Goal: Task Accomplishment & Management: Complete application form

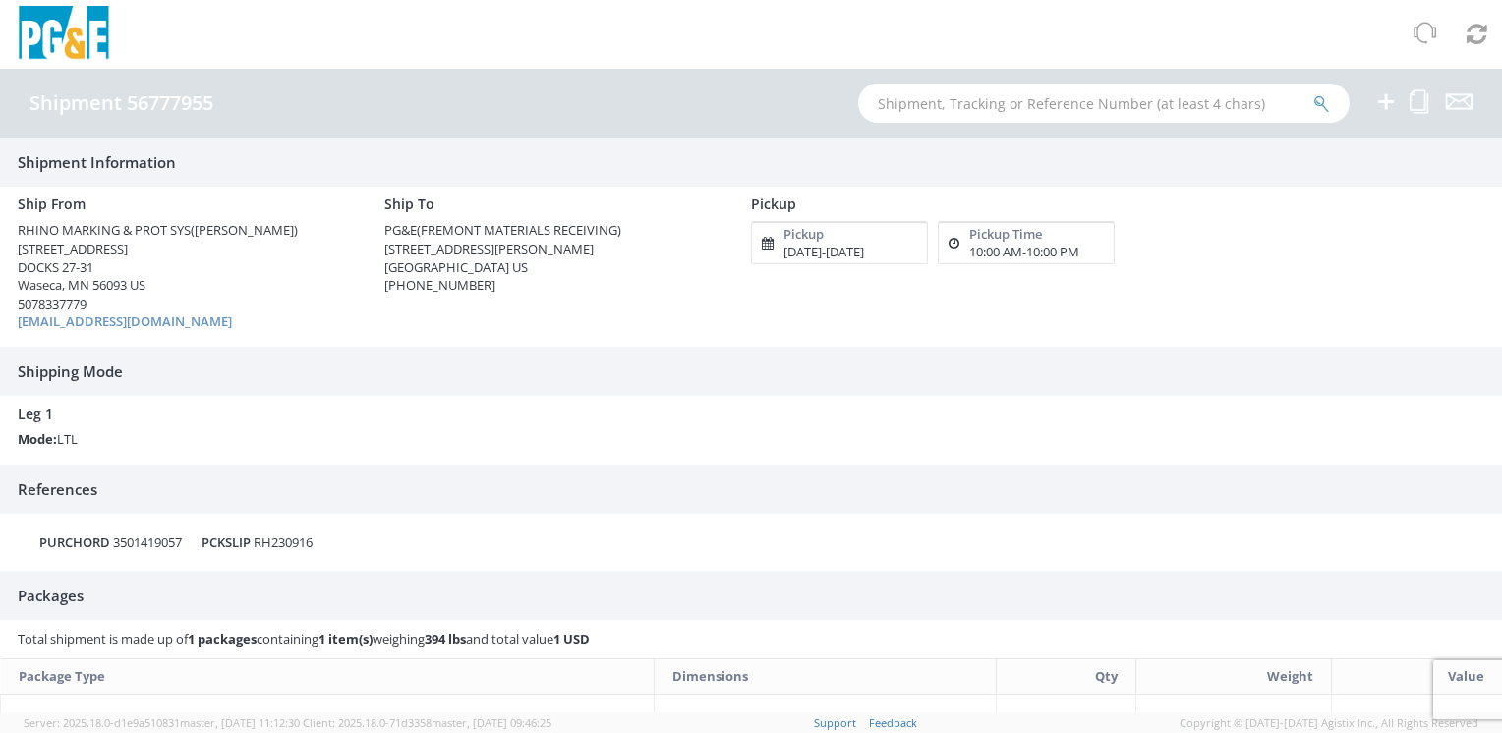
scroll to position [297, 0]
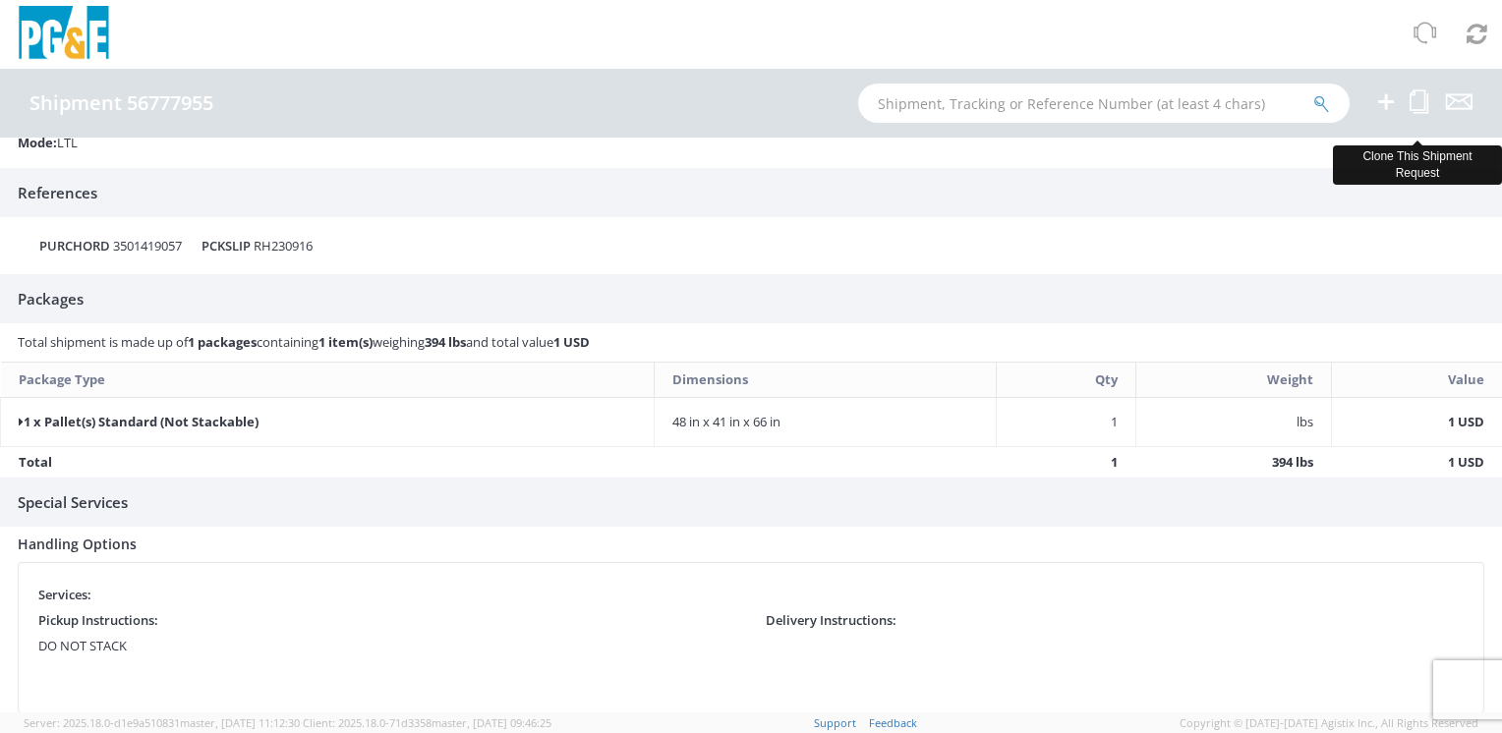
click at [1423, 100] on icon at bounding box center [1418, 101] width 19 height 25
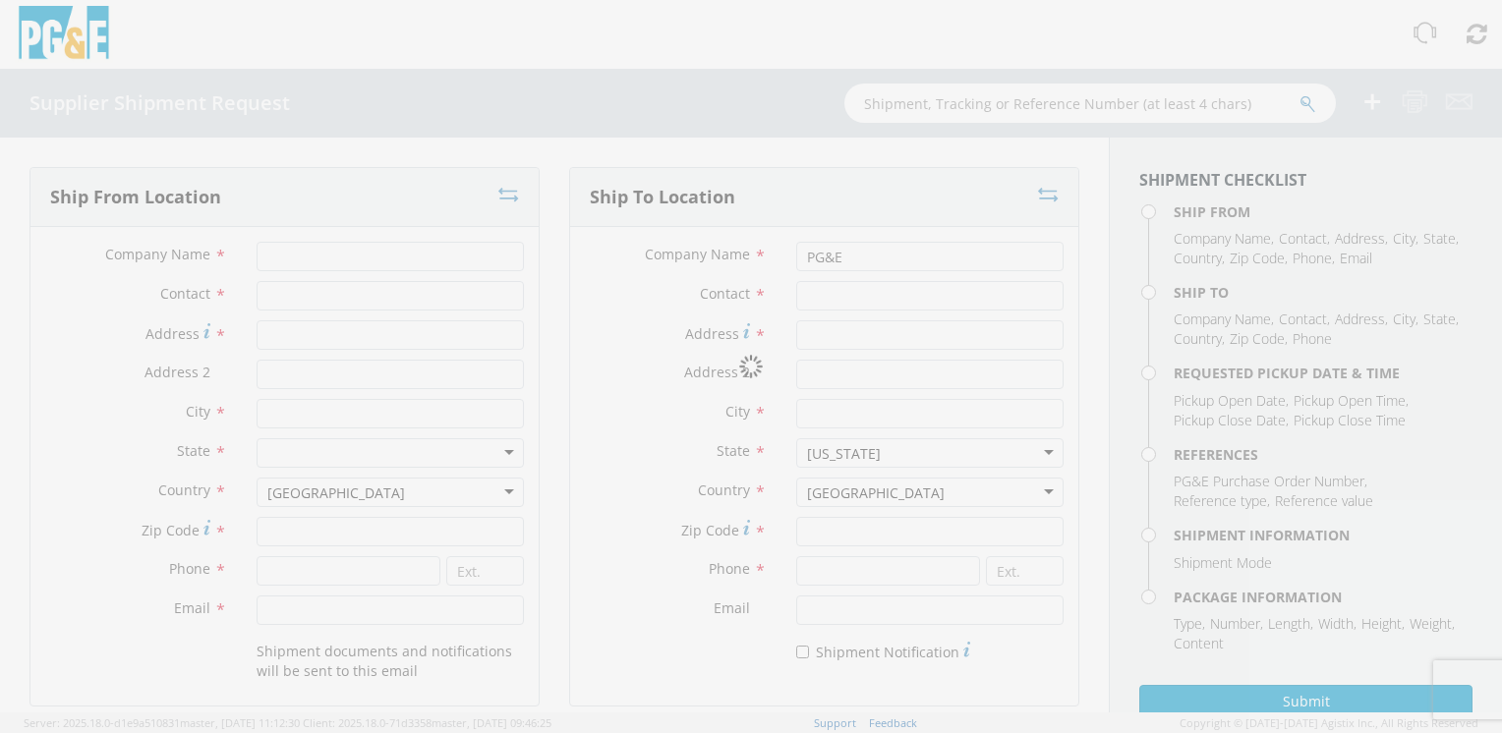
type input "RHINO MARKING & PROT SYS"
type input "Annette Rosenthal"
type input "2300 Brown Ave, Bldg. 2 Suite 115"
type input "DOCKS 27-31"
type input "Waseca"
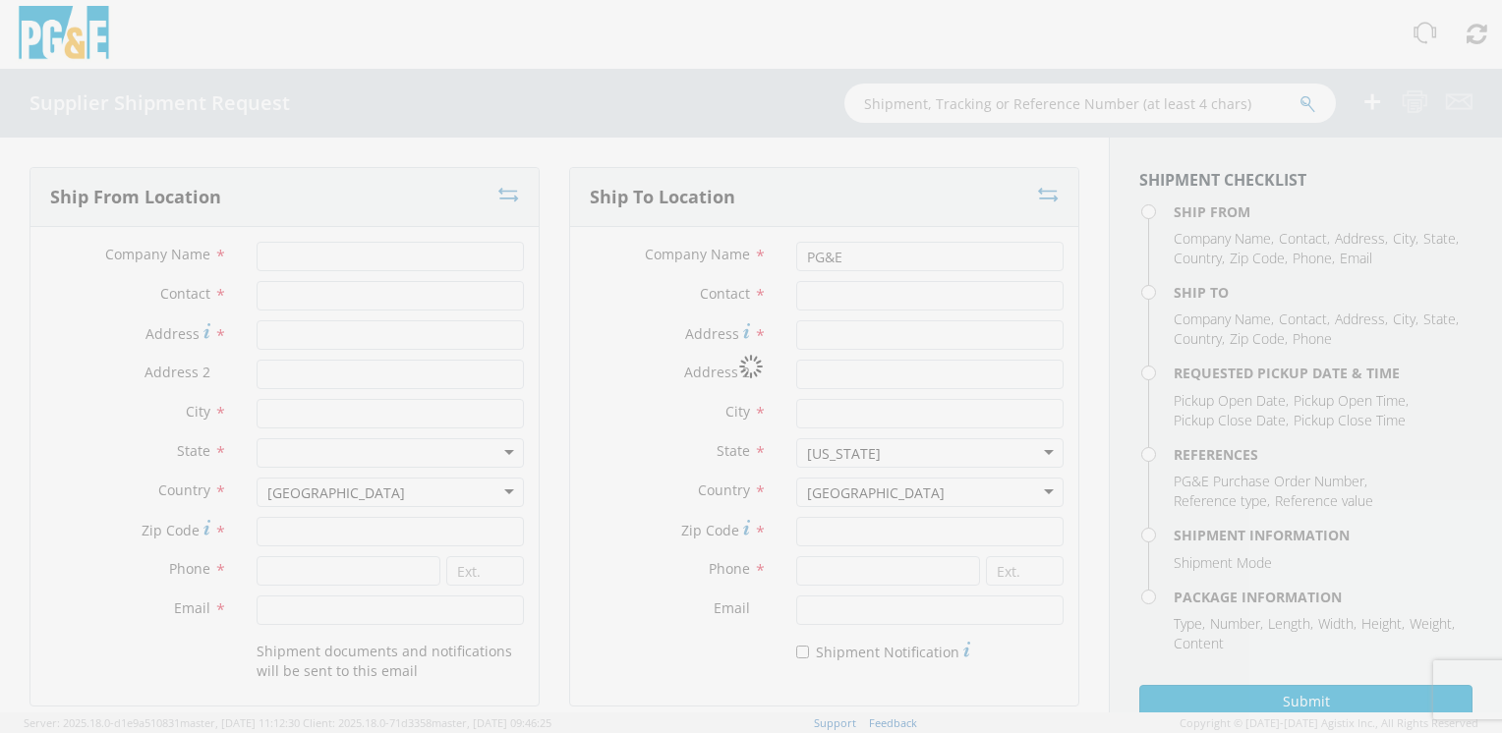
type input "56093"
type input "5078337779"
type input "shipping@rhinomarkers.com"
type input "FREMONT MATERIALS RECEIVING"
type input "42105 BOYCE ROAD"
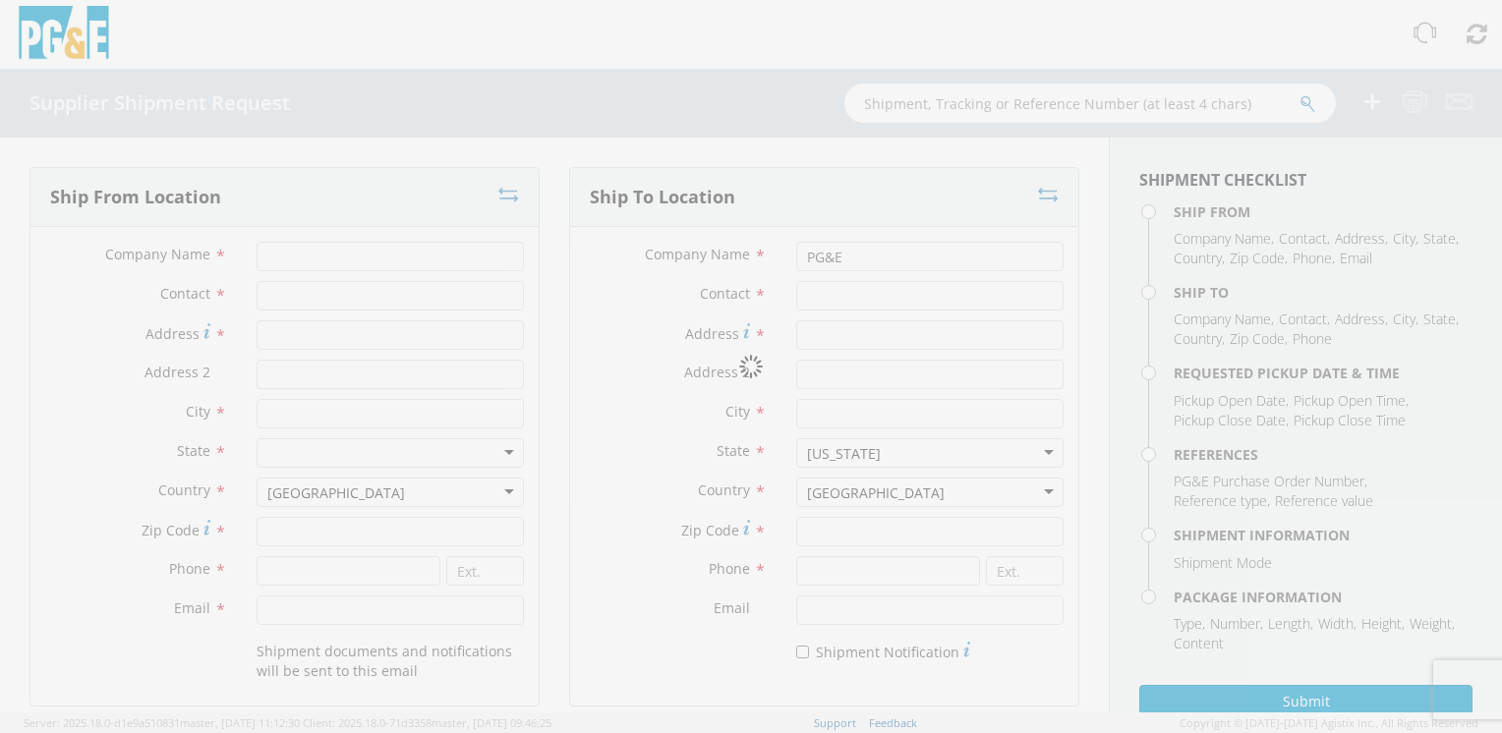
type input "FREMONT"
type input "94538"
type input "510-770-2025"
type input "09/10/2025"
type input "12:22 PM"
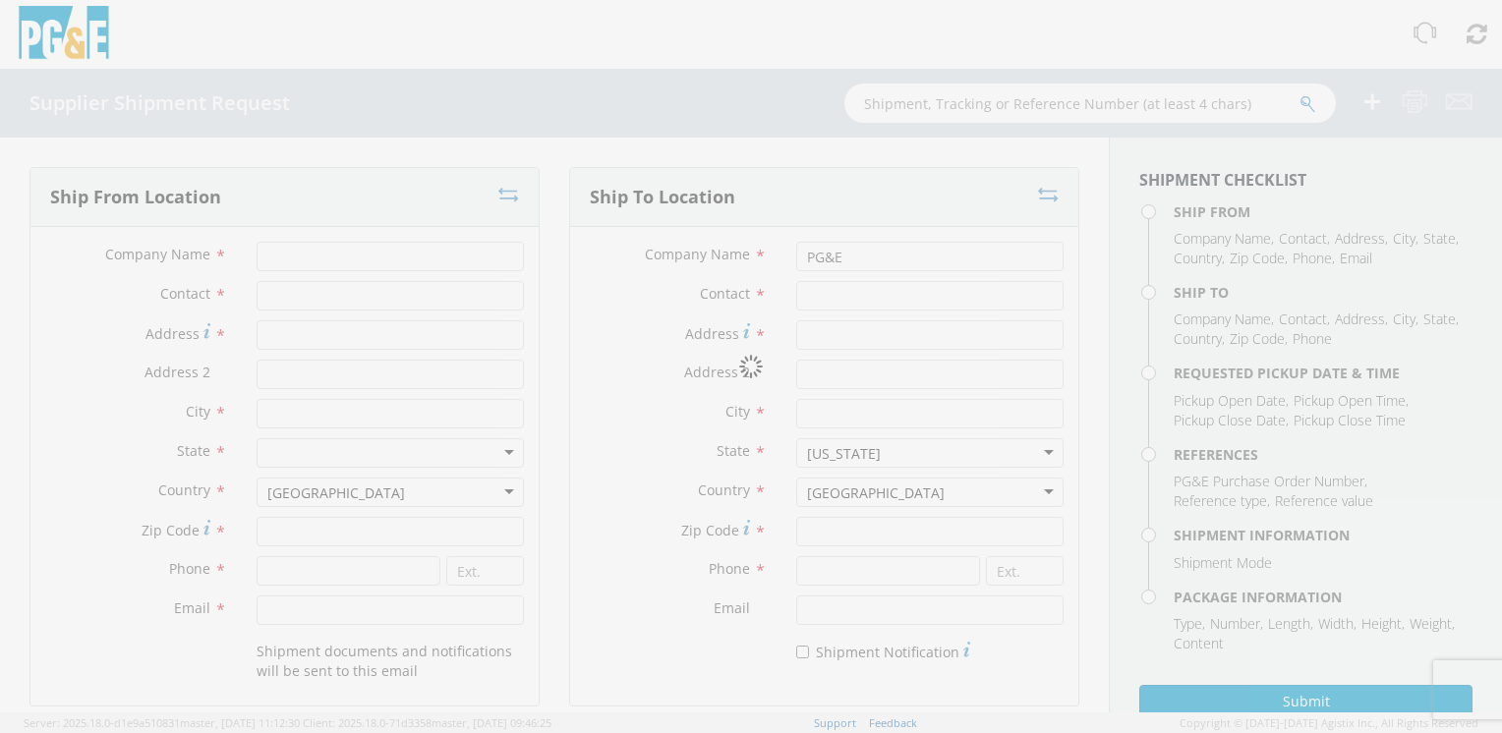
type input "09/10/2025"
type input "10:00 PM"
type input "3501419057"
type textarea "DO NOT STACK"
type input "1"
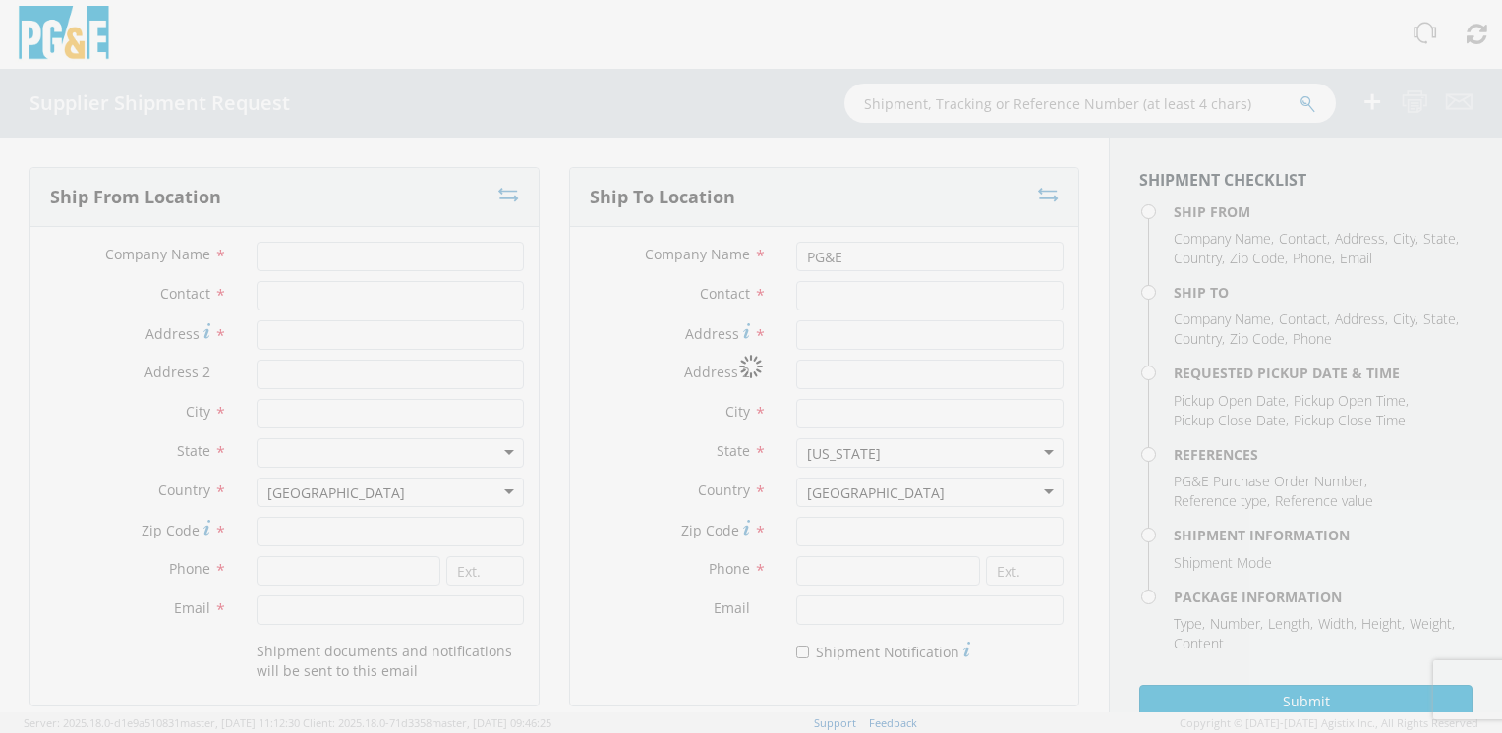
type input "48"
type input "41"
type input "66"
type input "394"
type textarea "Shipment #56777955 has been booked. Once confirmed by the carrier, the BOL will…"
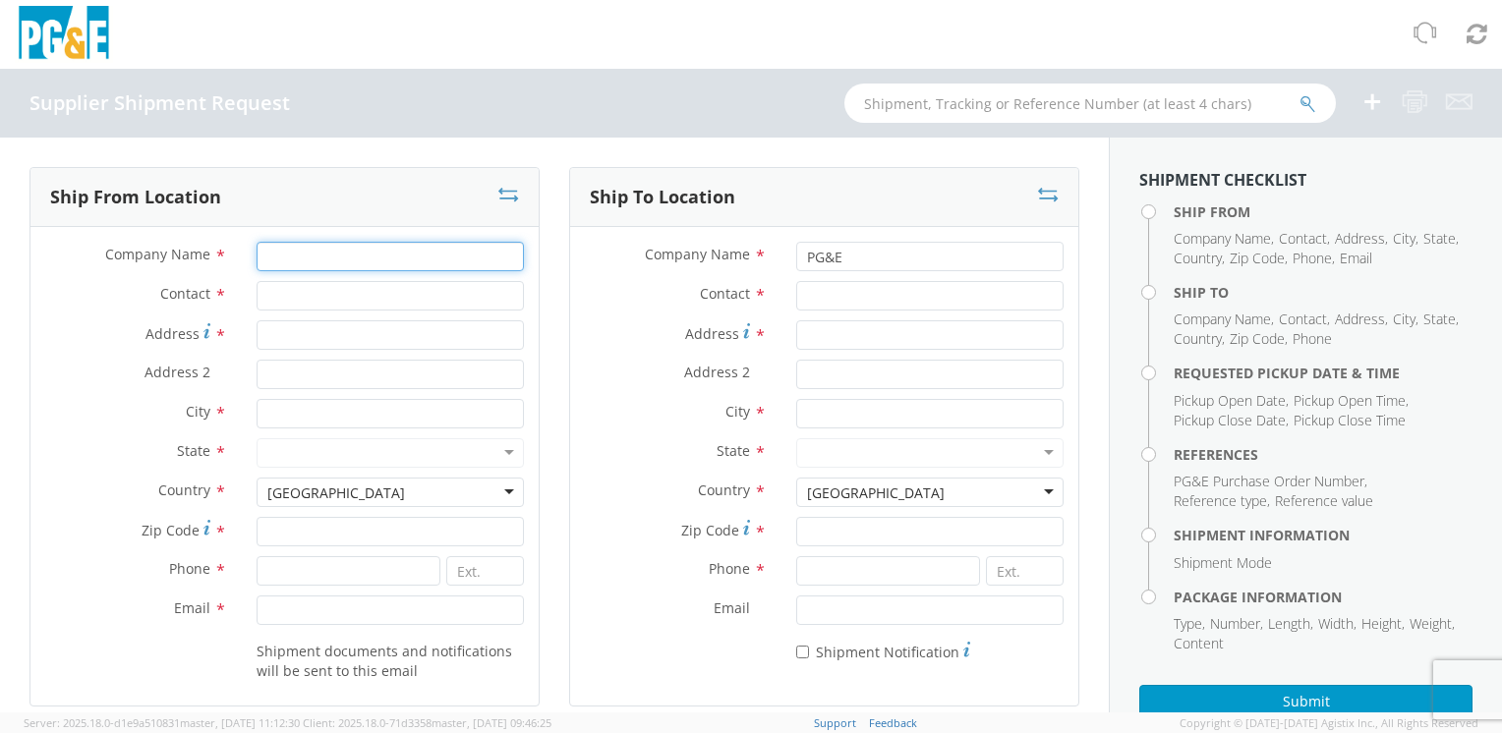
click at [356, 258] on input "Company Name *" at bounding box center [390, 256] width 267 height 29
type input "RHINO MARKING & PROT SYS"
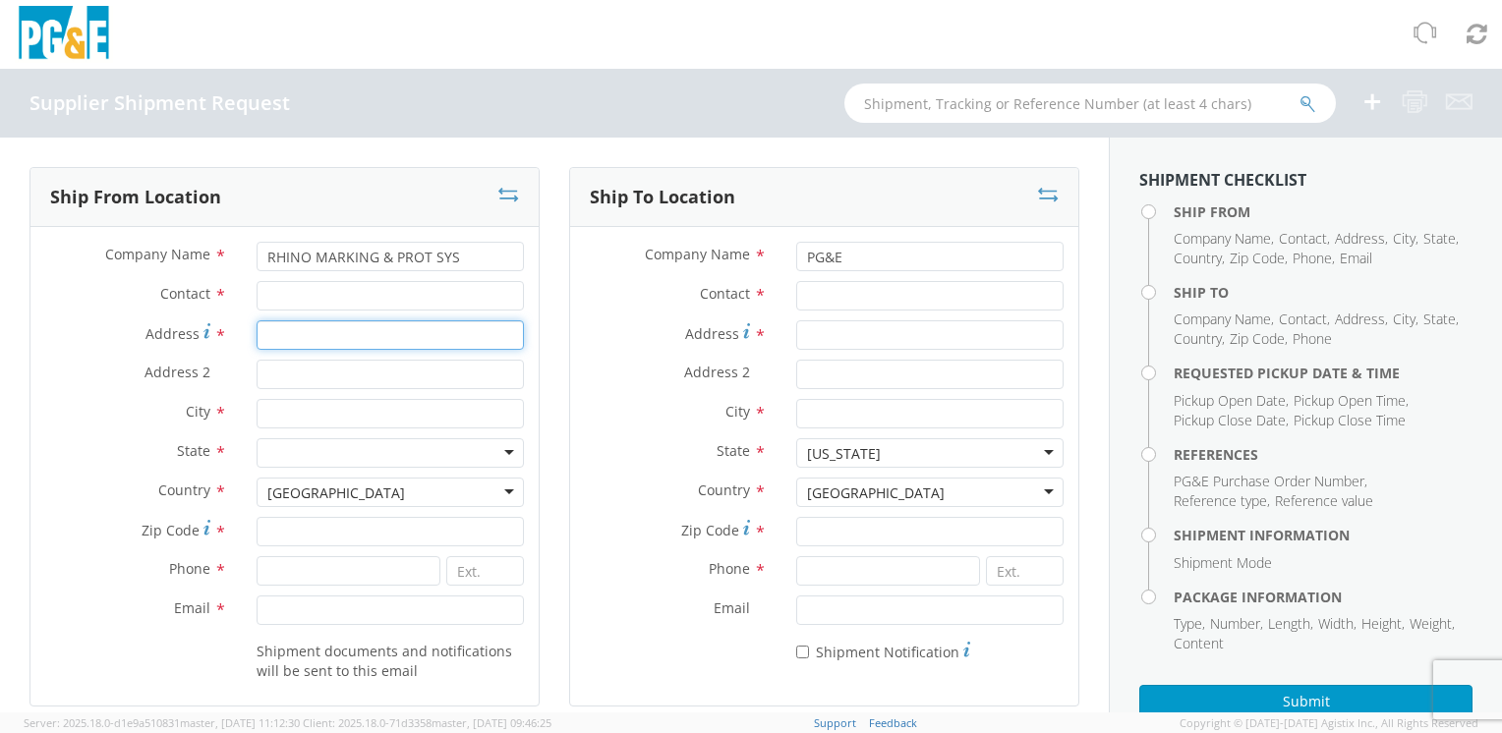
type input "2300 Brown Ave, Bldg. 2 Suite 115"
type input "DOCKS 27-31"
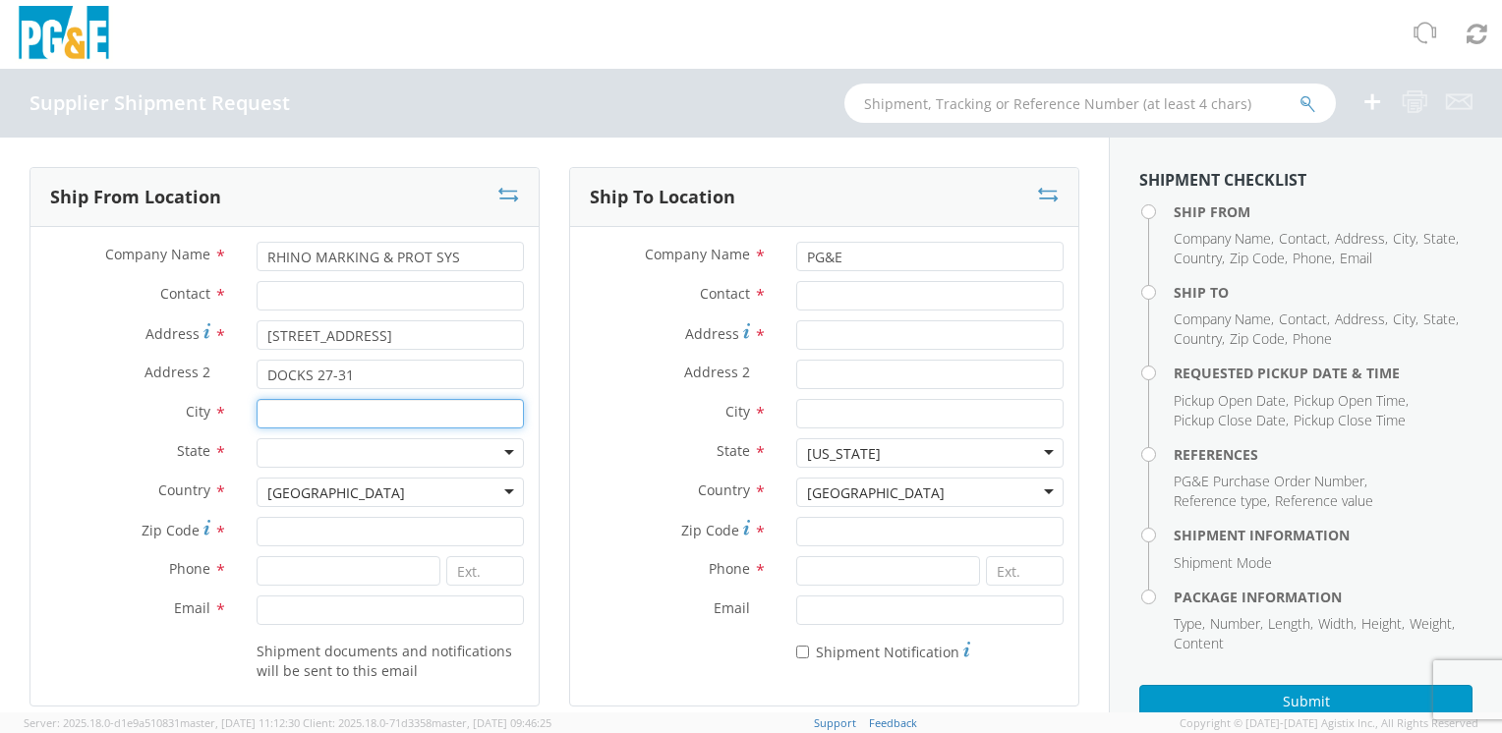
type input "Waseca"
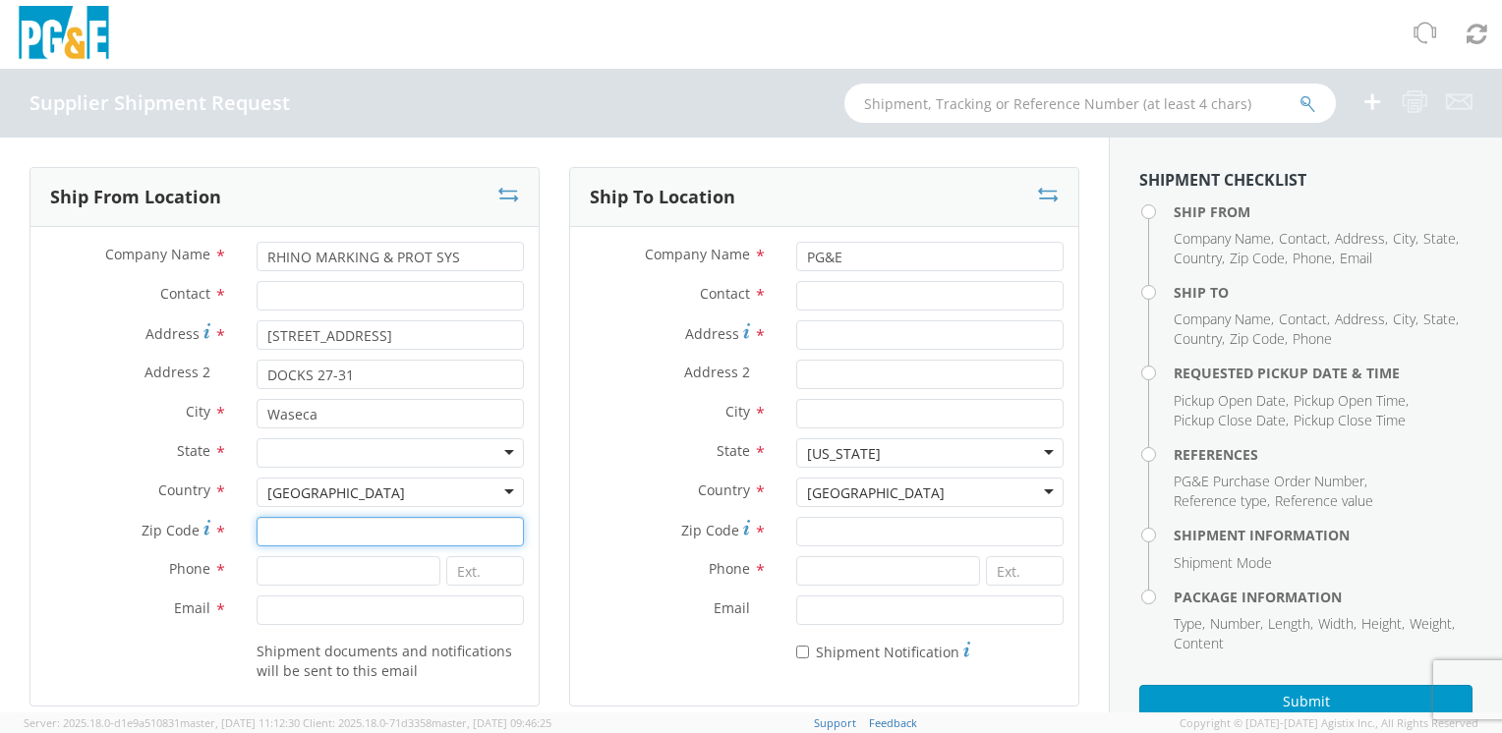
type input "56093"
type input "5078337779"
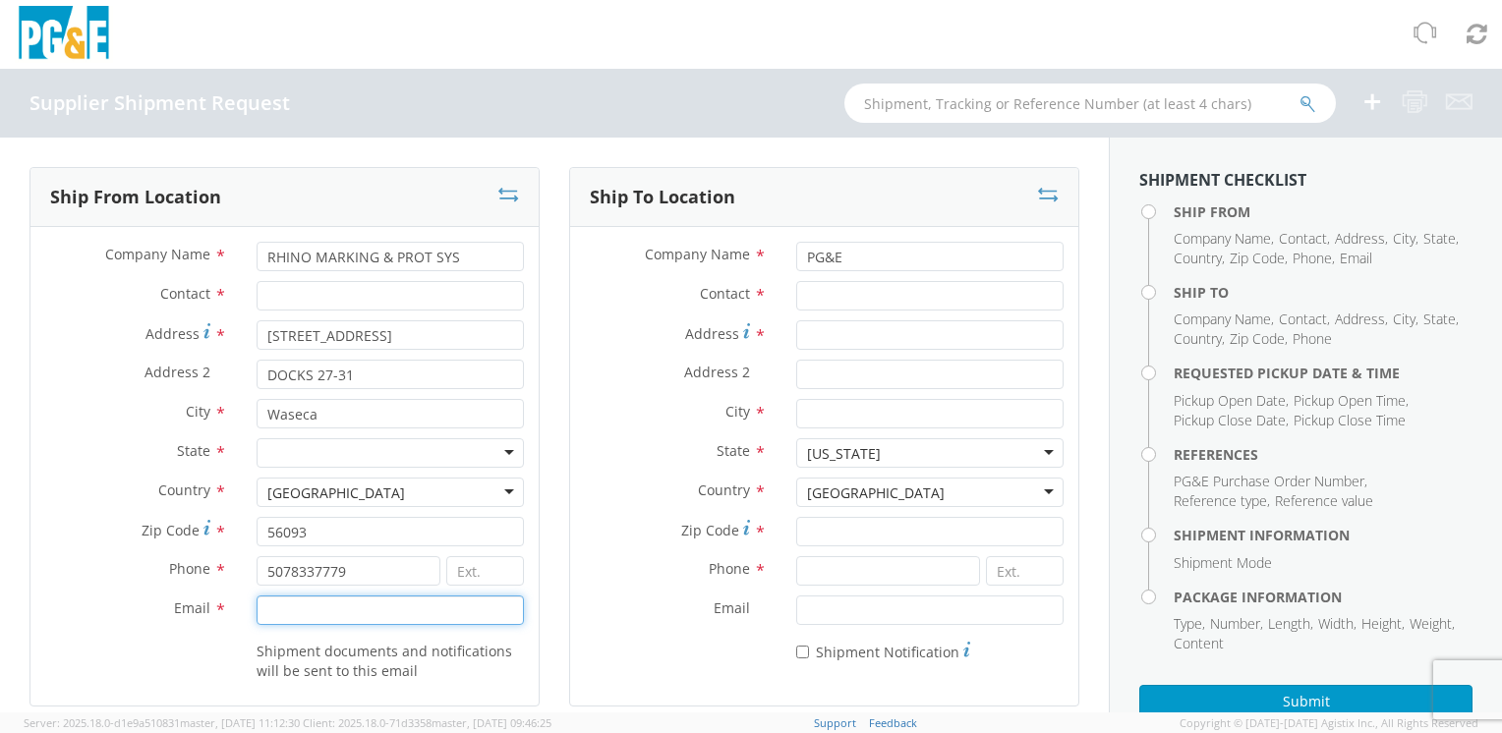
type input "[EMAIL_ADDRESS][DOMAIN_NAME]"
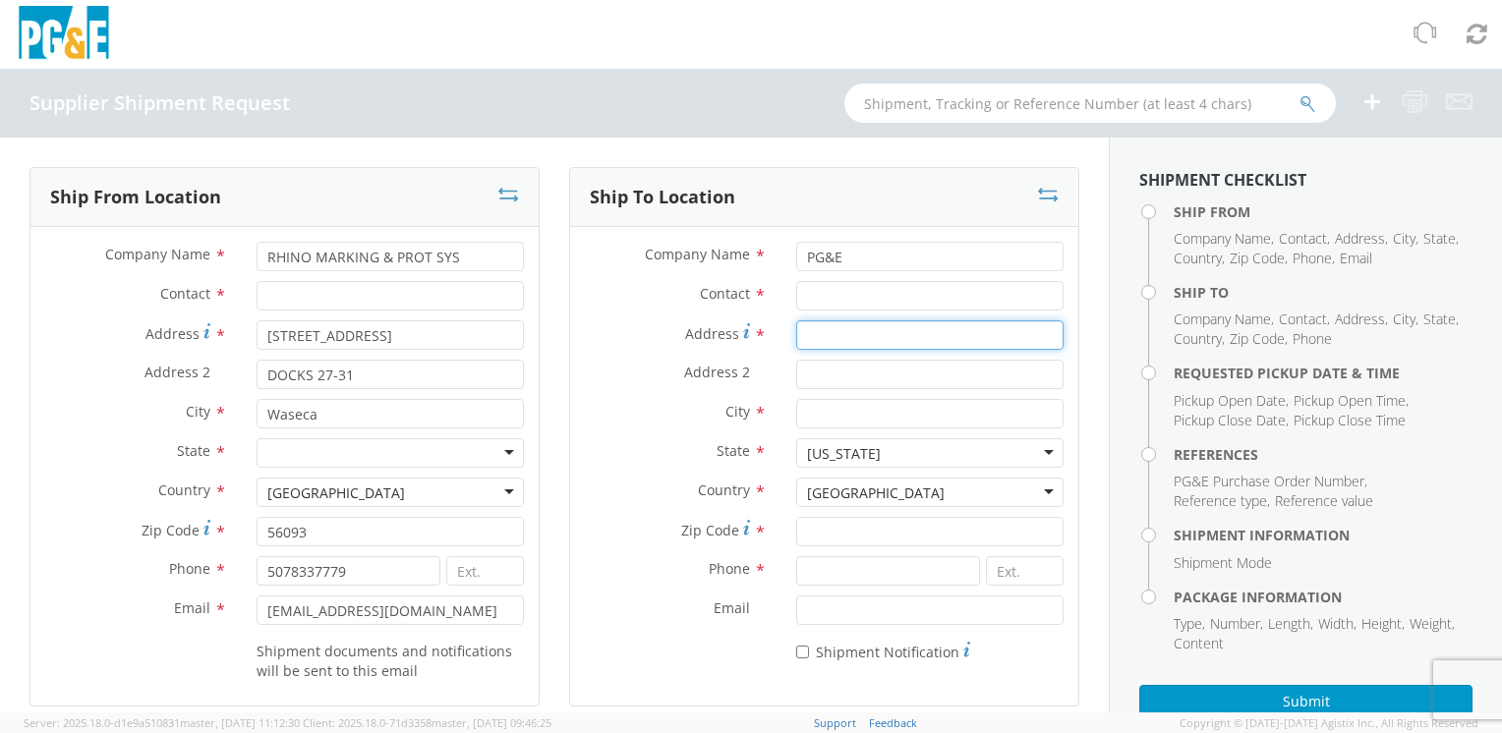
type input "[STREET_ADDRESS][PERSON_NAME]"
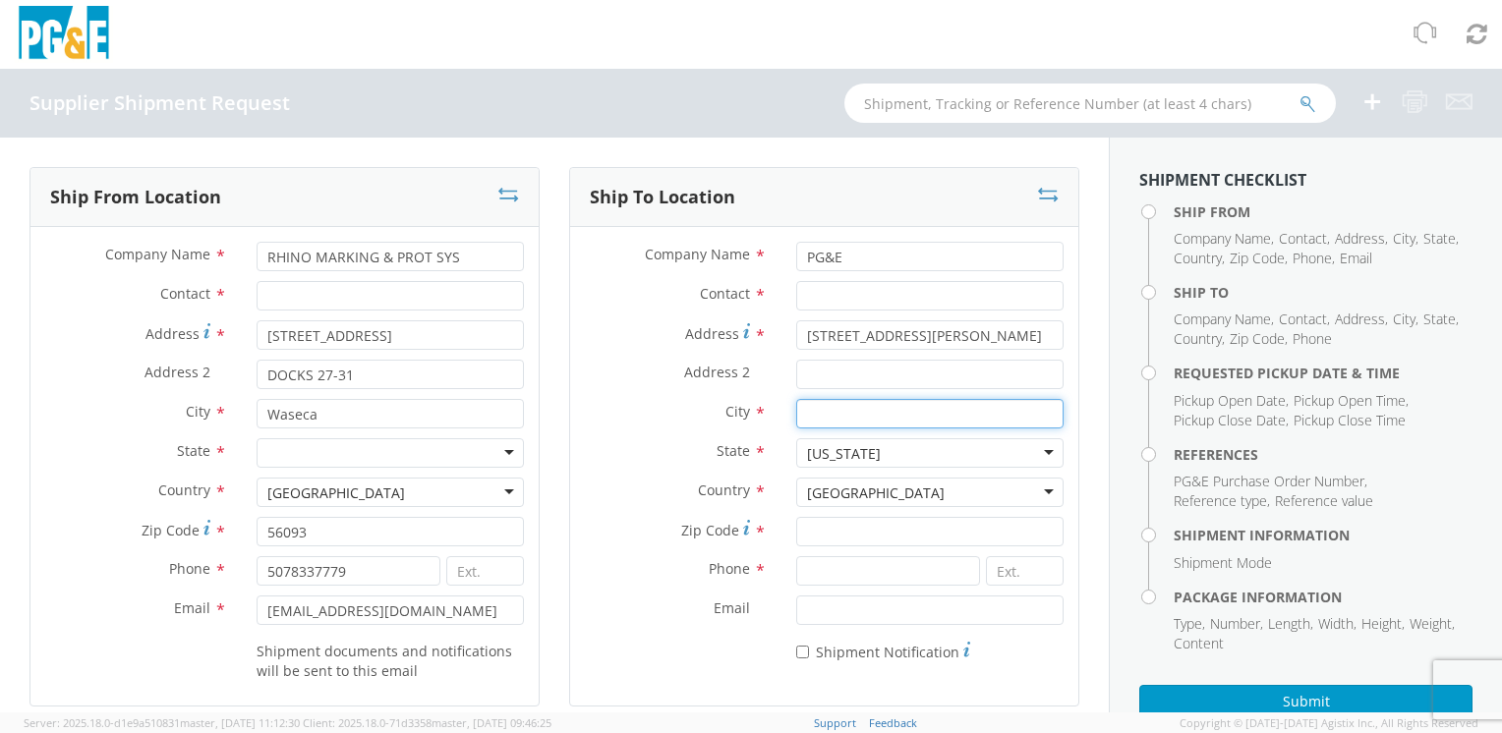
type input "FREMONT"
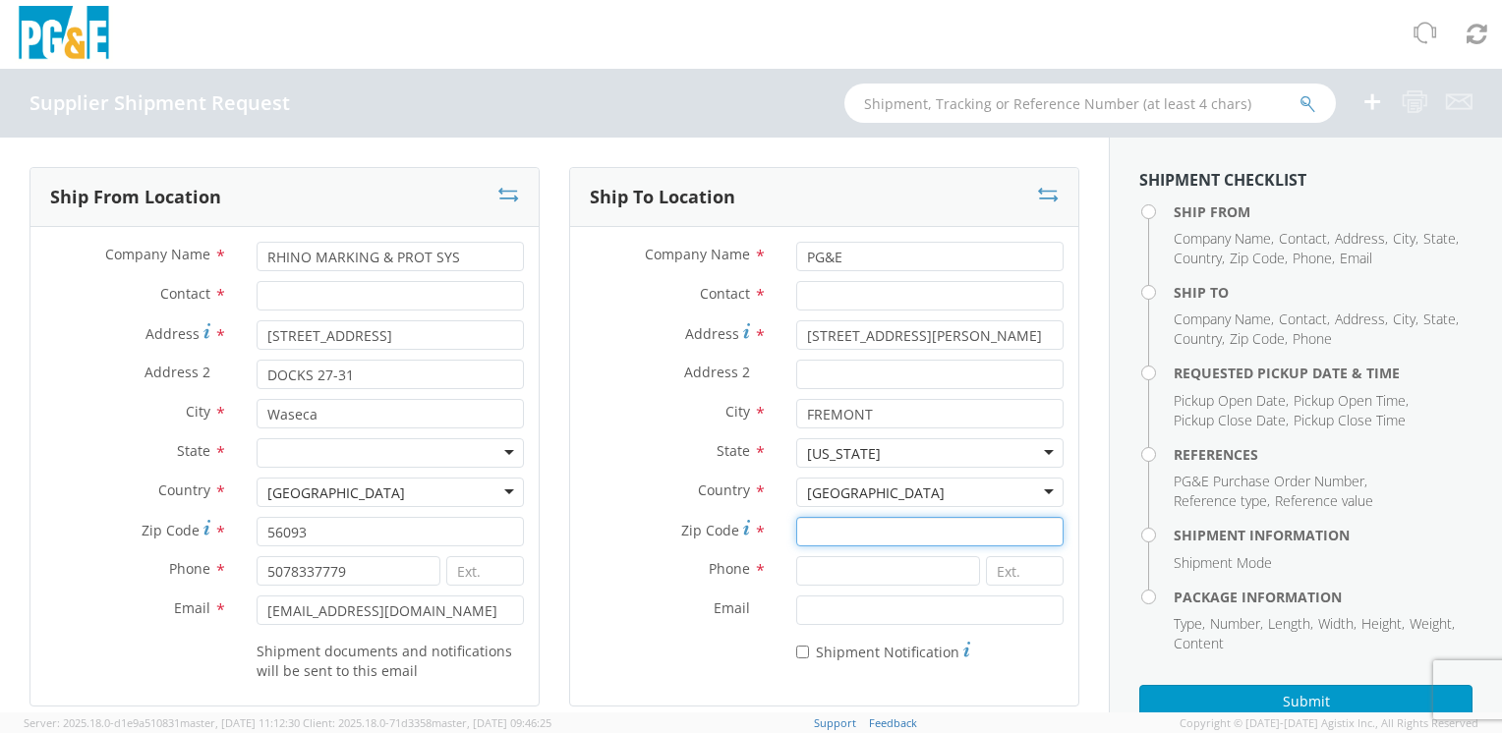
type input "94538"
type input "[PHONE_NUMBER]"
type input "[DATE]"
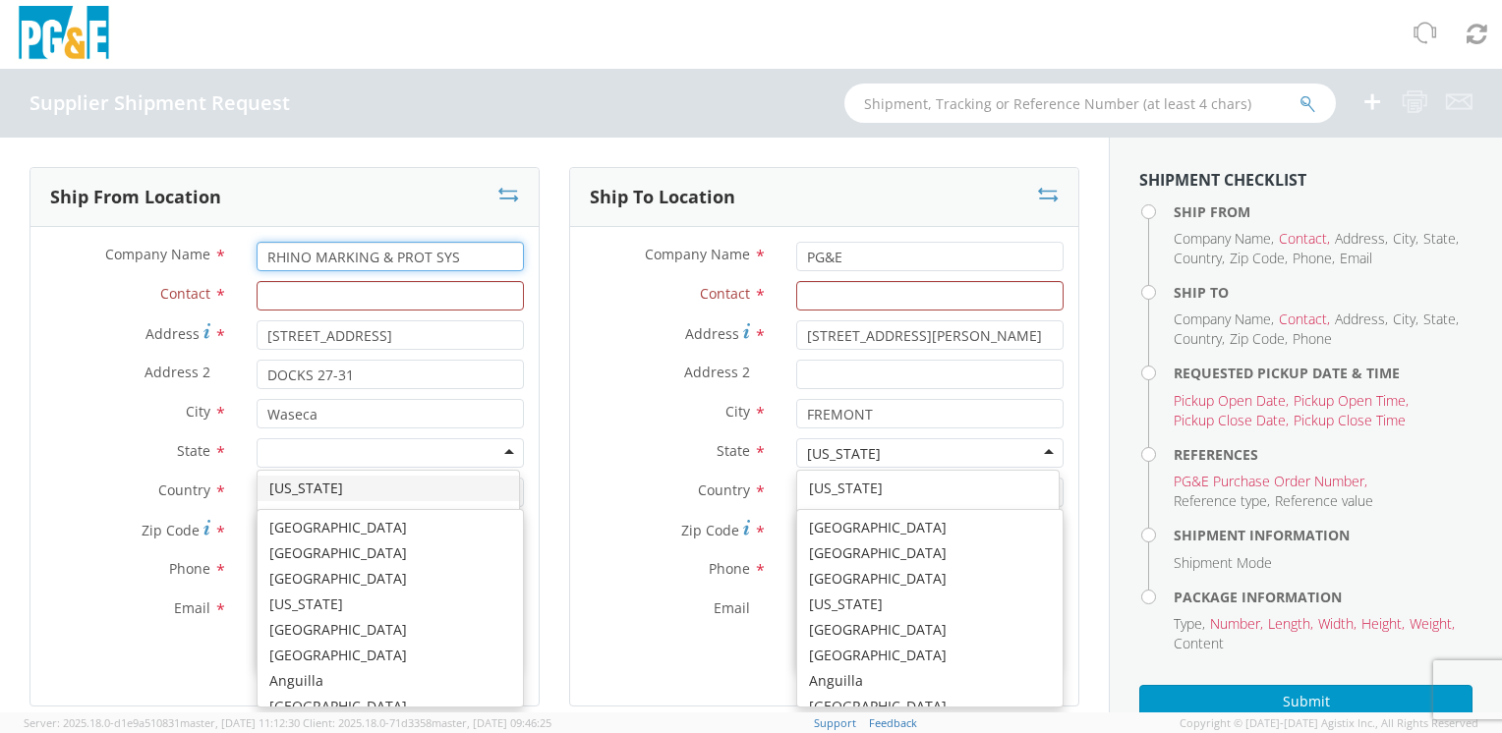
scroll to position [704, 0]
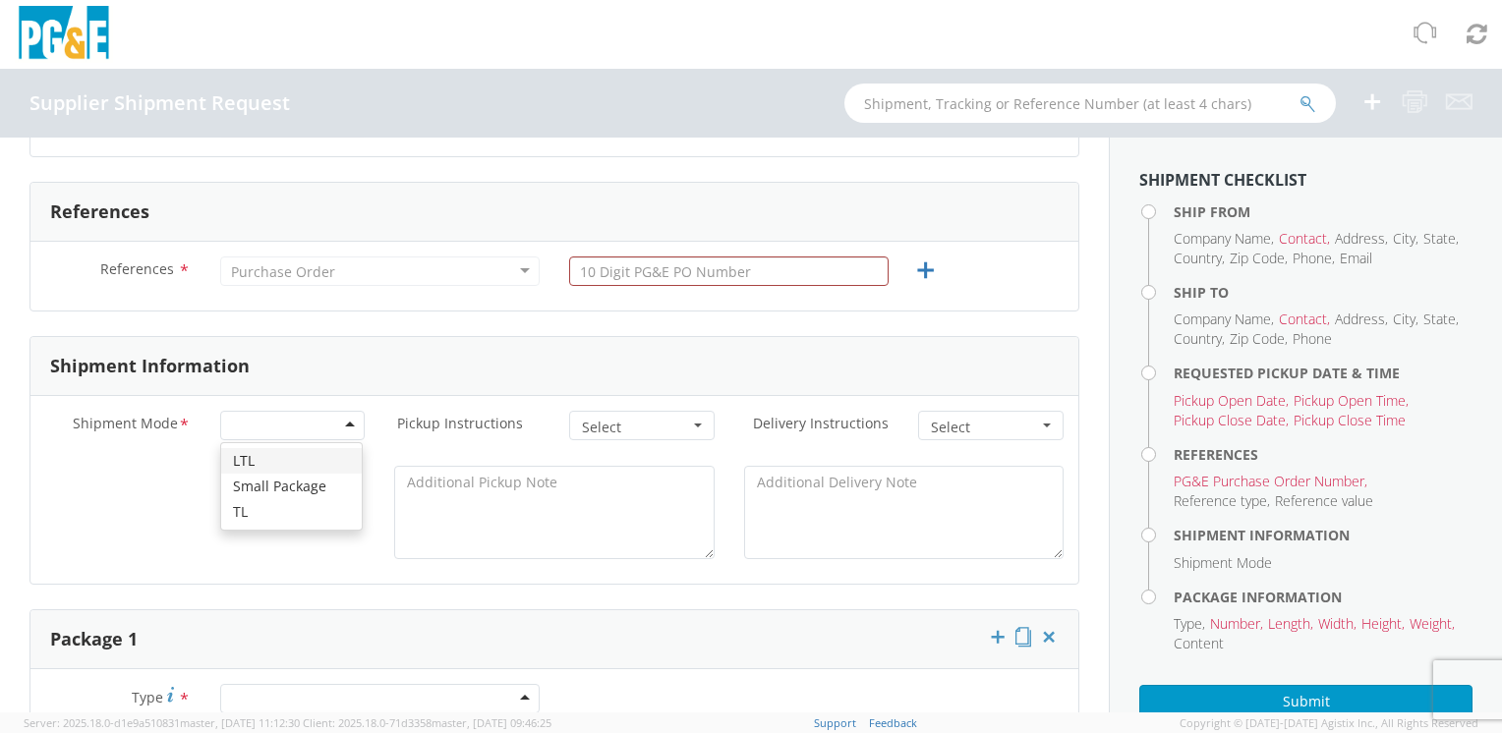
type input "[DATE]"
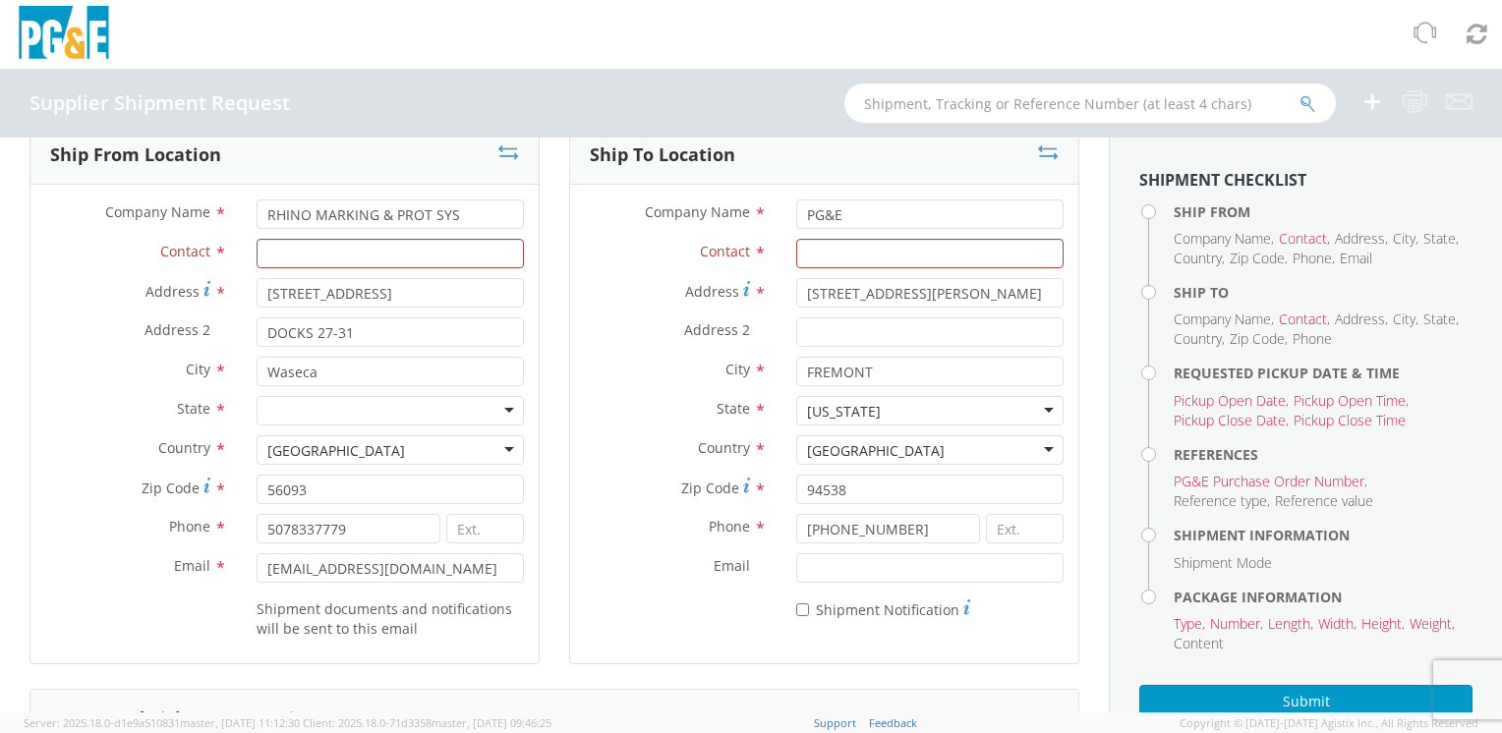
scroll to position [16, 0]
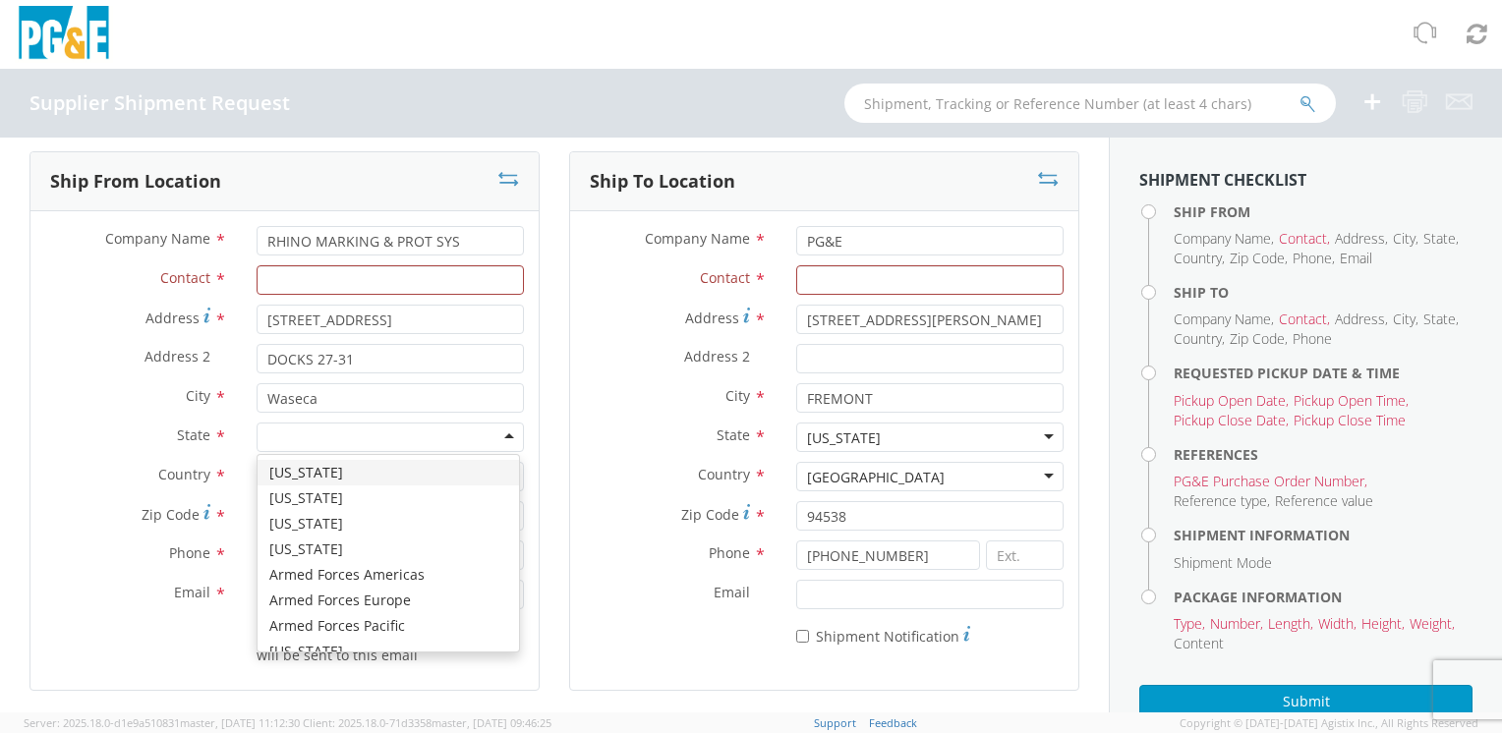
click at [397, 438] on div at bounding box center [390, 437] width 267 height 29
type input "M"
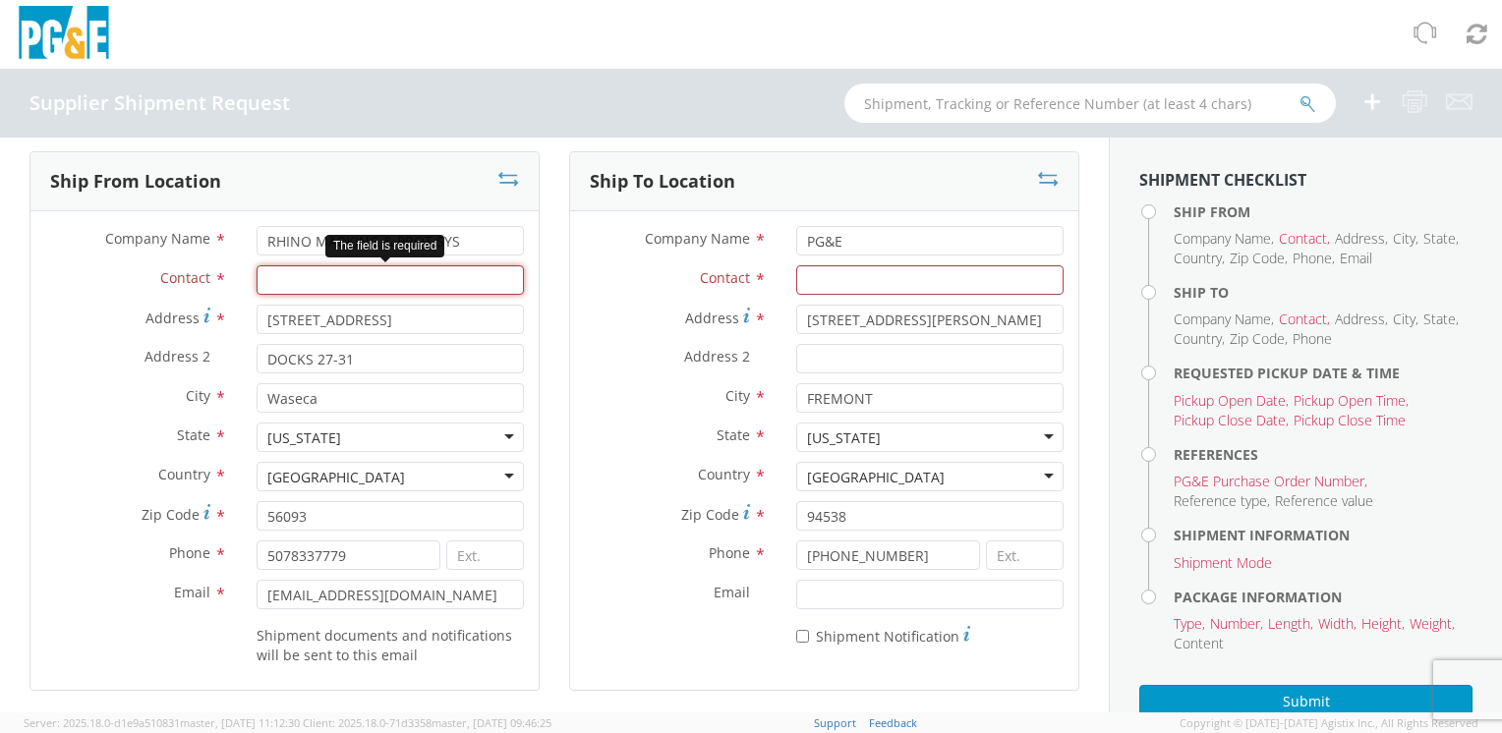
click at [343, 276] on input "Contact *" at bounding box center [390, 279] width 267 height 29
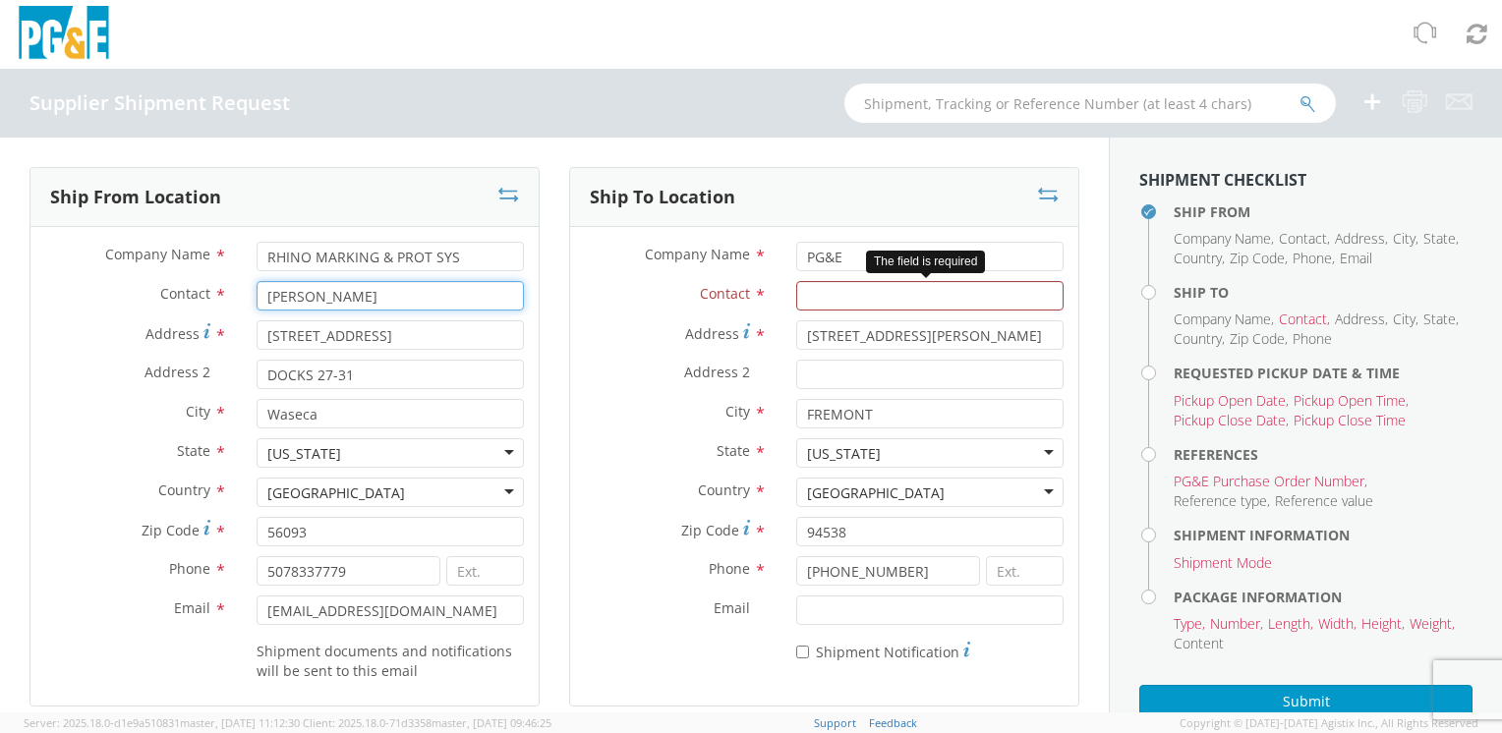
type input "Annette Rosenthal"
click at [854, 302] on input "Contact *" at bounding box center [929, 295] width 267 height 29
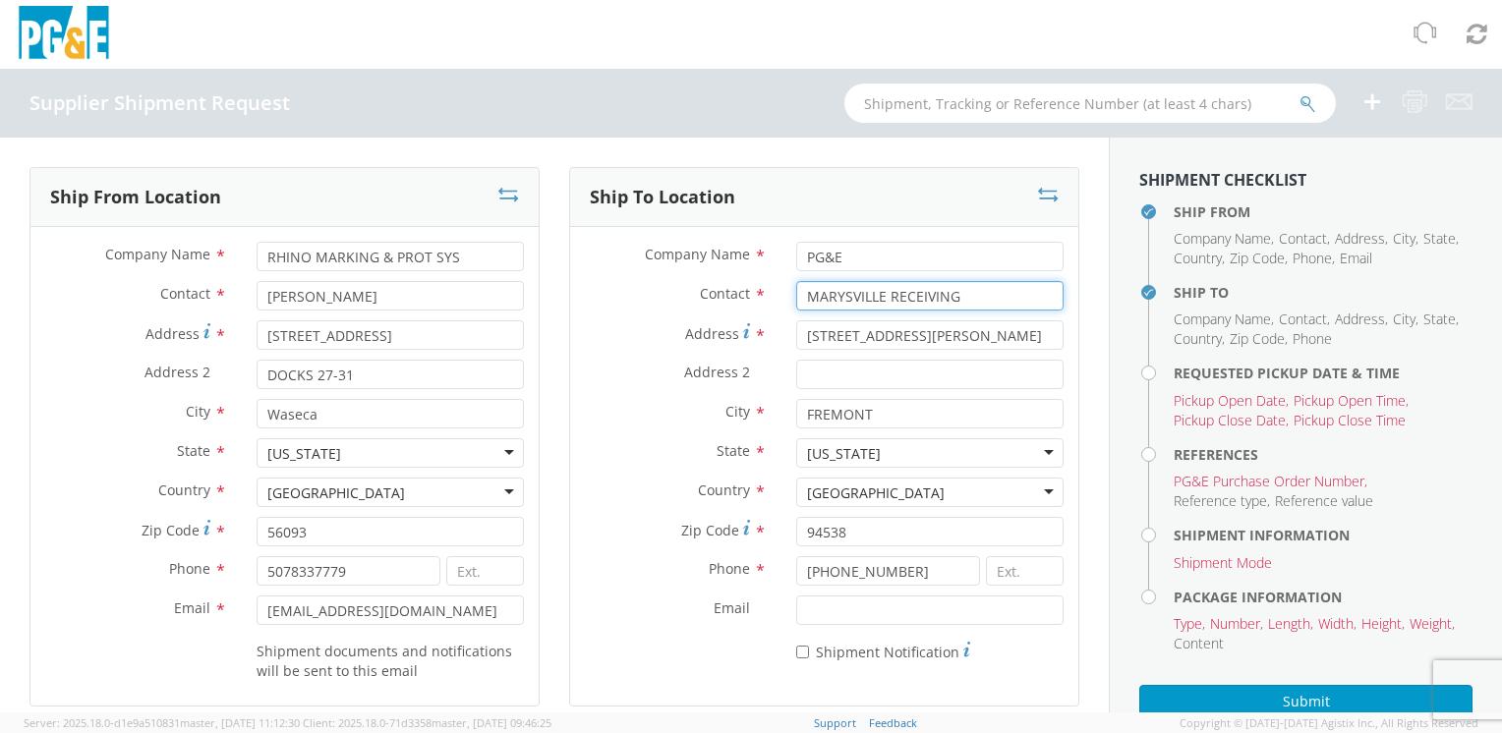
type input "MARYSVILLE RECEIVING"
drag, startPoint x: 932, startPoint y: 328, endPoint x: 790, endPoint y: 337, distance: 141.8
click at [796, 337] on input "[STREET_ADDRESS][PERSON_NAME]" at bounding box center [929, 334] width 267 height 29
type input "3736 RANCHO ROAD"
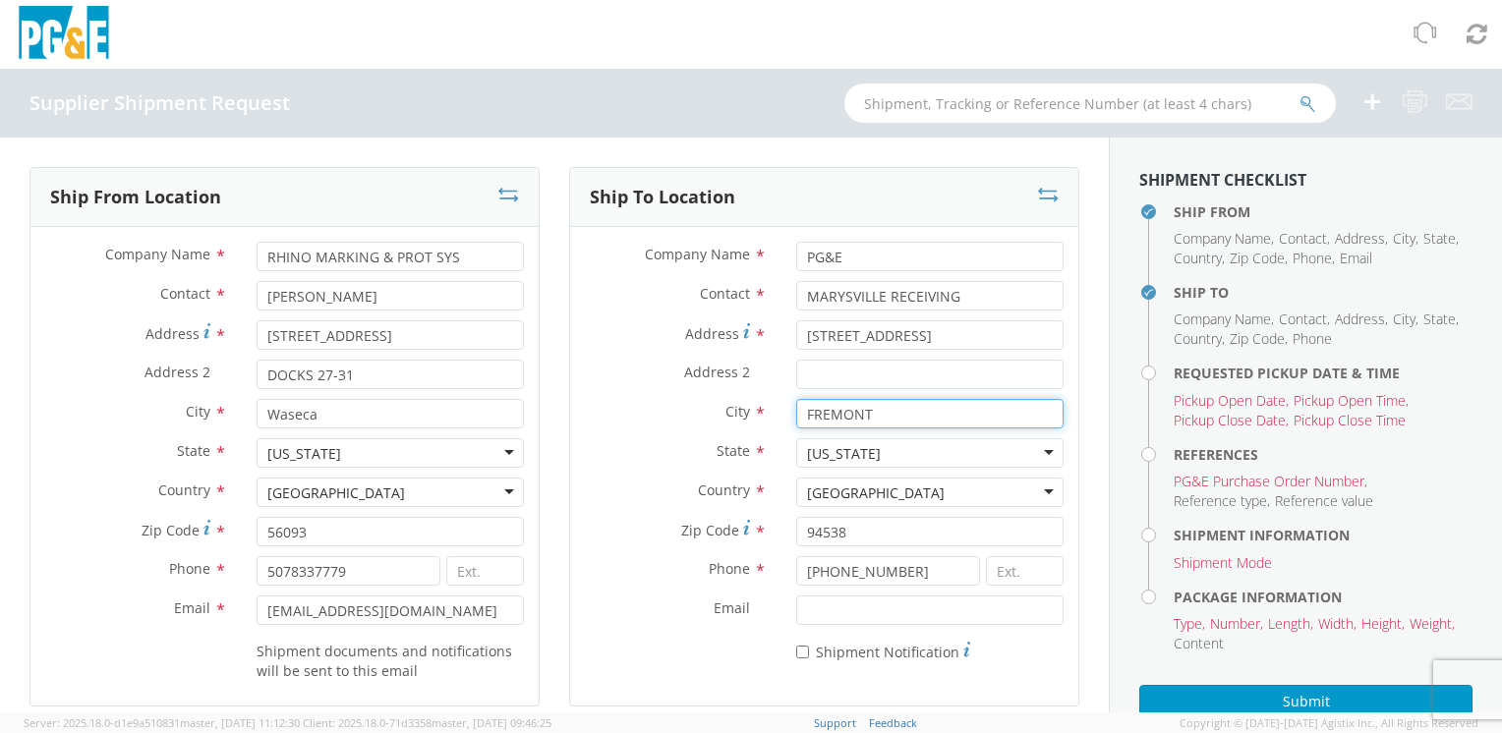
drag, startPoint x: 888, startPoint y: 418, endPoint x: 765, endPoint y: 430, distance: 123.4
click at [765, 430] on div "City * FREMONT" at bounding box center [824, 418] width 508 height 39
type input "WHEATLAND"
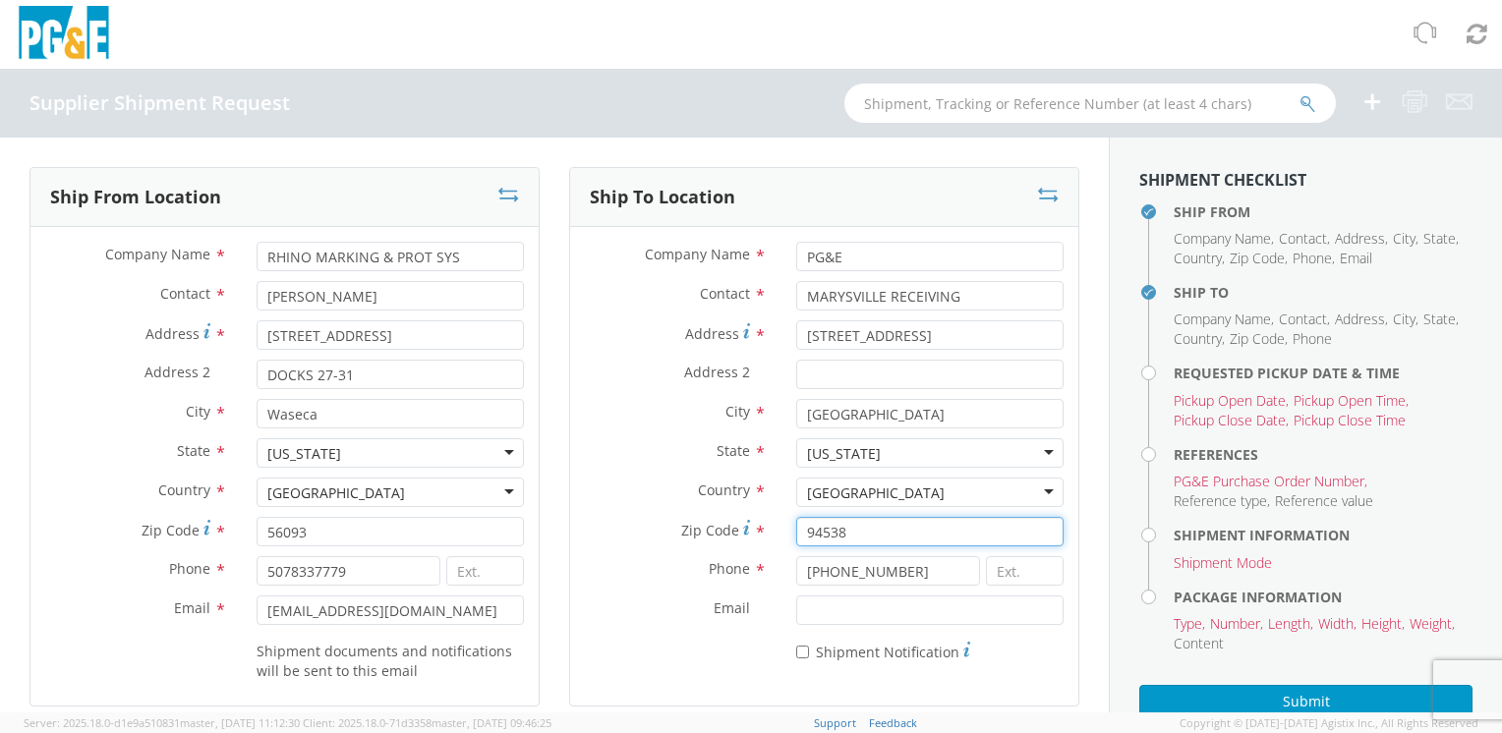
drag, startPoint x: 873, startPoint y: 539, endPoint x: 749, endPoint y: 544, distance: 123.9
click at [749, 544] on div "Zip Code * 94538" at bounding box center [824, 531] width 508 height 29
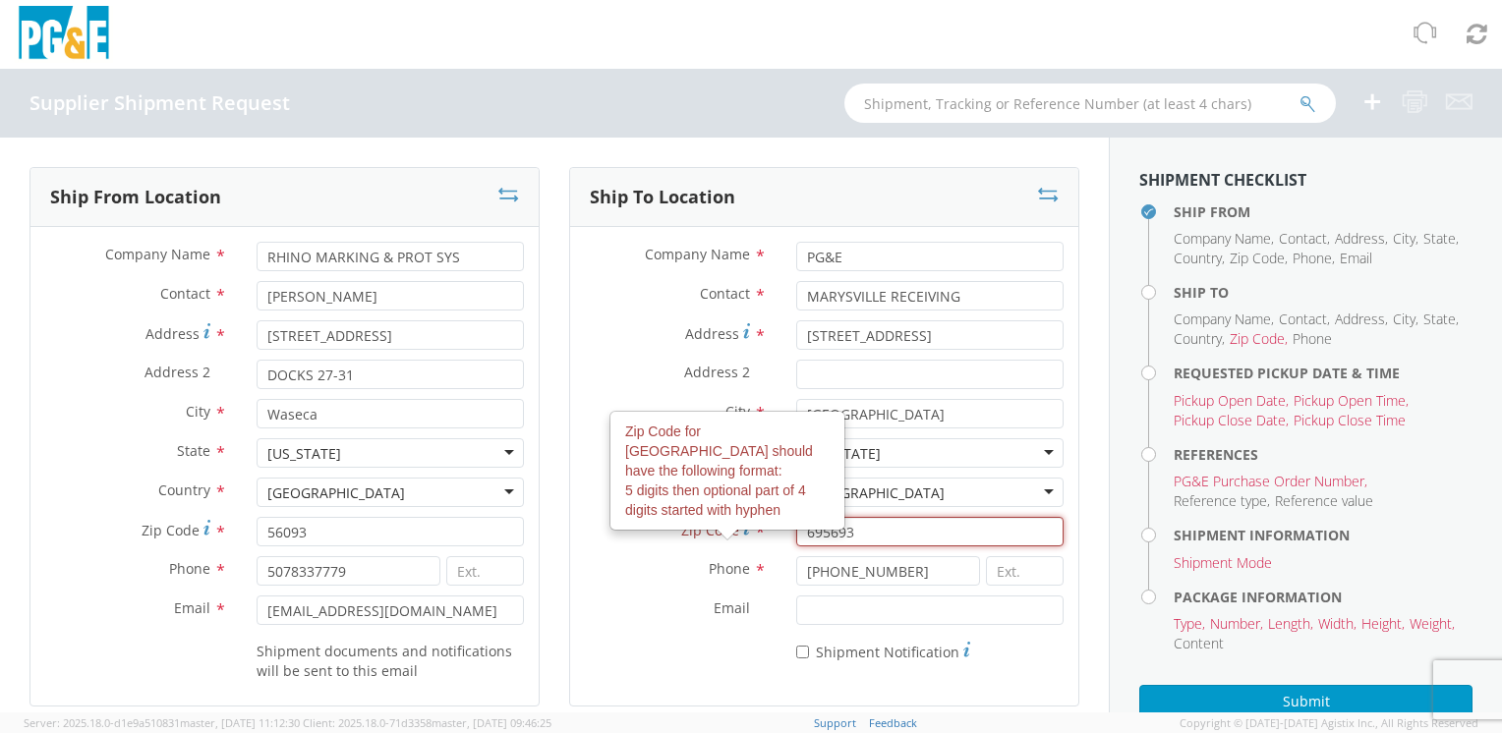
drag, startPoint x: 844, startPoint y: 536, endPoint x: 737, endPoint y: 535, distance: 107.1
click at [737, 535] on div "Zip Code Zip Code for United States should have the following format: 5 digits …" at bounding box center [824, 531] width 508 height 29
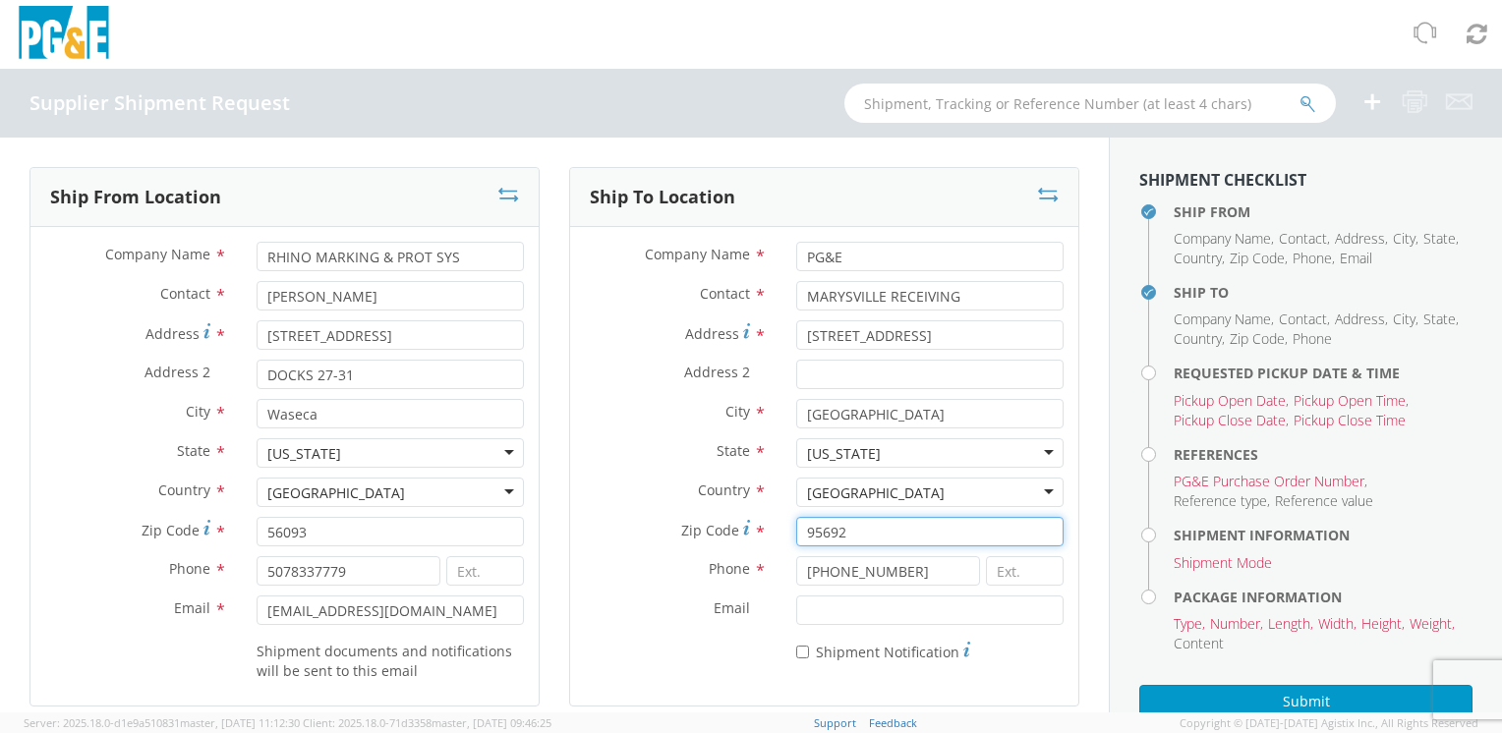
type input "95692"
drag, startPoint x: 892, startPoint y: 570, endPoint x: 589, endPoint y: 592, distance: 304.5
click at [589, 592] on div "Phone * 510-770-2025" at bounding box center [824, 575] width 508 height 39
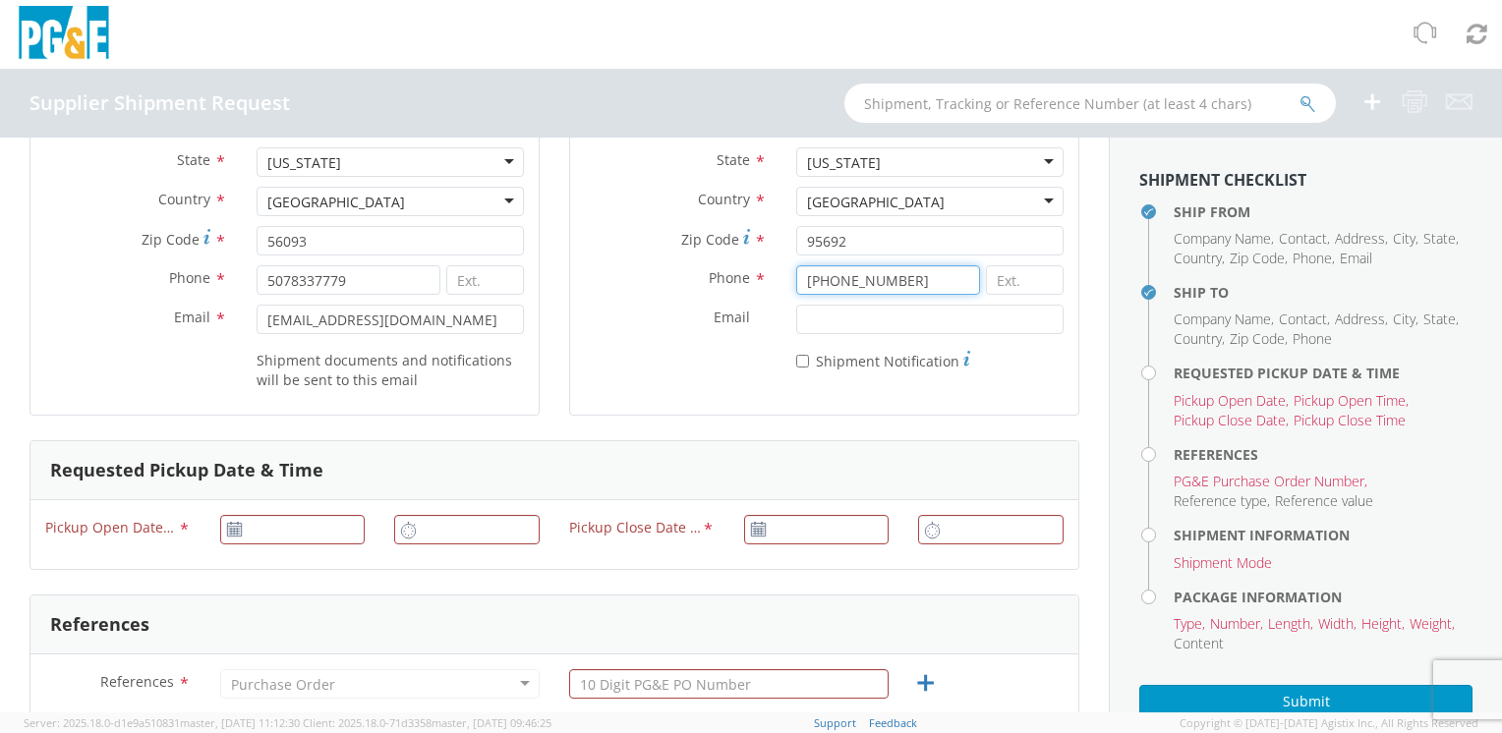
scroll to position [295, 0]
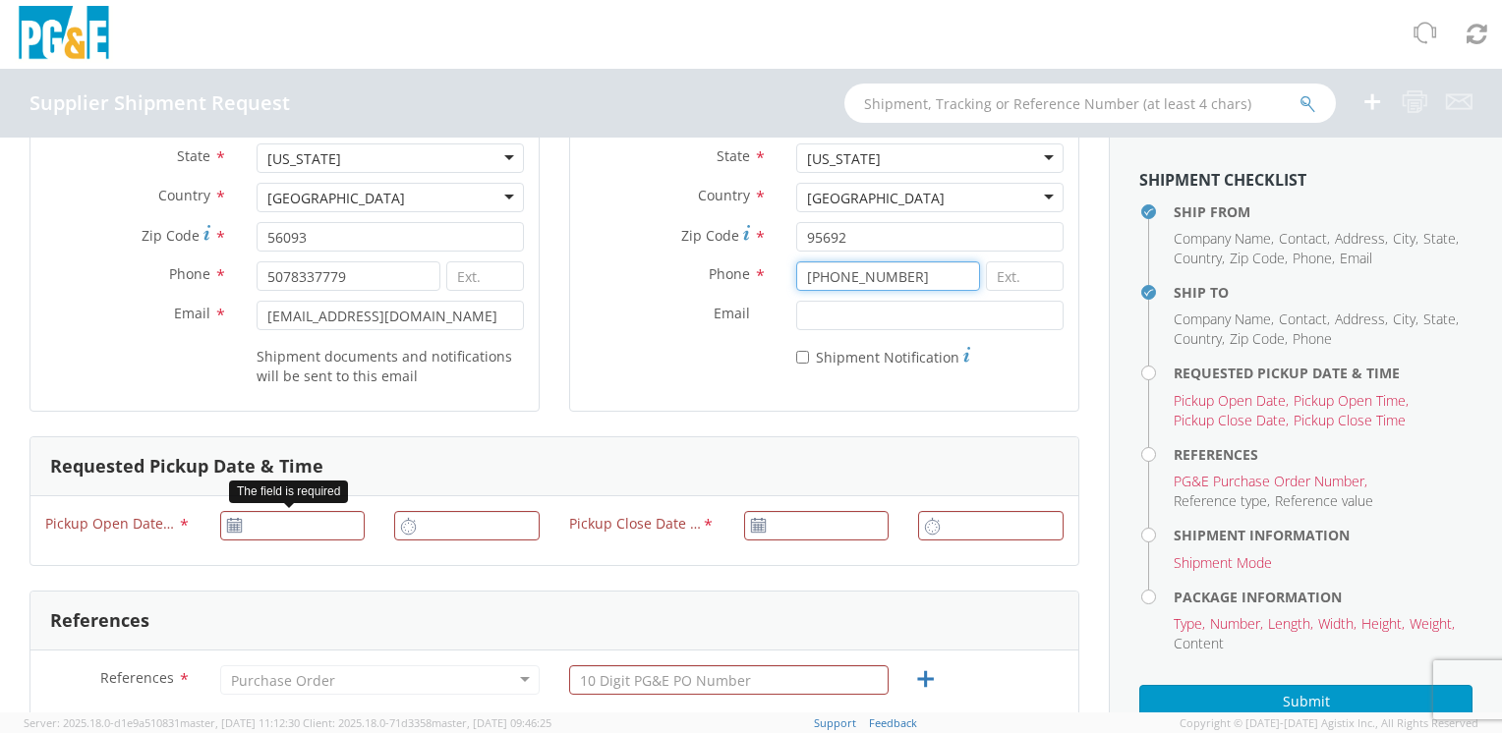
type input "530-749-3019"
type input "[DATE]"
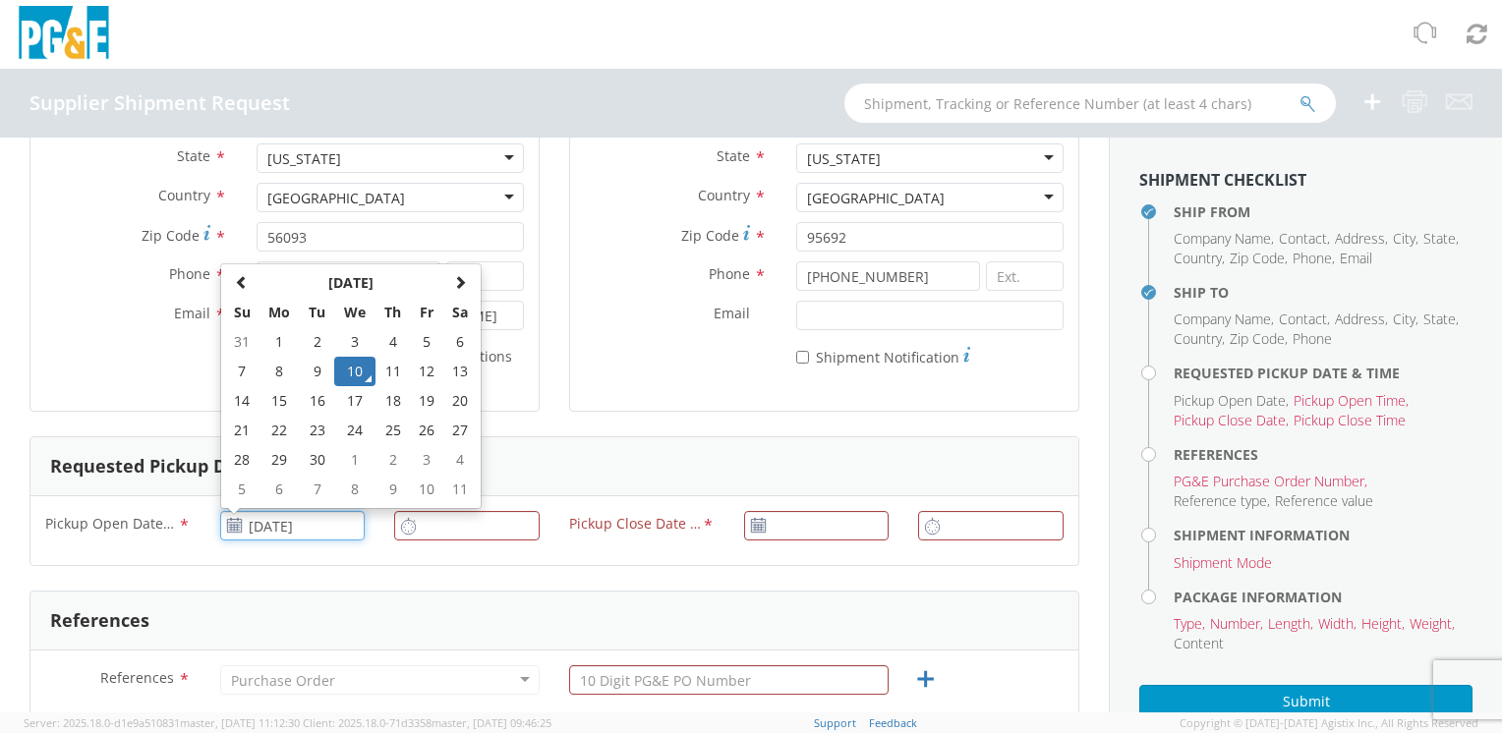
click at [259, 521] on input "[DATE]" at bounding box center [292, 525] width 145 height 29
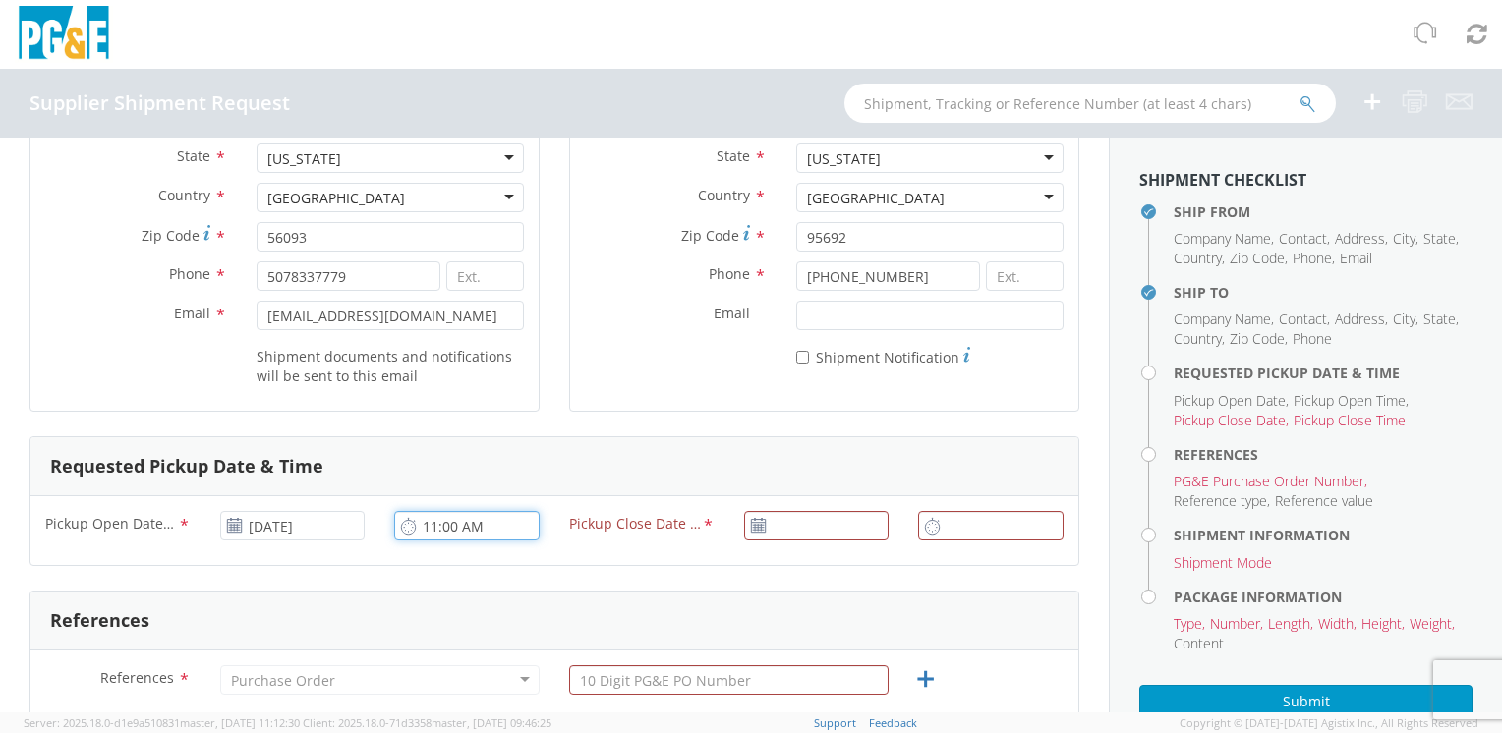
click at [424, 523] on input "11:00 AM" at bounding box center [466, 525] width 145 height 29
click at [463, 520] on input "12:00 AM" at bounding box center [466, 525] width 145 height 29
type input "12:00 PM"
type input "[DATE]"
click at [827, 524] on input "[DATE]" at bounding box center [816, 525] width 145 height 29
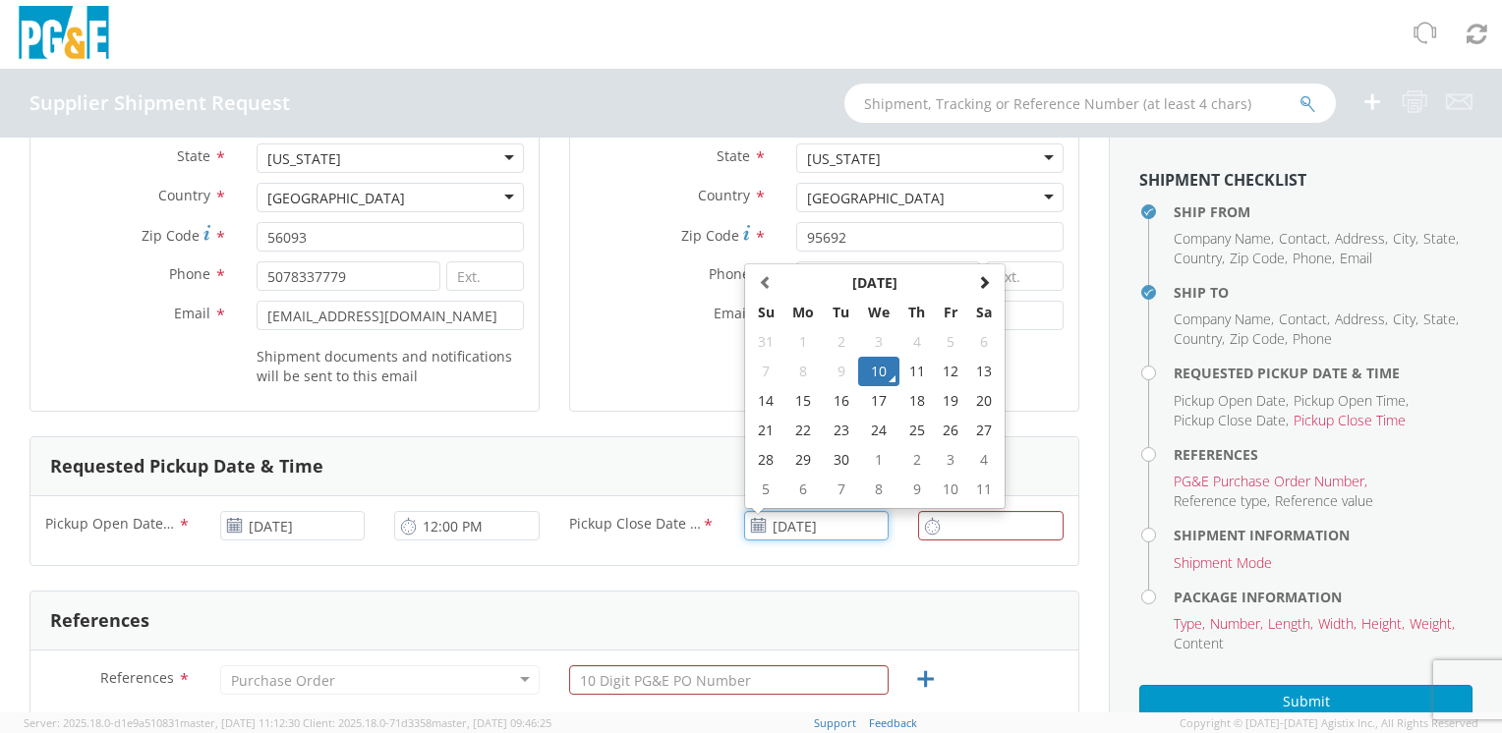
drag, startPoint x: 867, startPoint y: 360, endPoint x: 880, endPoint y: 368, distance: 15.0
click at [867, 361] on td "10" at bounding box center [878, 371] width 41 height 29
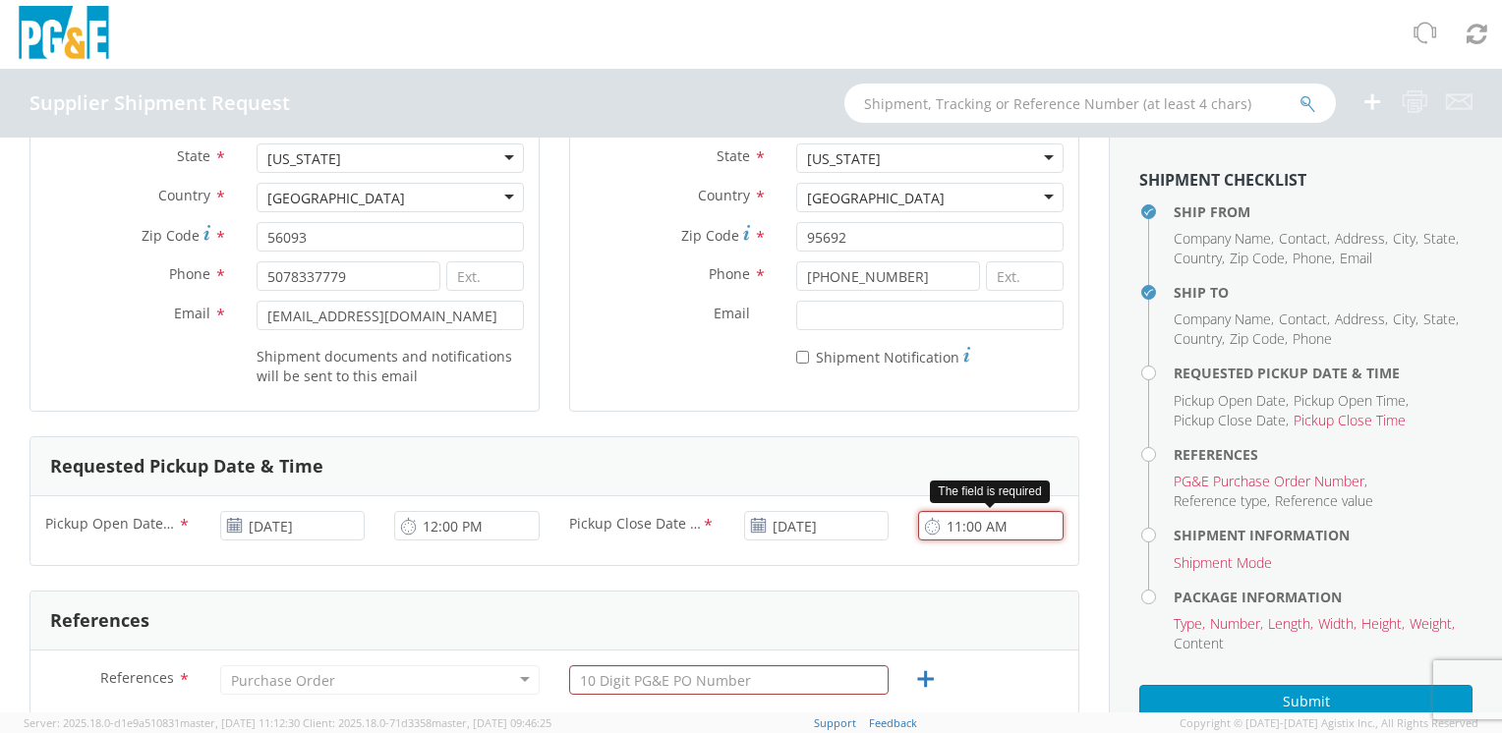
click at [964, 524] on input "11:00 AM" at bounding box center [990, 525] width 145 height 29
click at [996, 525] on input "11:00 AM" at bounding box center [990, 525] width 145 height 29
click at [940, 529] on input "11:00 PM" at bounding box center [990, 525] width 145 height 29
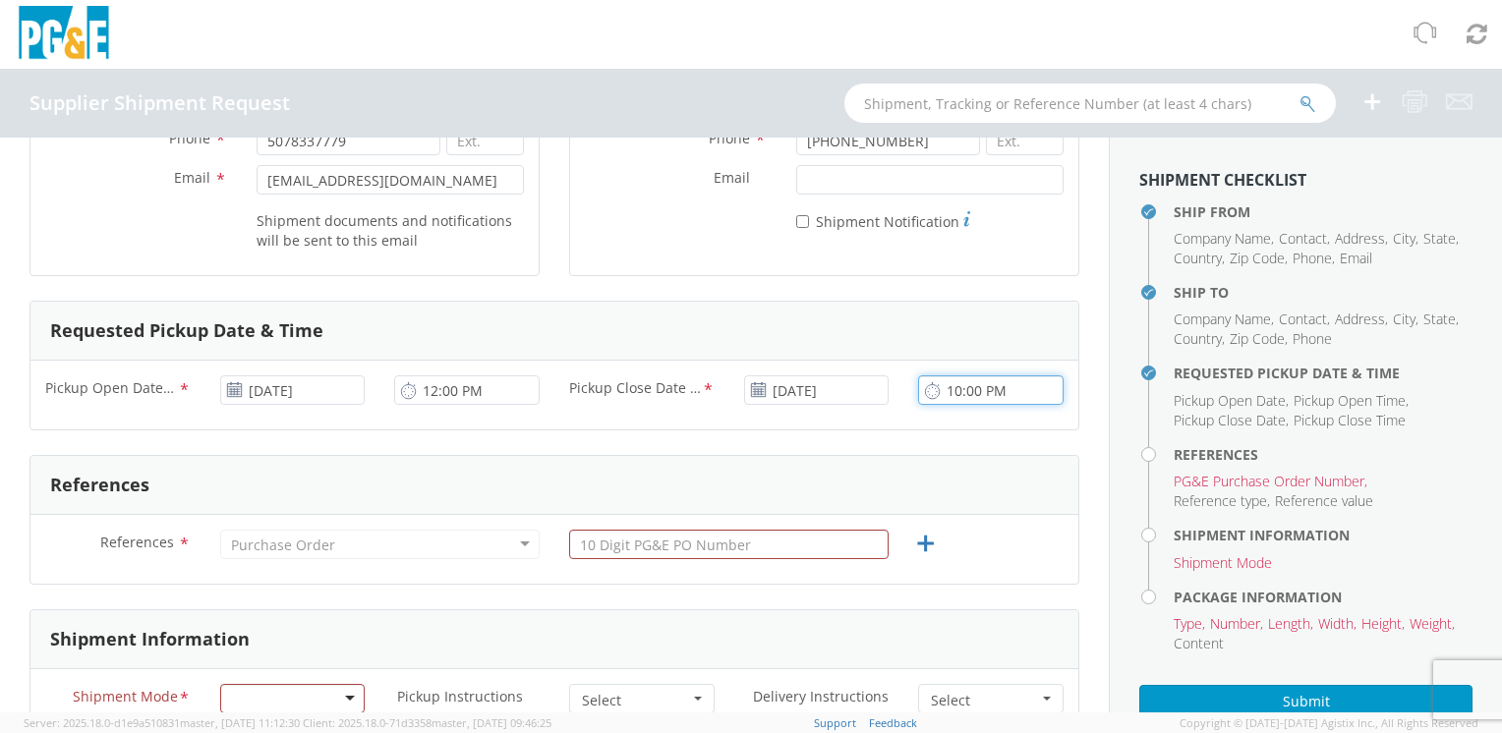
scroll to position [491, 0]
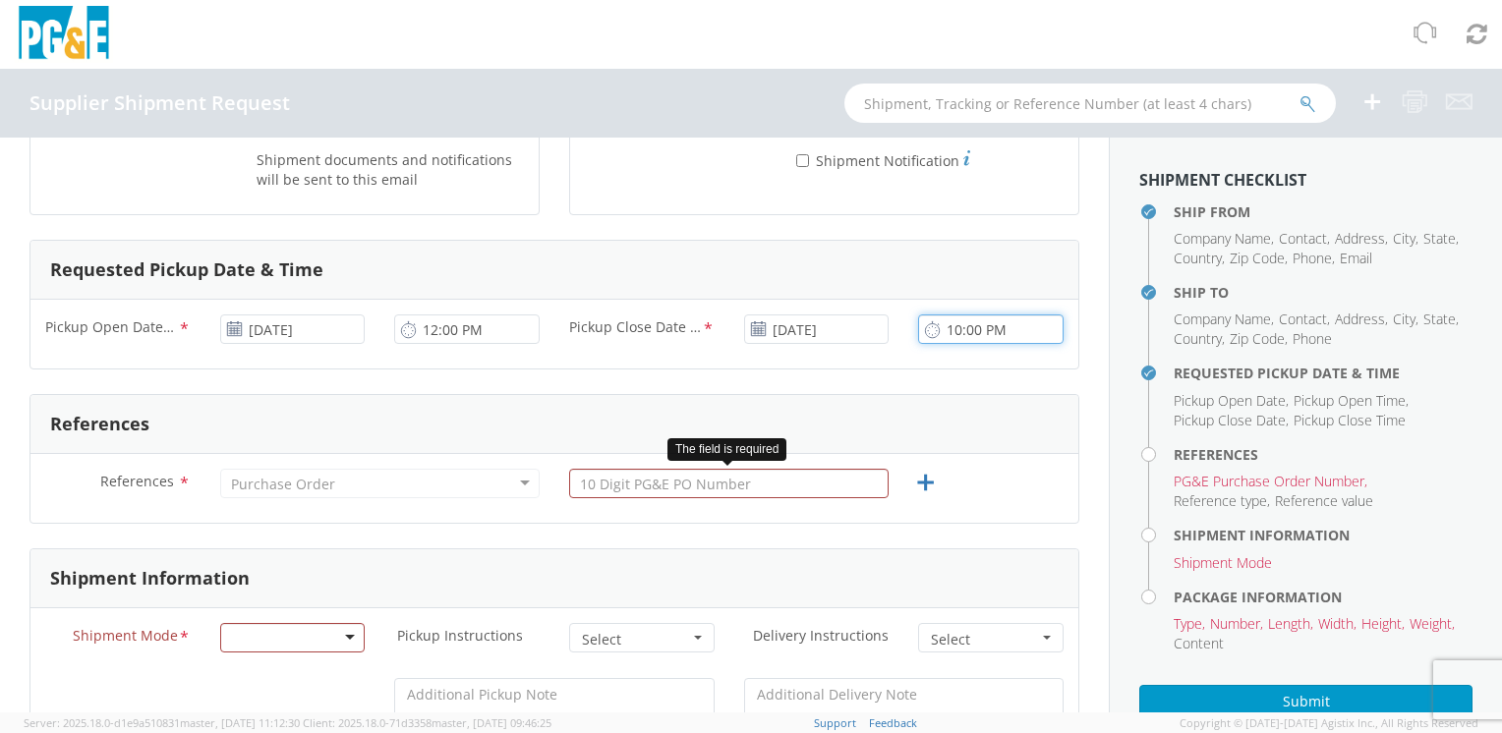
type input "10:00 PM"
click at [763, 475] on input "text" at bounding box center [728, 483] width 319 height 29
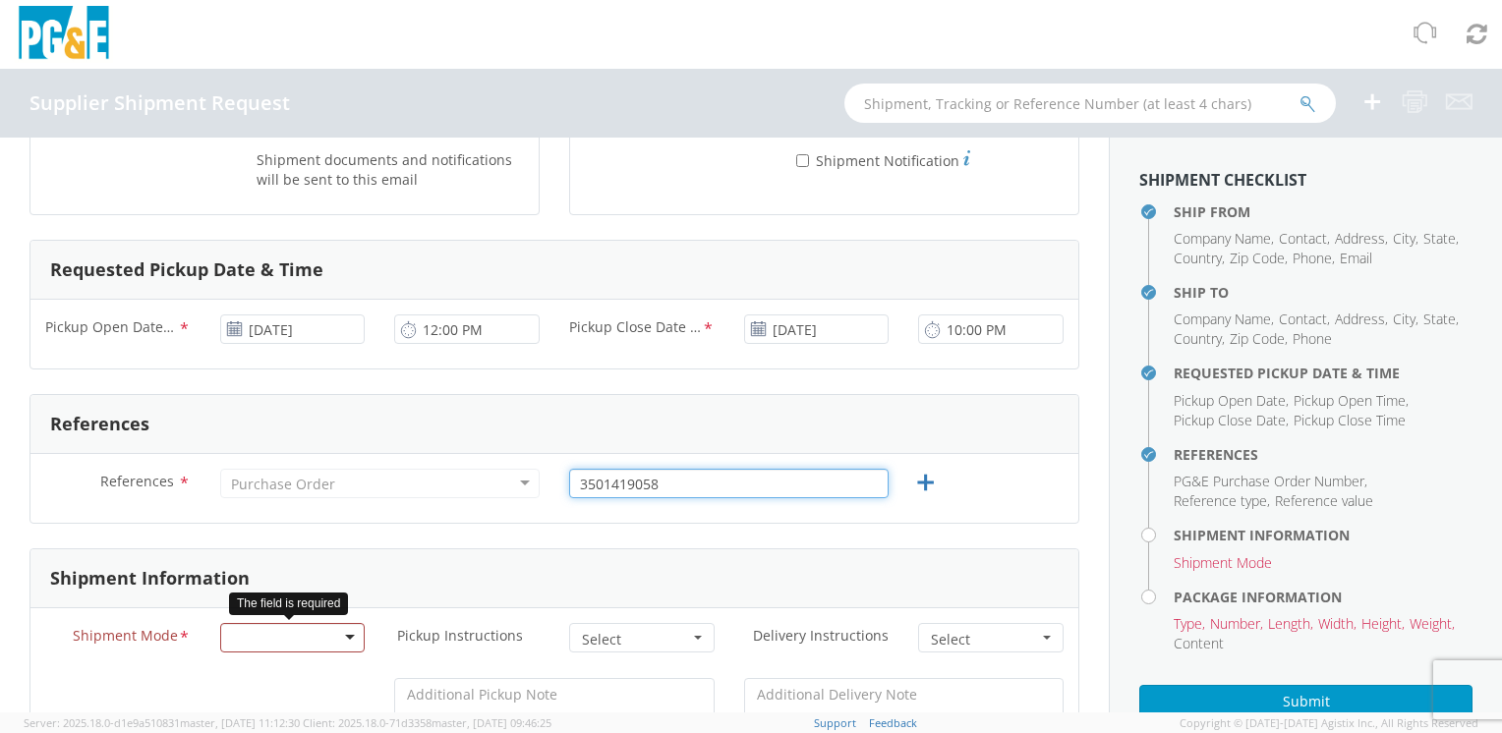
type input "3501419058"
click at [304, 638] on div at bounding box center [292, 637] width 145 height 29
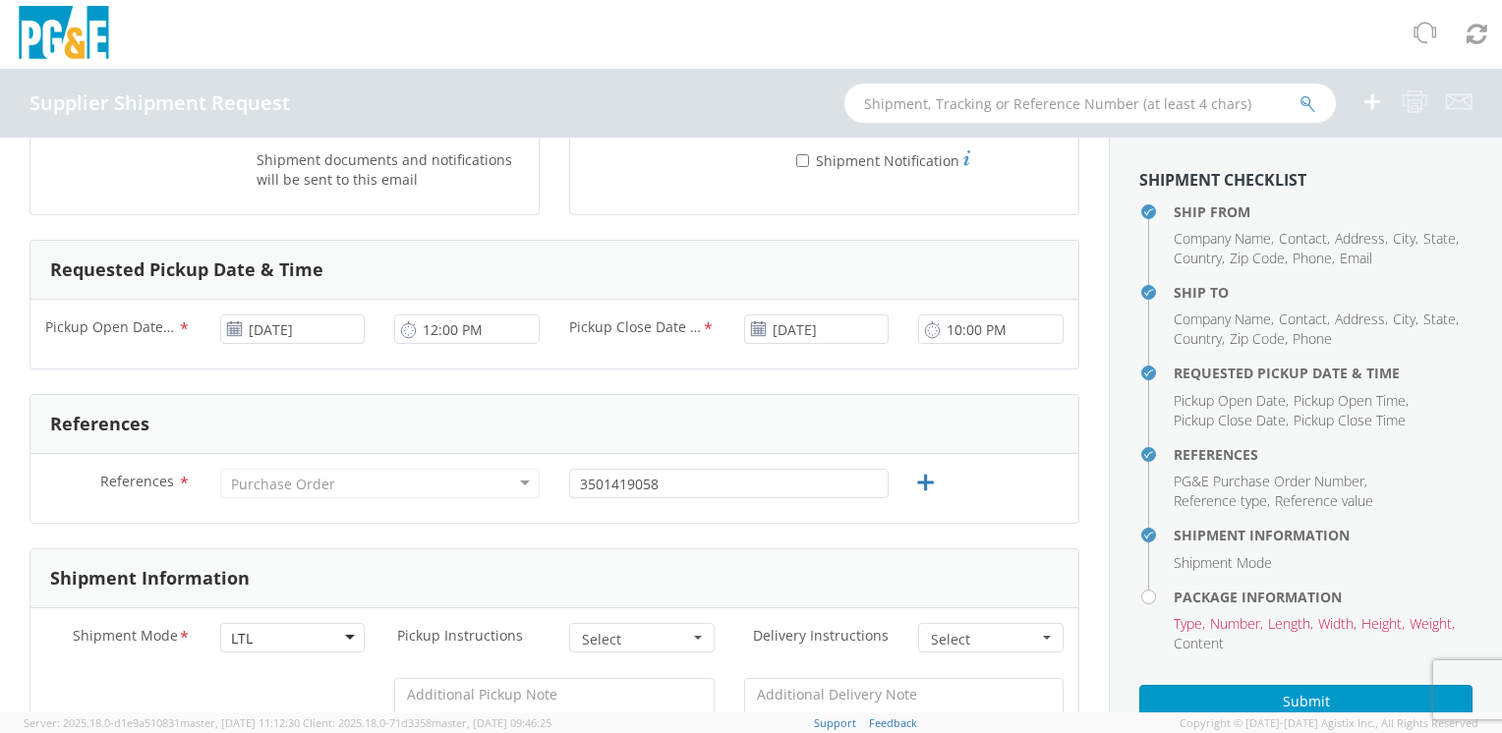
click at [617, 630] on span "Select" at bounding box center [635, 640] width 107 height 20
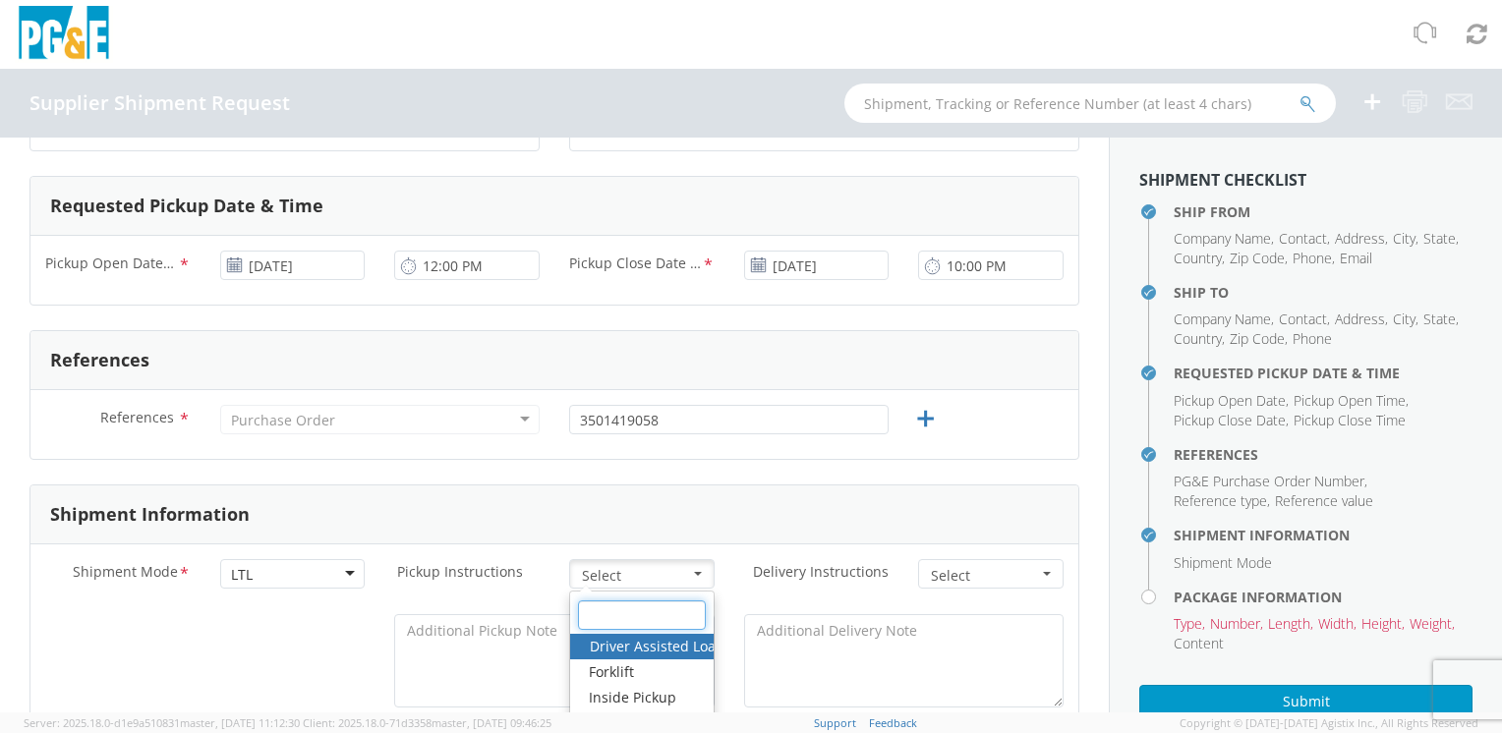
scroll to position [590, 0]
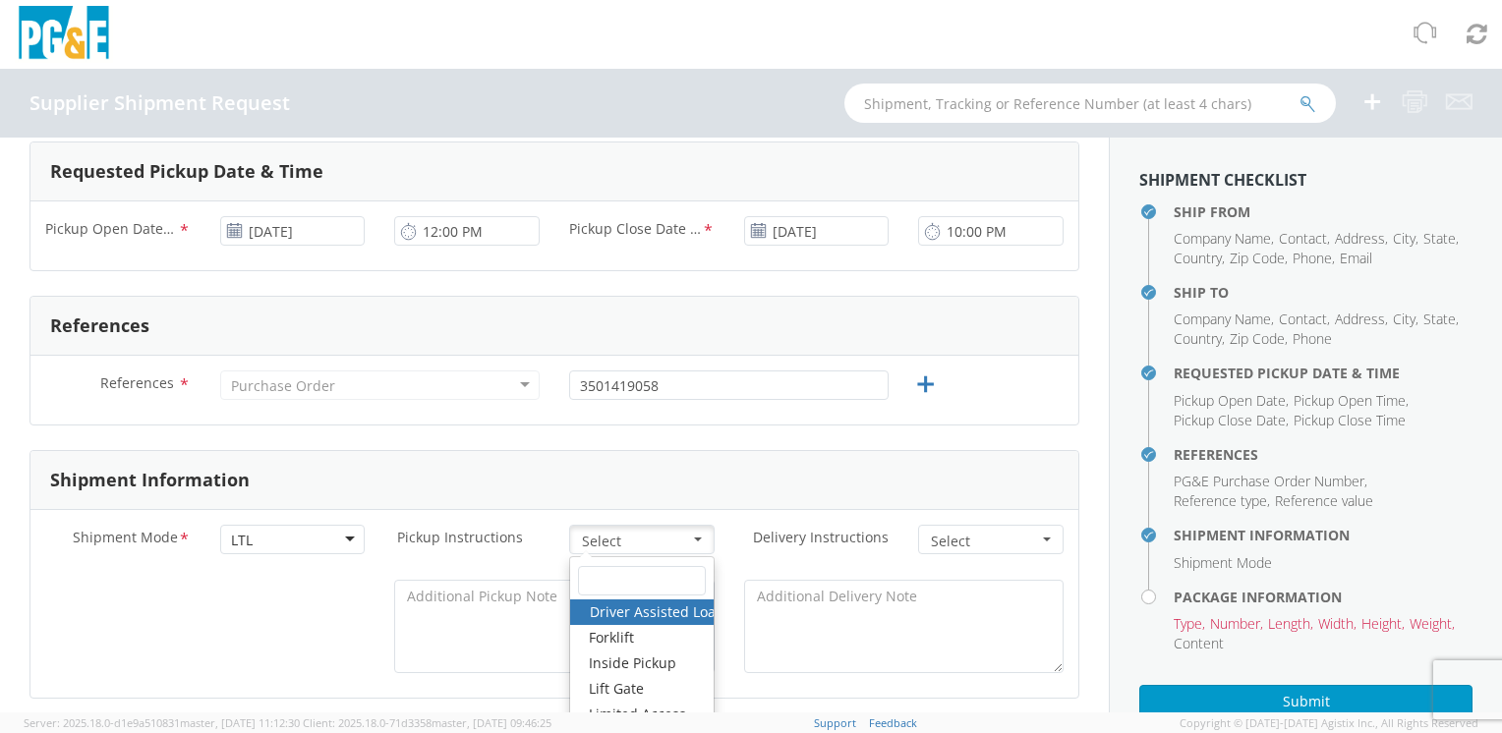
click at [622, 537] on span "Select" at bounding box center [635, 542] width 107 height 20
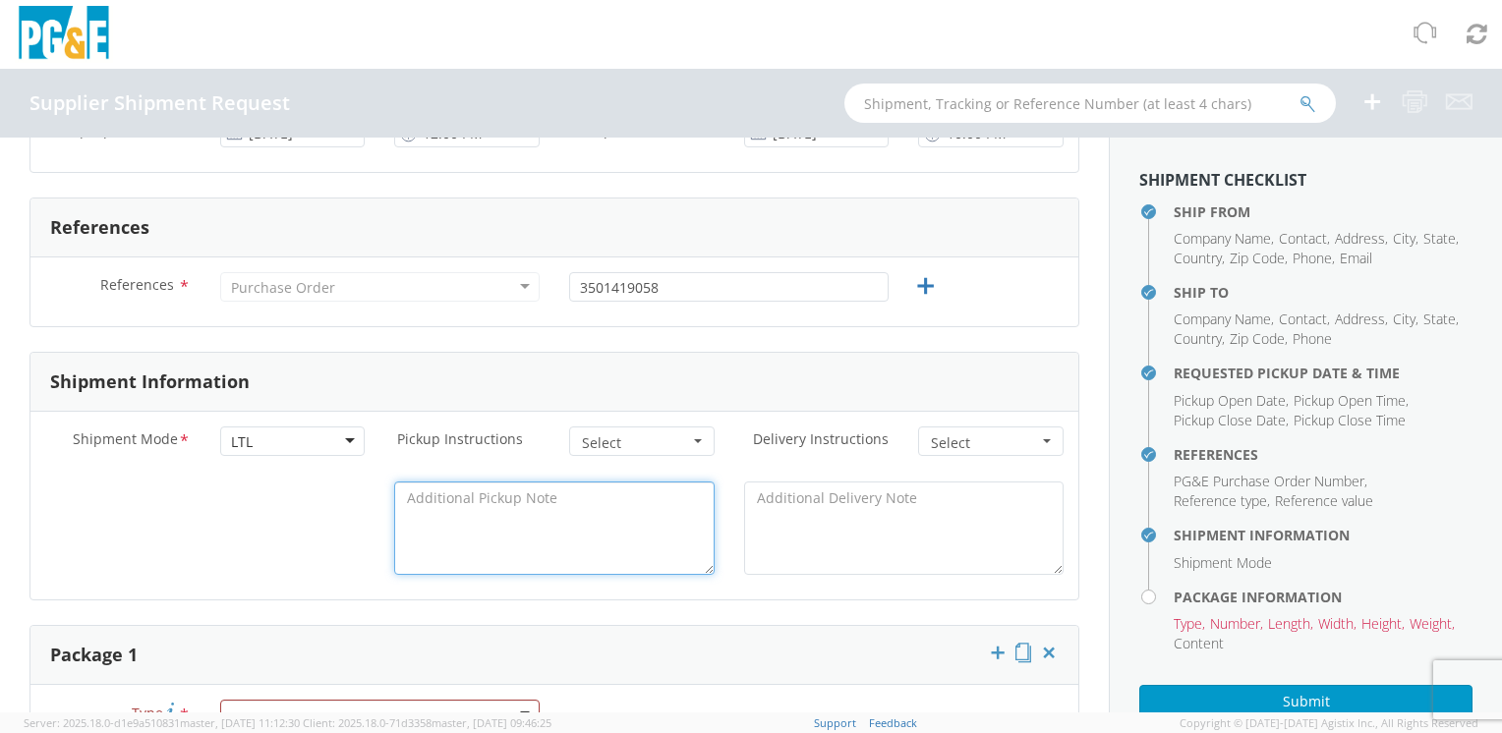
click at [630, 552] on textarea at bounding box center [553, 528] width 319 height 93
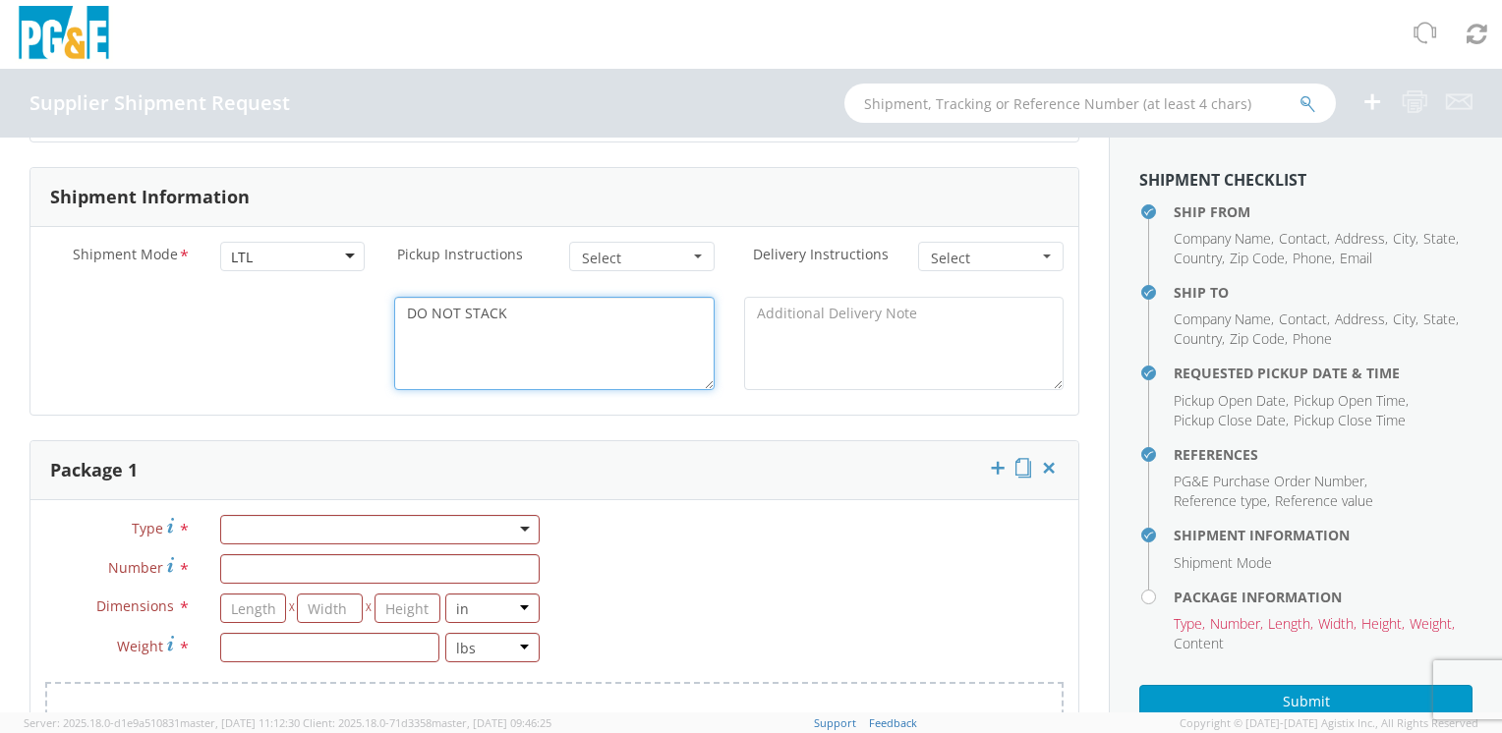
scroll to position [885, 0]
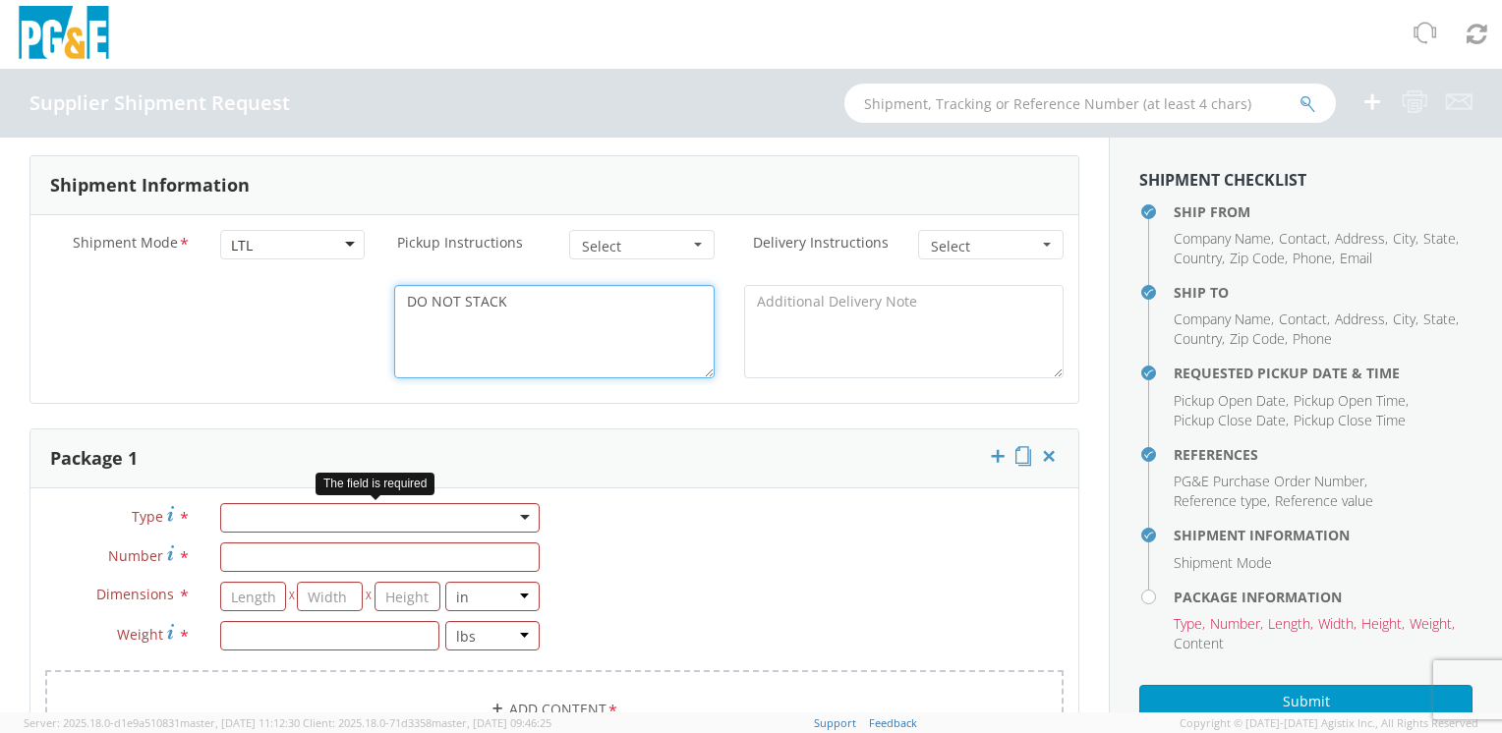
type textarea "DO NOT STACK"
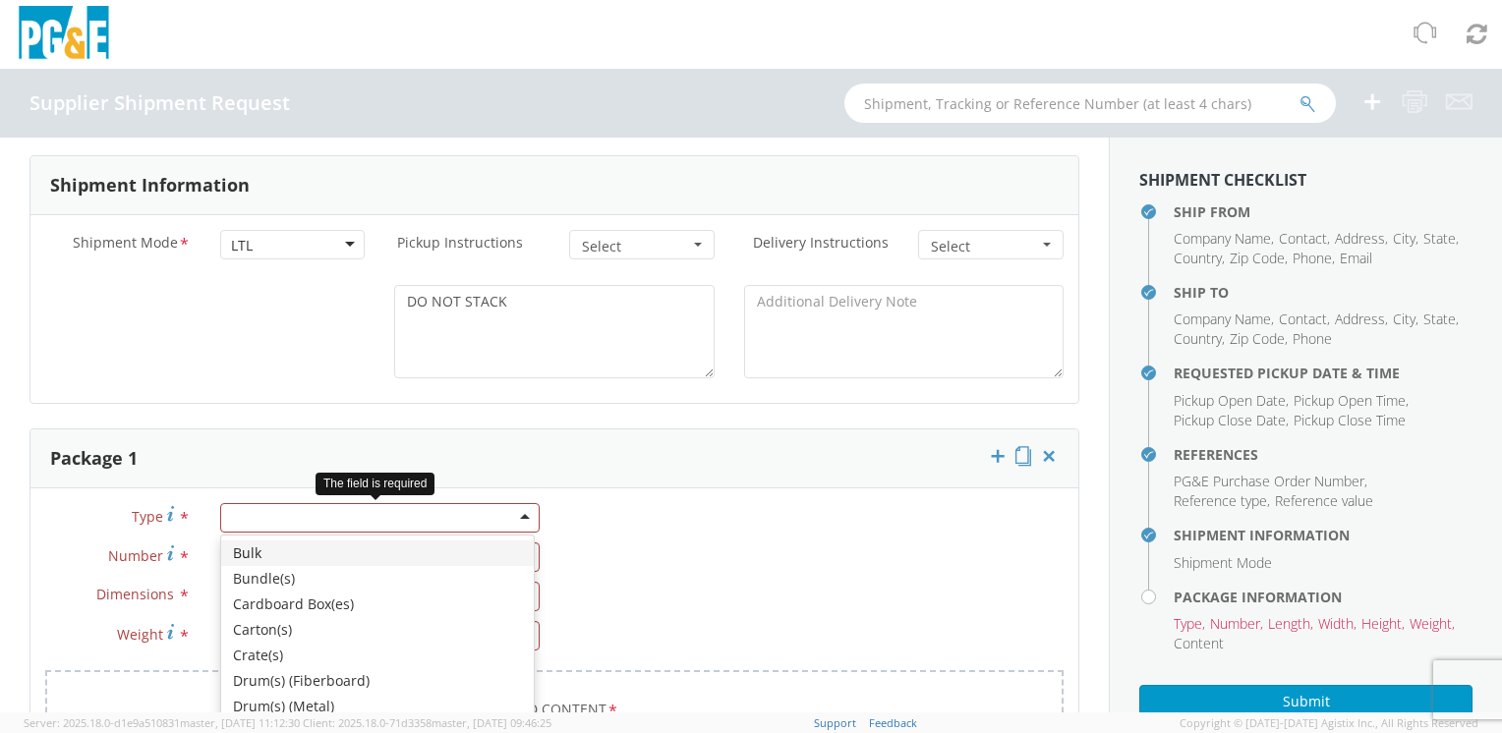
click at [521, 510] on div at bounding box center [379, 517] width 319 height 29
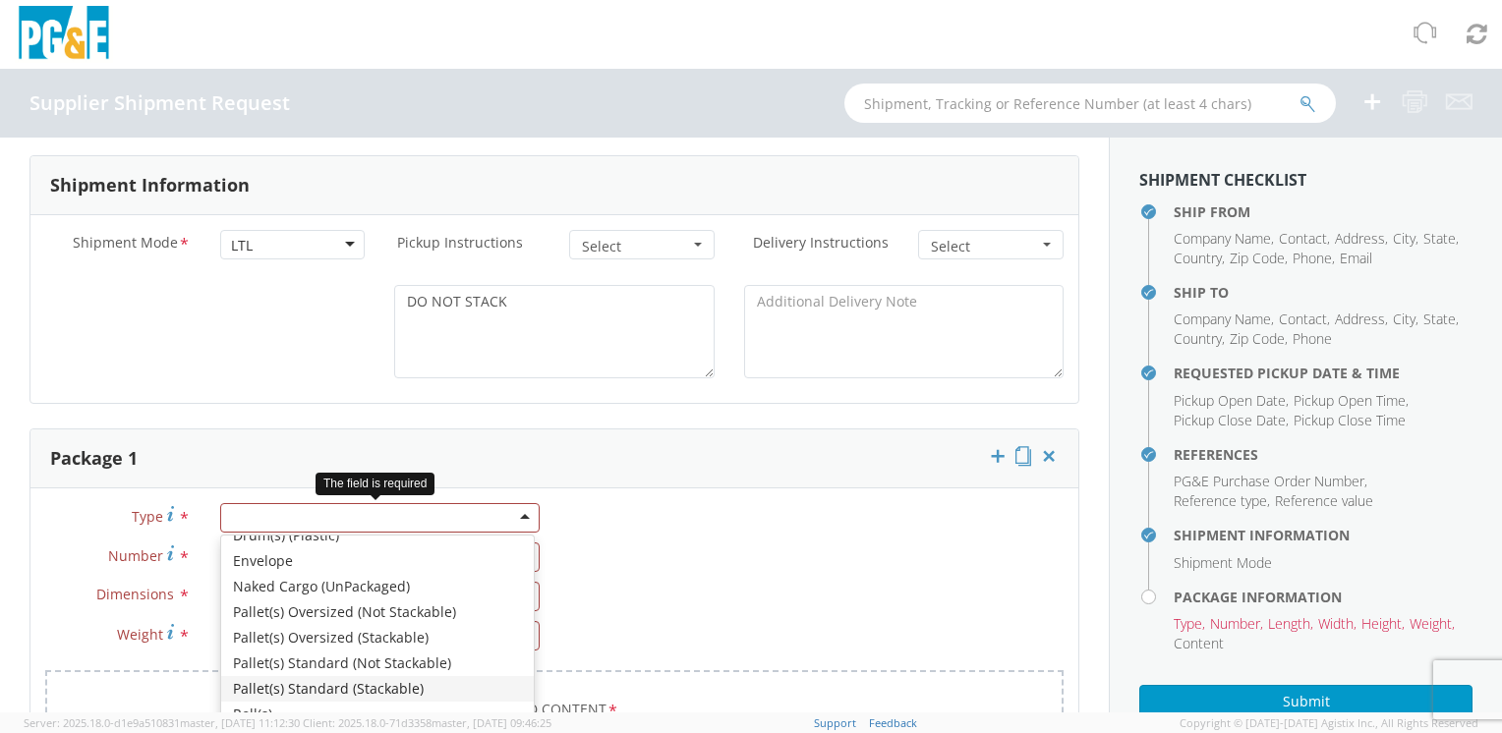
scroll to position [0, 0]
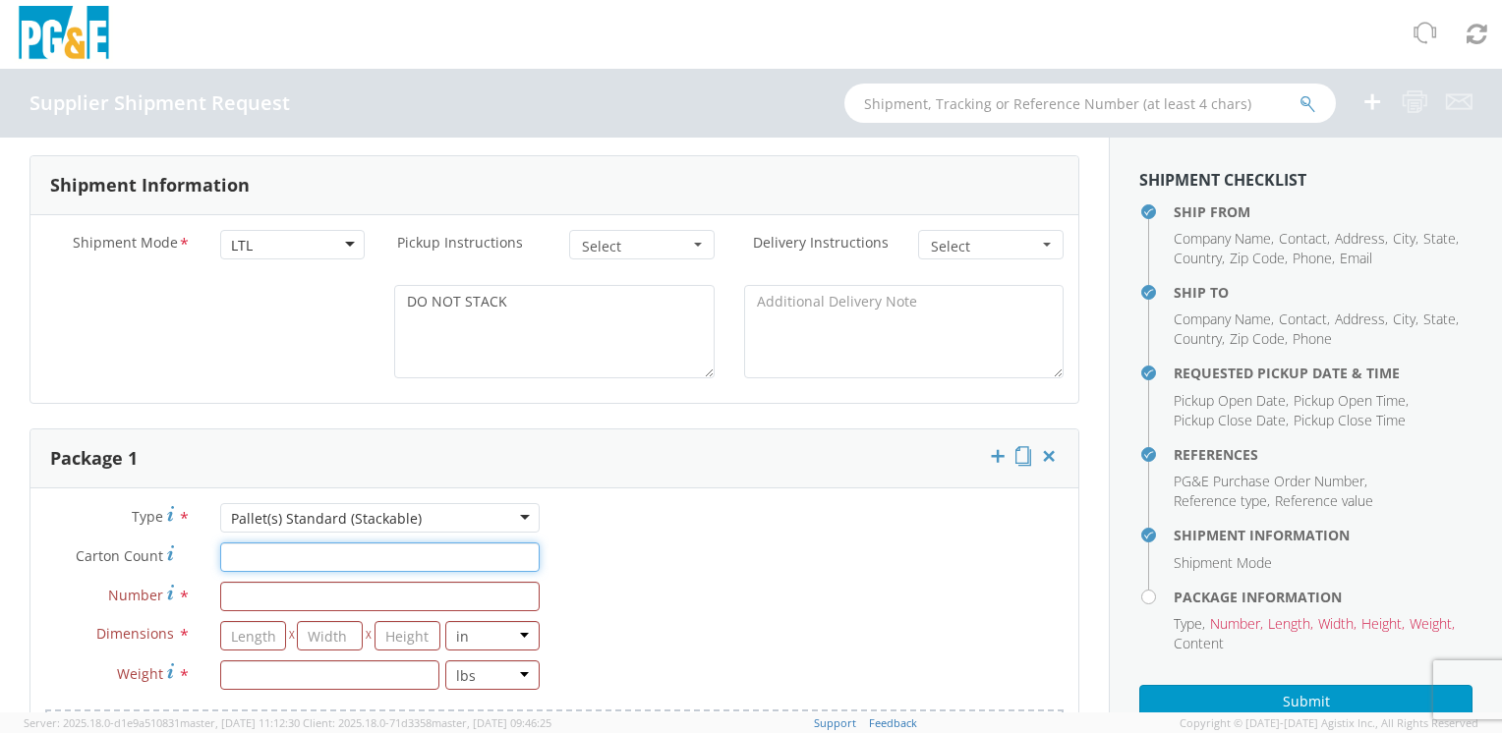
click at [253, 545] on input "Carton Count *" at bounding box center [379, 557] width 319 height 29
type input "1"
click at [247, 600] on input "Number *" at bounding box center [379, 596] width 319 height 29
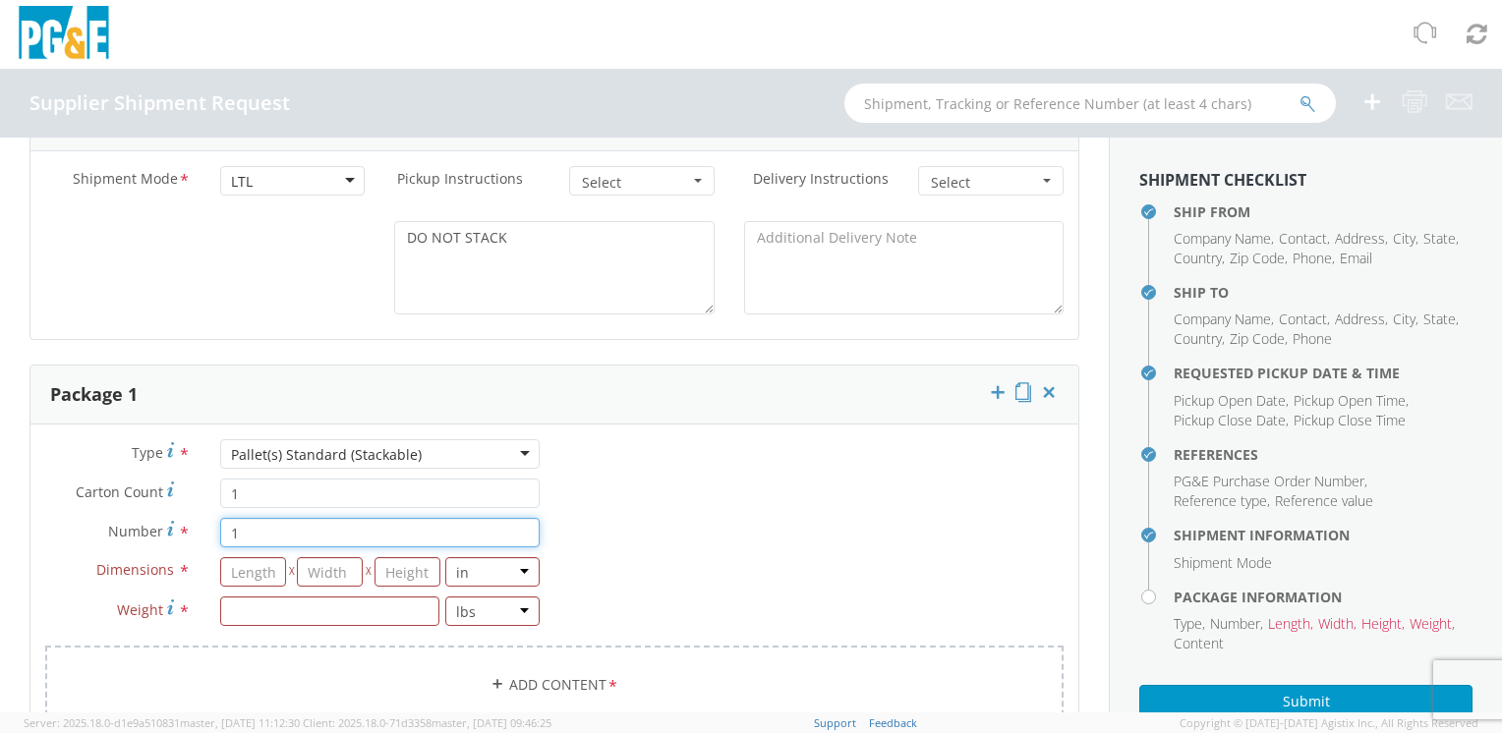
scroll to position [983, 0]
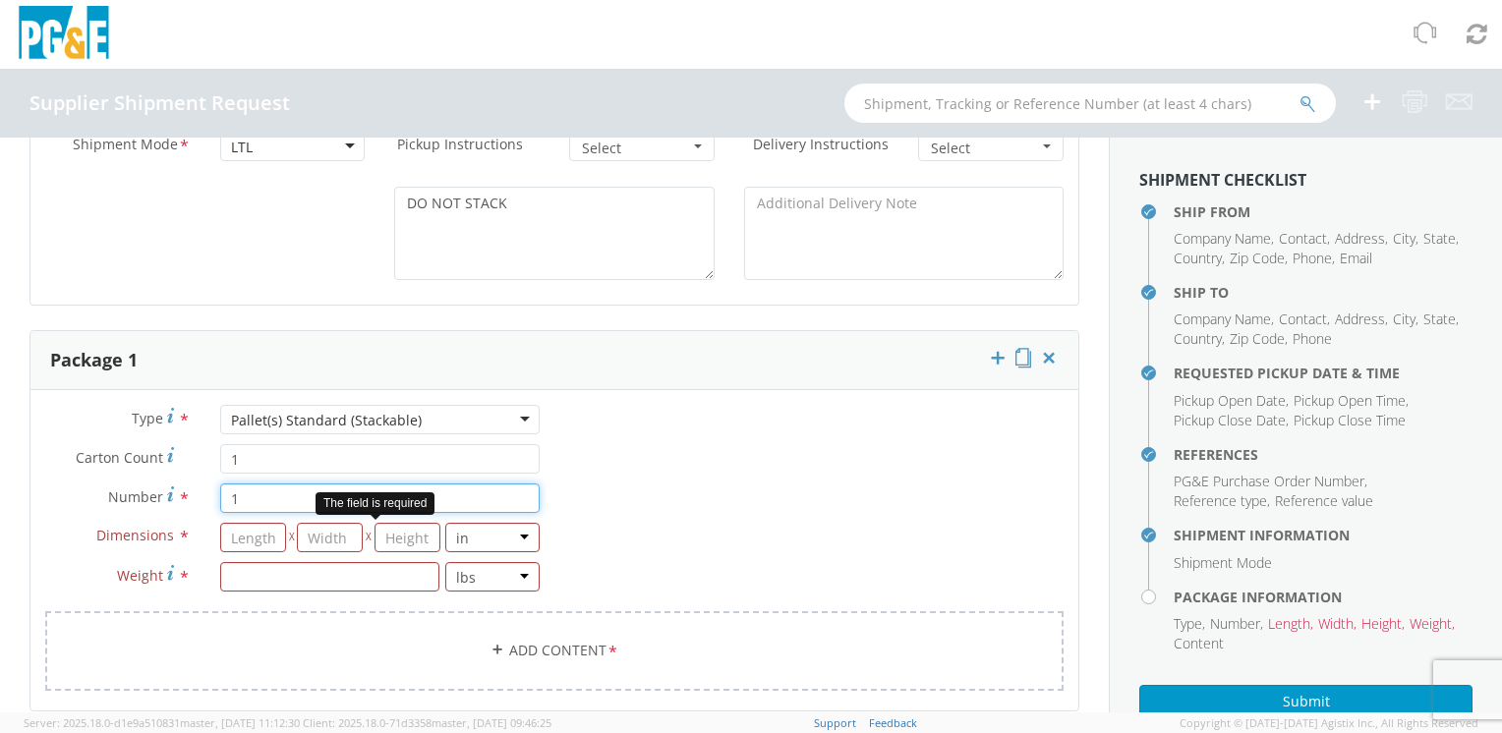
type input "1"
click at [258, 544] on input "number" at bounding box center [253, 537] width 66 height 29
click at [279, 444] on input "1" at bounding box center [379, 458] width 319 height 29
click at [247, 538] on input "number" at bounding box center [253, 537] width 66 height 29
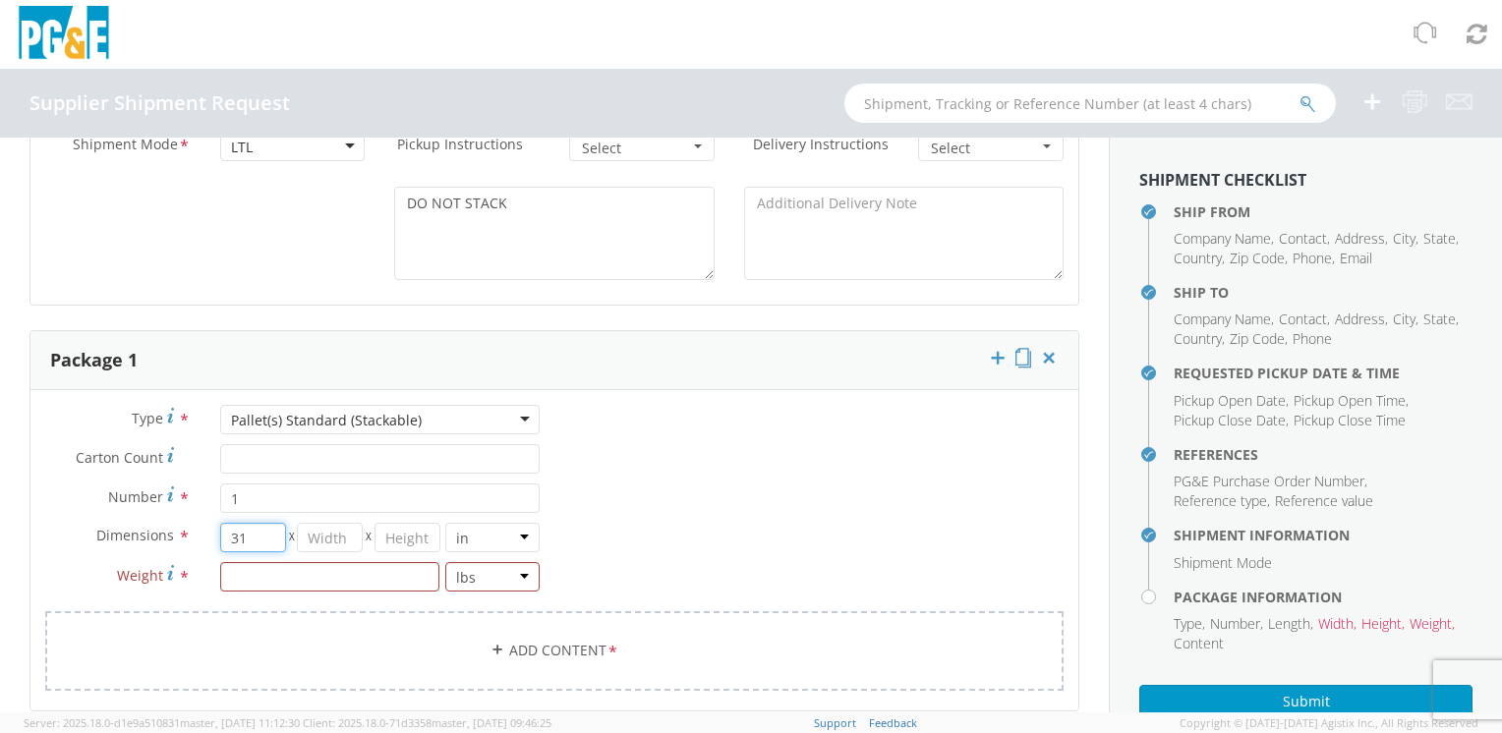
type input "31"
type input "66"
click at [220, 568] on input "number" at bounding box center [330, 576] width 220 height 29
type input "206"
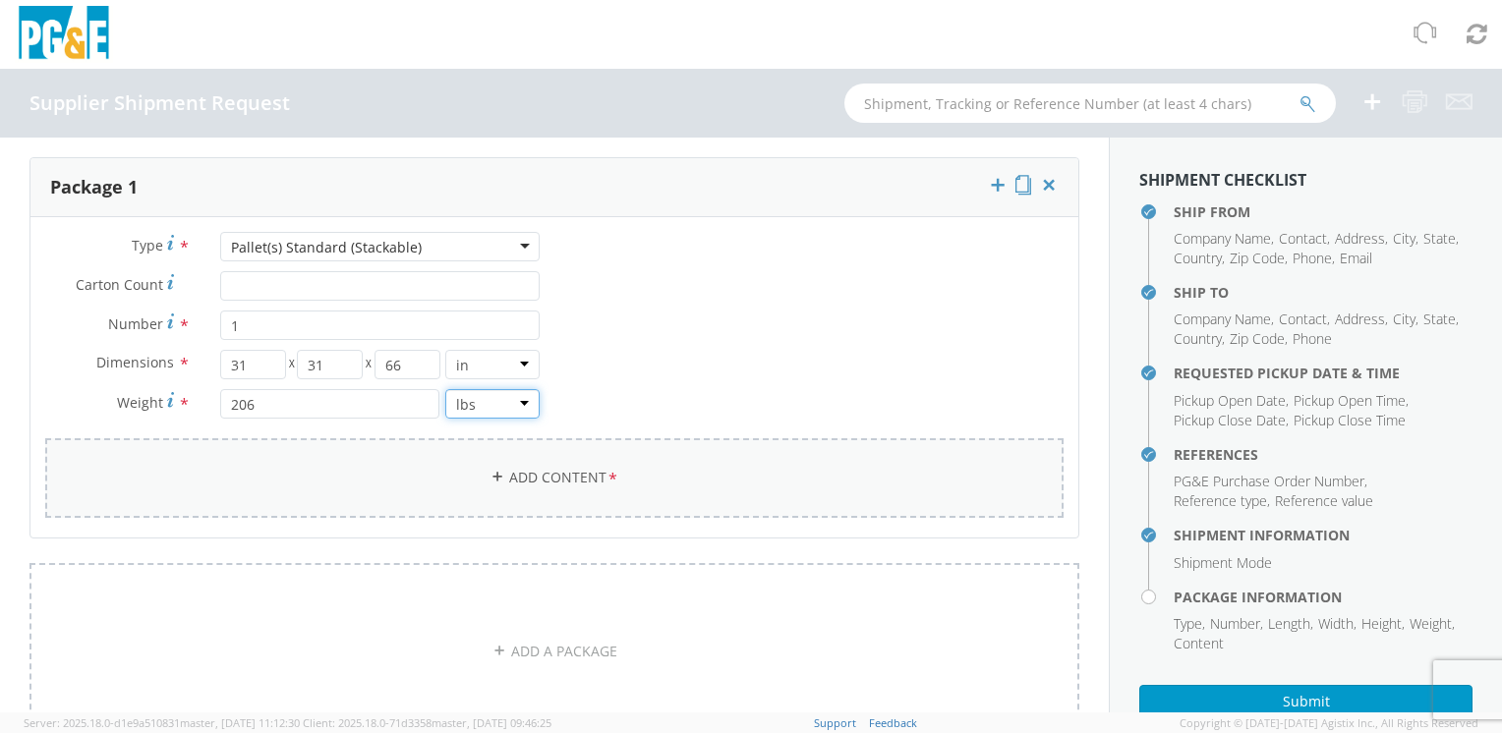
scroll to position [1179, 0]
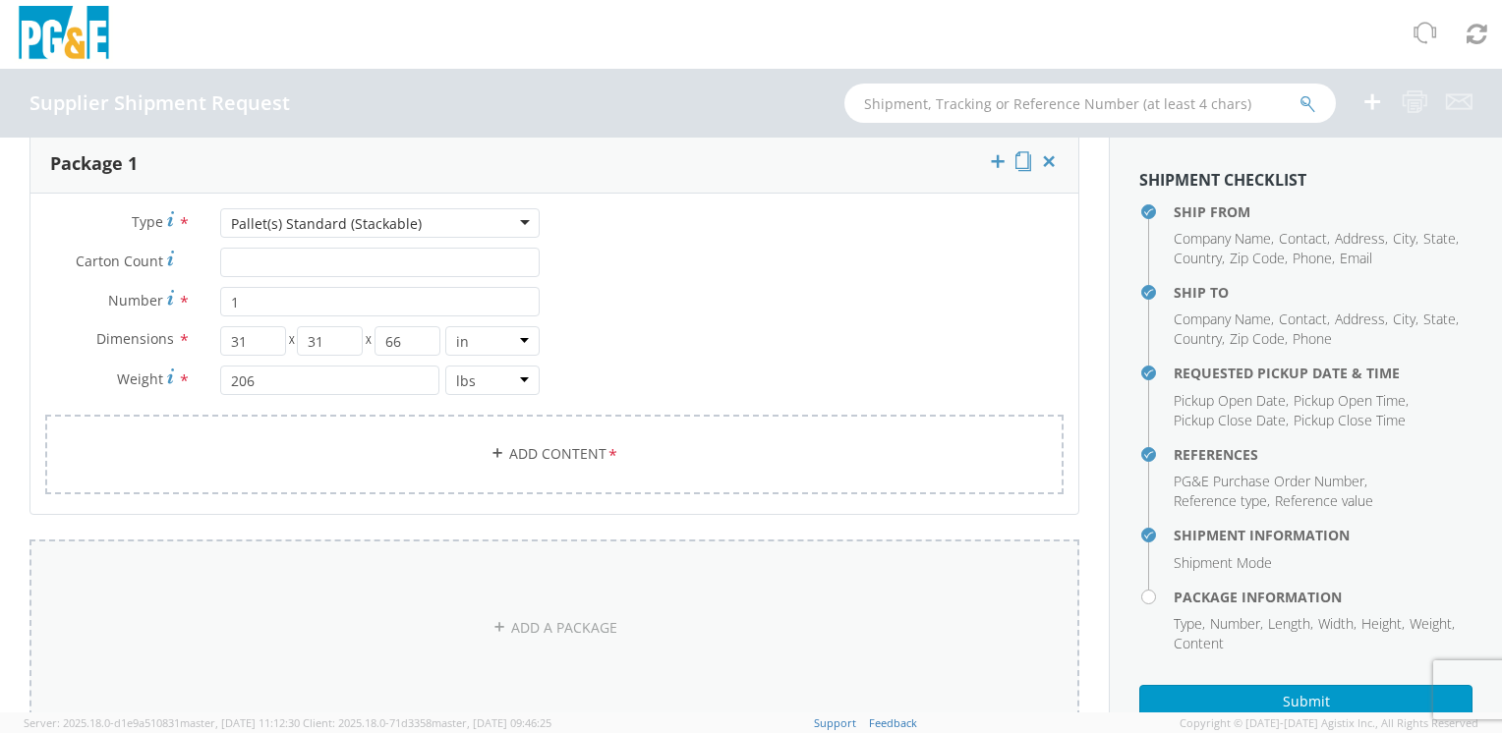
click at [492, 625] on icon at bounding box center [499, 627] width 14 height 14
click at [261, 628] on div at bounding box center [379, 628] width 319 height 29
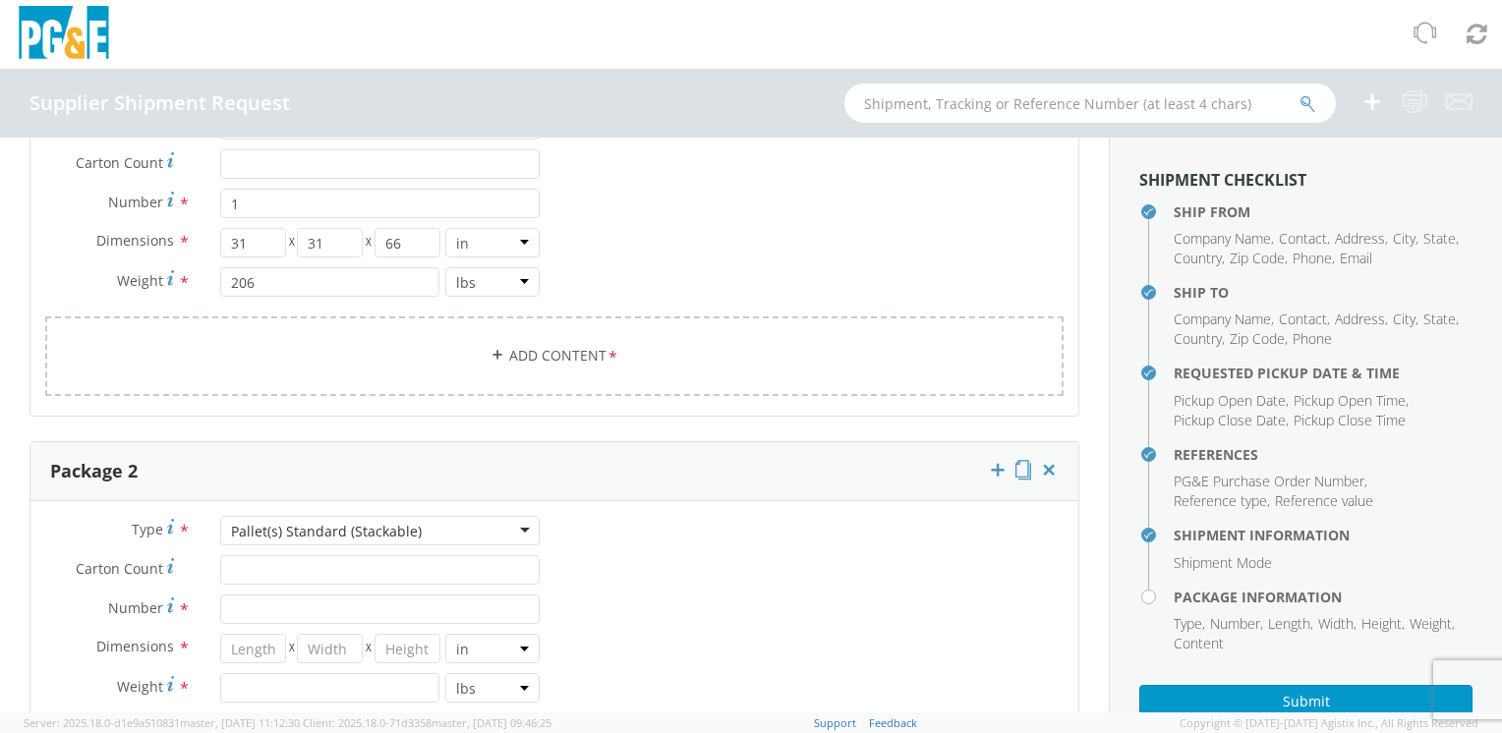
scroll to position [0, 0]
click at [249, 562] on input "Carton Count *" at bounding box center [379, 569] width 319 height 29
type input "1"
click at [246, 600] on input "Number *" at bounding box center [379, 609] width 319 height 29
type input "1"
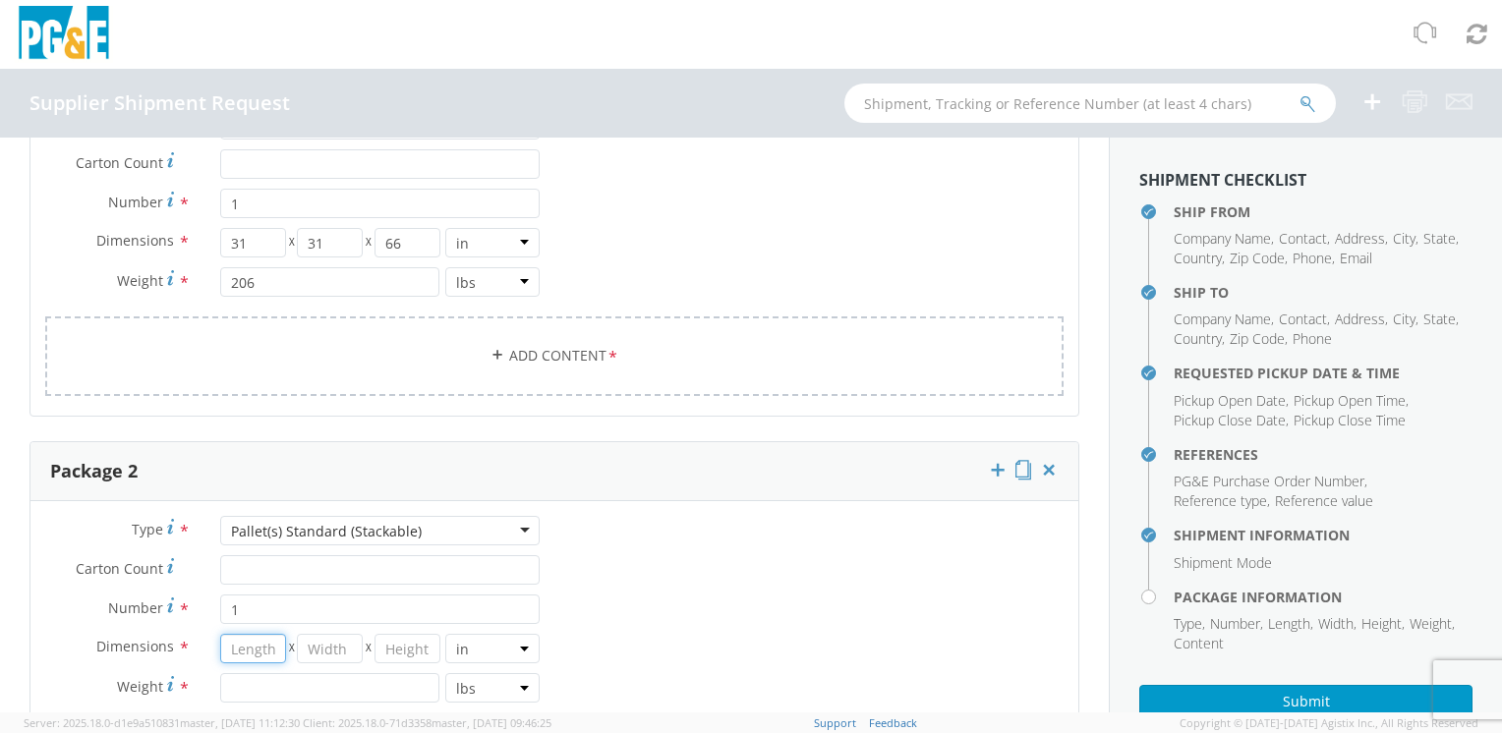
click at [247, 634] on input "number" at bounding box center [253, 648] width 66 height 29
type input "49"
type input "41"
type input "65"
click at [252, 692] on input "number" at bounding box center [330, 687] width 220 height 29
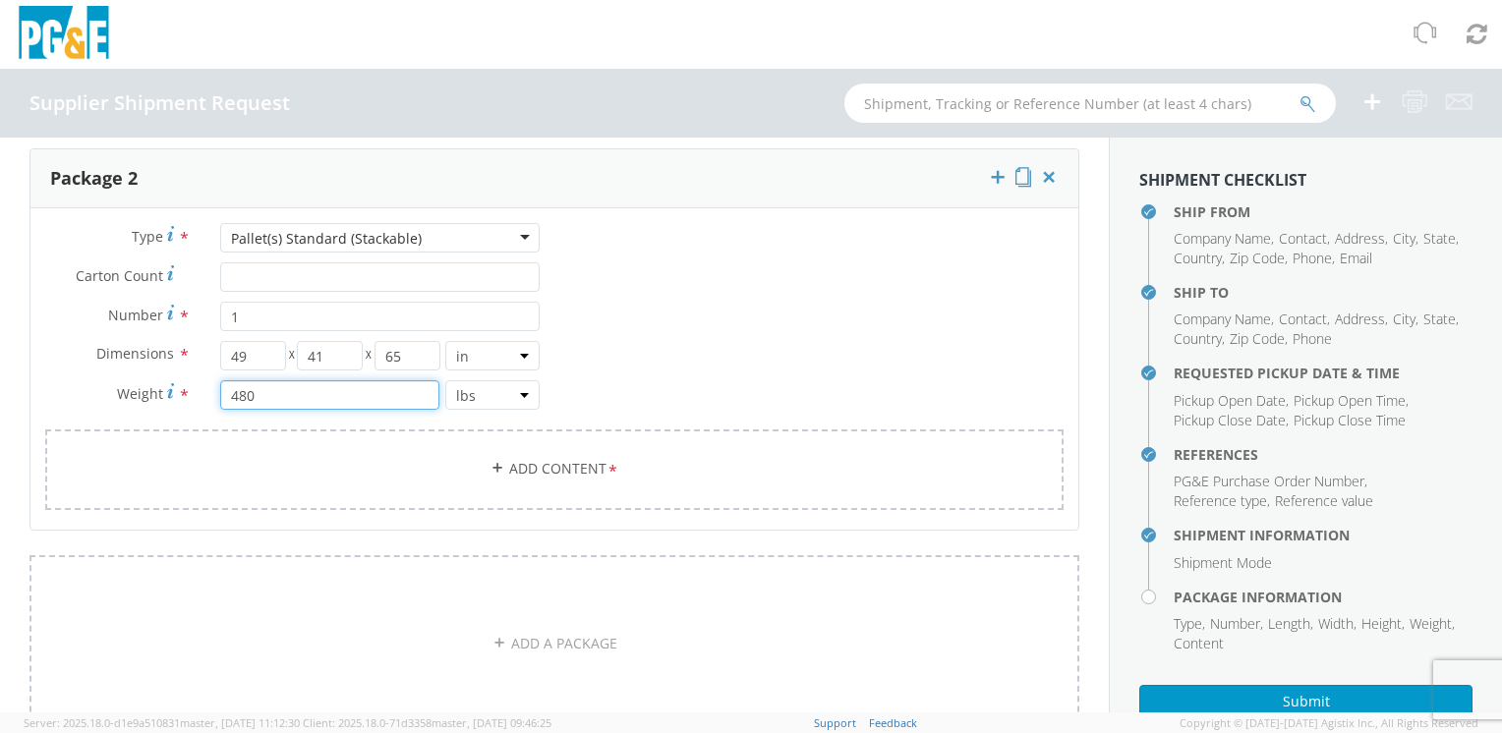
scroll to position [1630, 0]
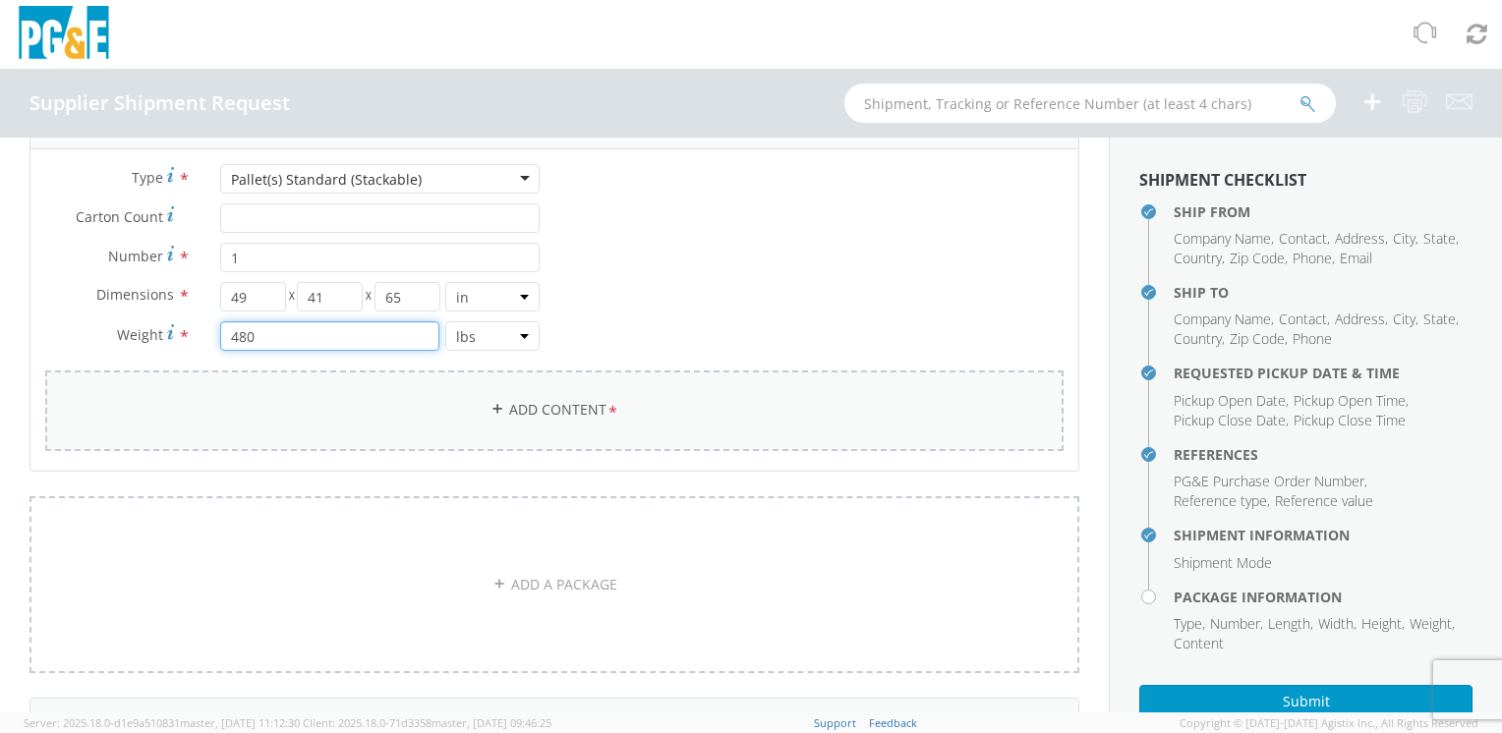
type input "480"
click at [540, 412] on link "Add Content *" at bounding box center [554, 411] width 1018 height 80
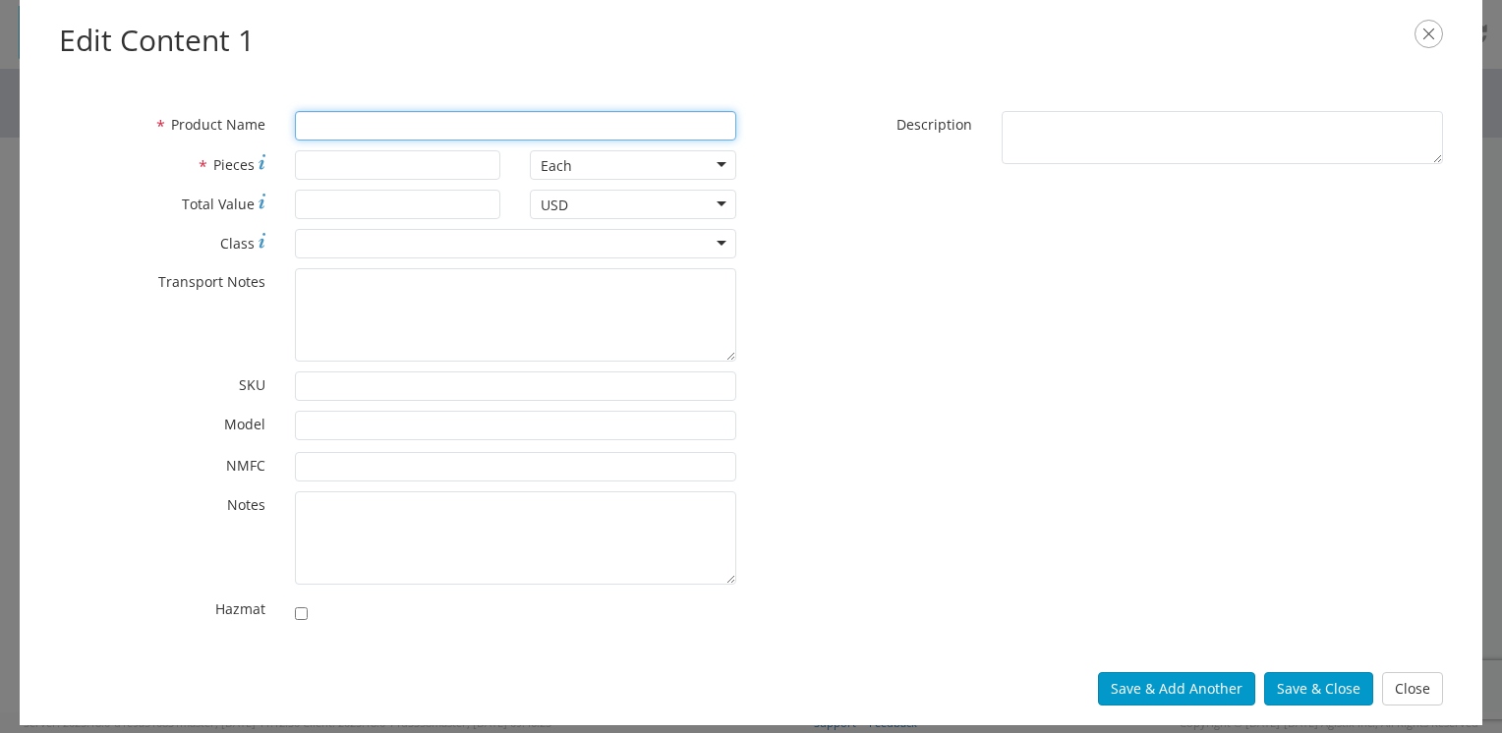
click at [384, 118] on input "* Product Name" at bounding box center [515, 125] width 441 height 29
type input "TRIVIEW MARKING POST"
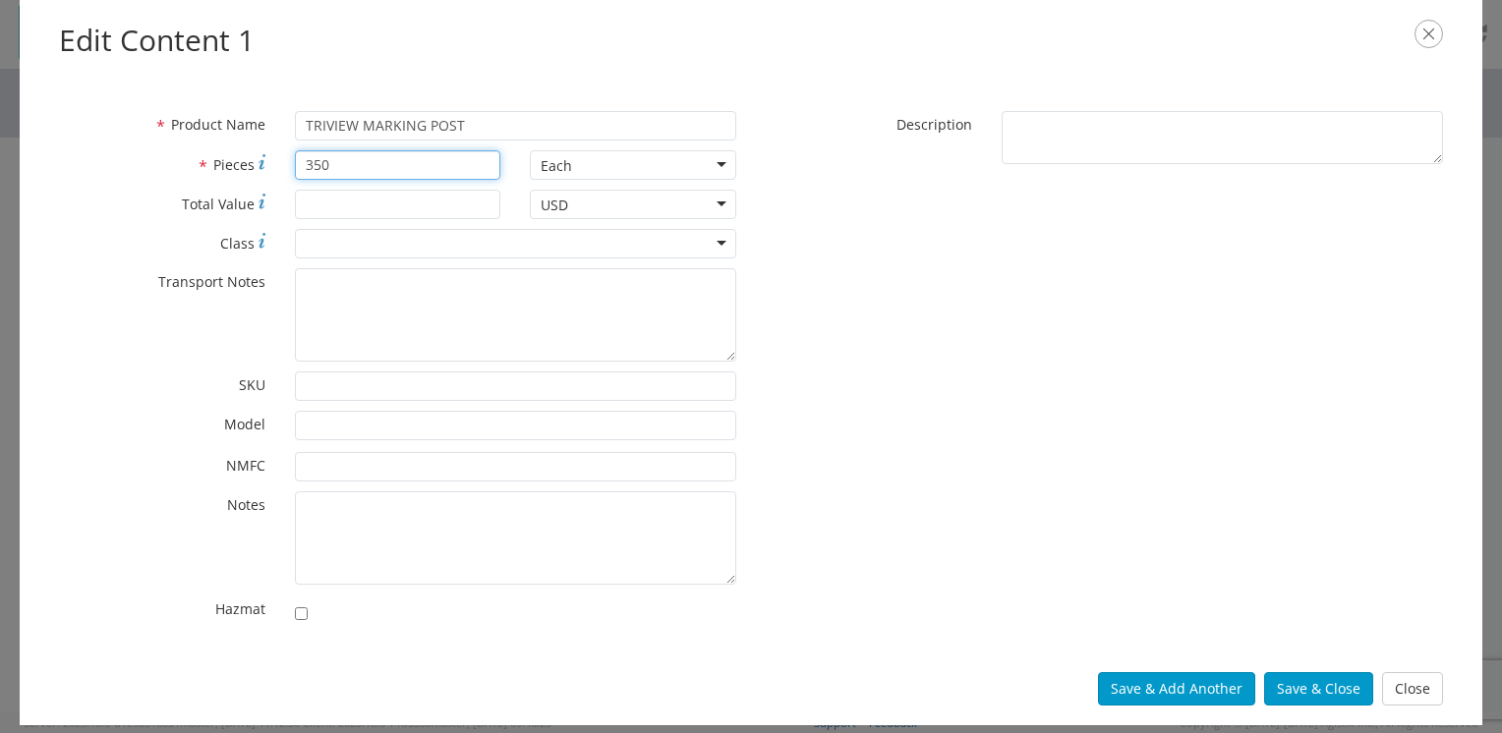
drag, startPoint x: 392, startPoint y: 163, endPoint x: 185, endPoint y: 199, distance: 210.4
click at [185, 199] on div "* Product Name TRIVIEW MARKING POST * Pieces 350 Each Each Bag Blister Pack Bot…" at bounding box center [397, 372] width 707 height 522
type input "1"
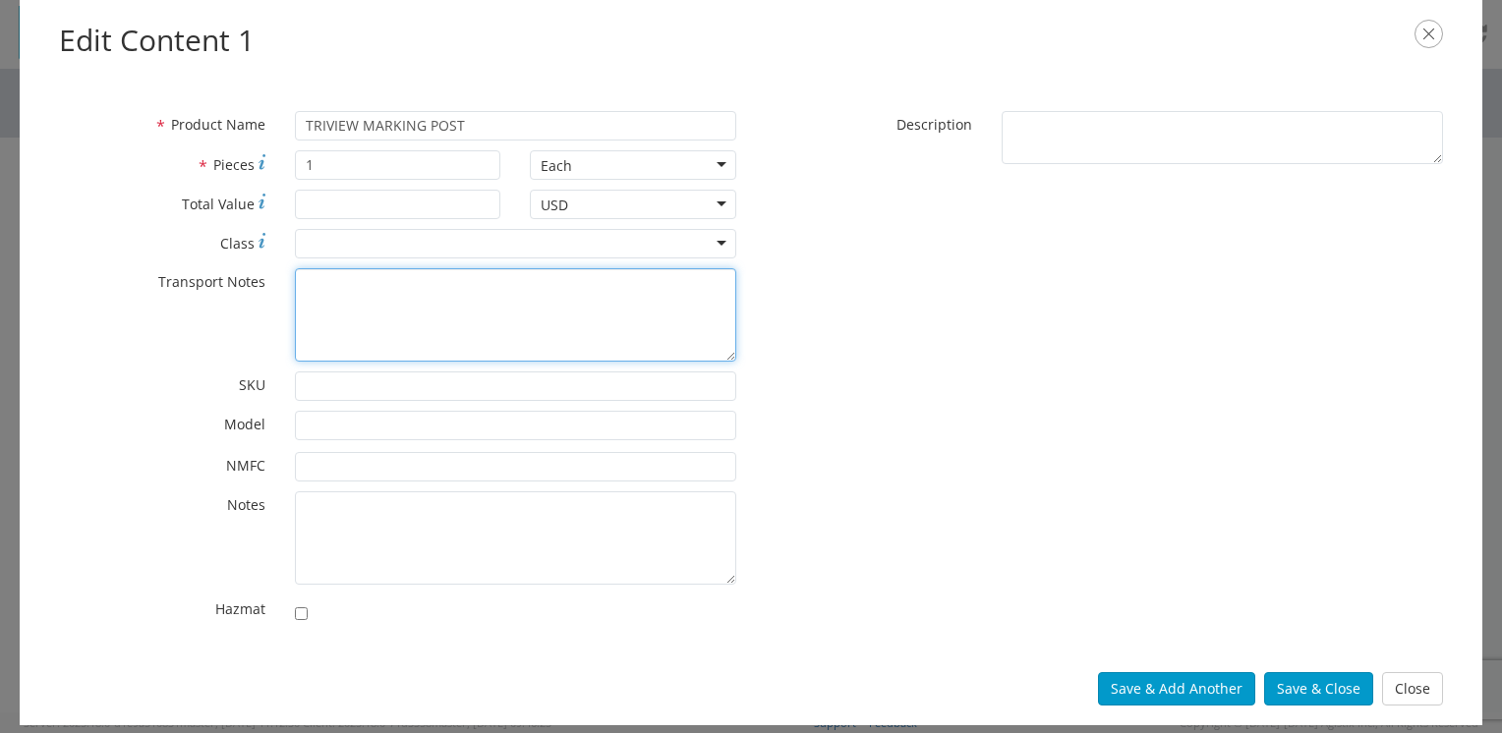
click at [374, 340] on textarea "* Transport Notes" at bounding box center [515, 314] width 441 height 93
type textarea "DO NOT STACK"
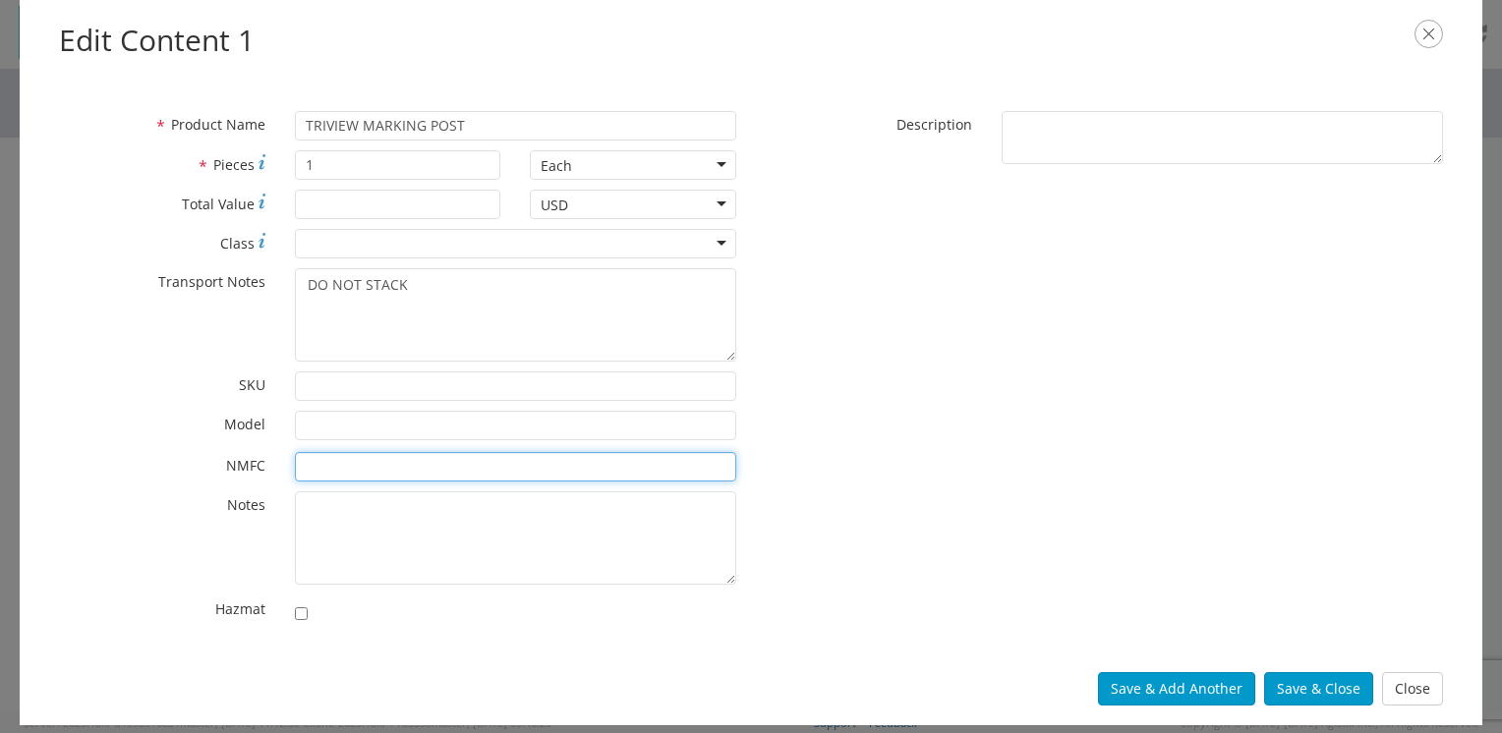
click at [326, 464] on input "* NMFC" at bounding box center [515, 466] width 441 height 29
type input "156600"
click at [371, 249] on div at bounding box center [515, 243] width 441 height 29
click at [398, 477] on input "156600" at bounding box center [515, 466] width 441 height 29
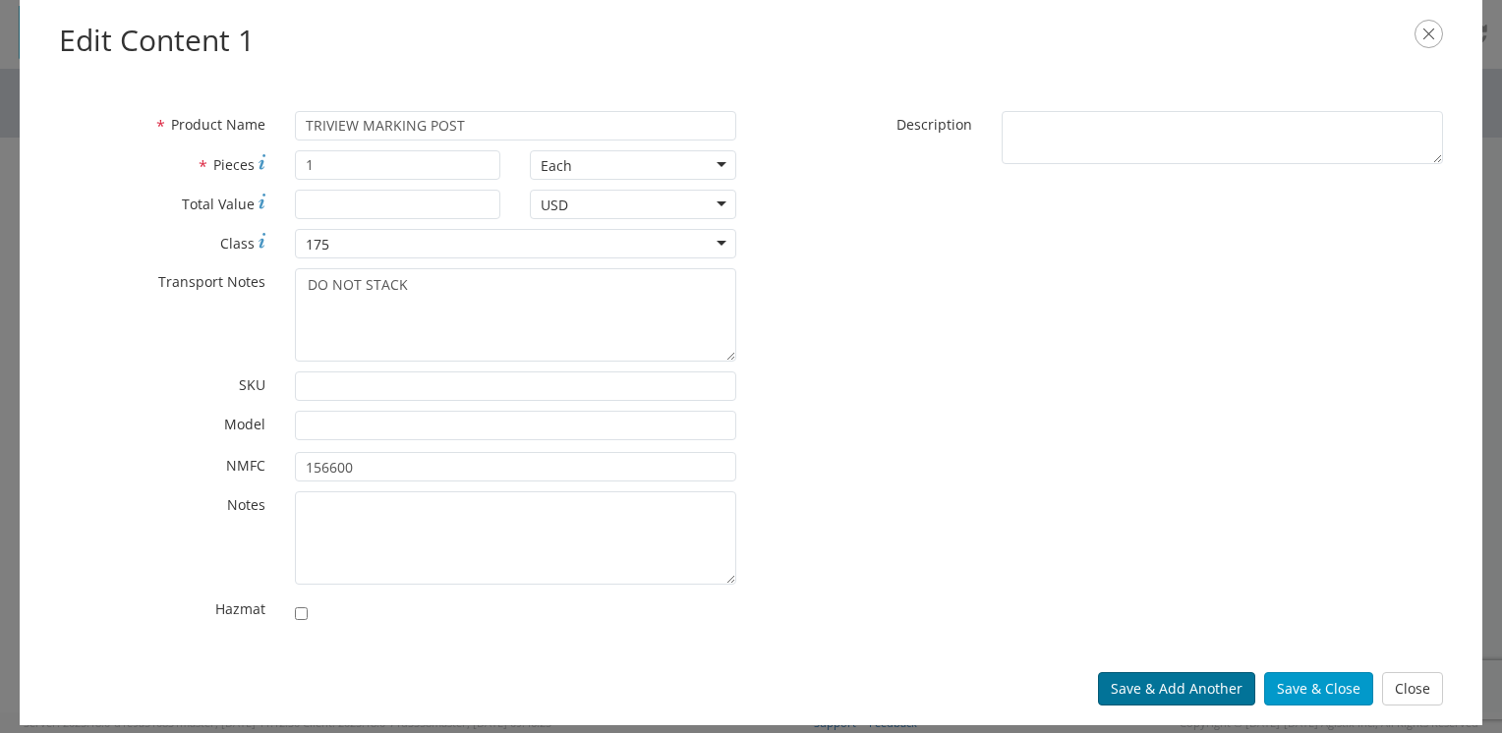
click at [1176, 685] on button "Save & Add Another" at bounding box center [1176, 688] width 157 height 33
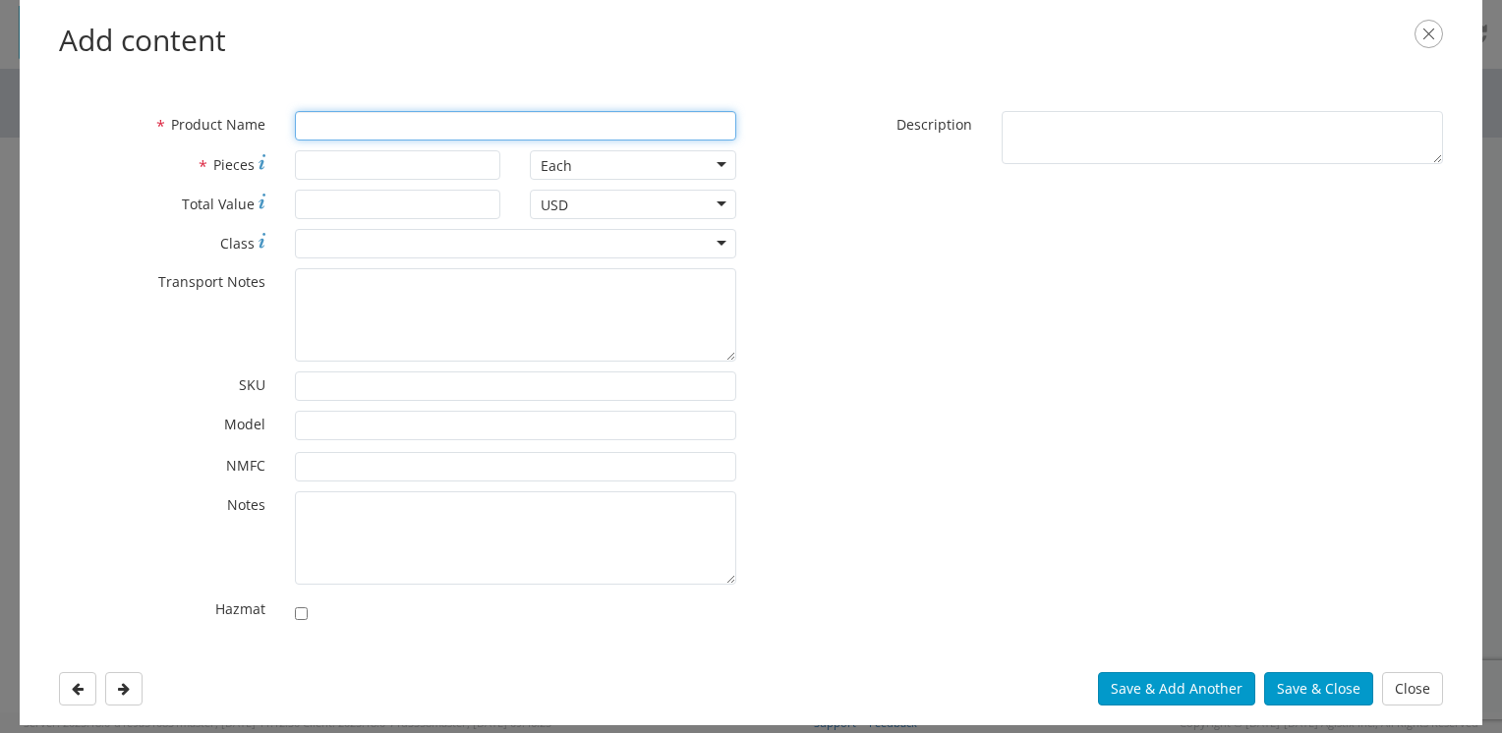
click at [366, 129] on input "* Product Name" at bounding box center [515, 125] width 441 height 29
type input "TRIVIEW PLASTIC POST"
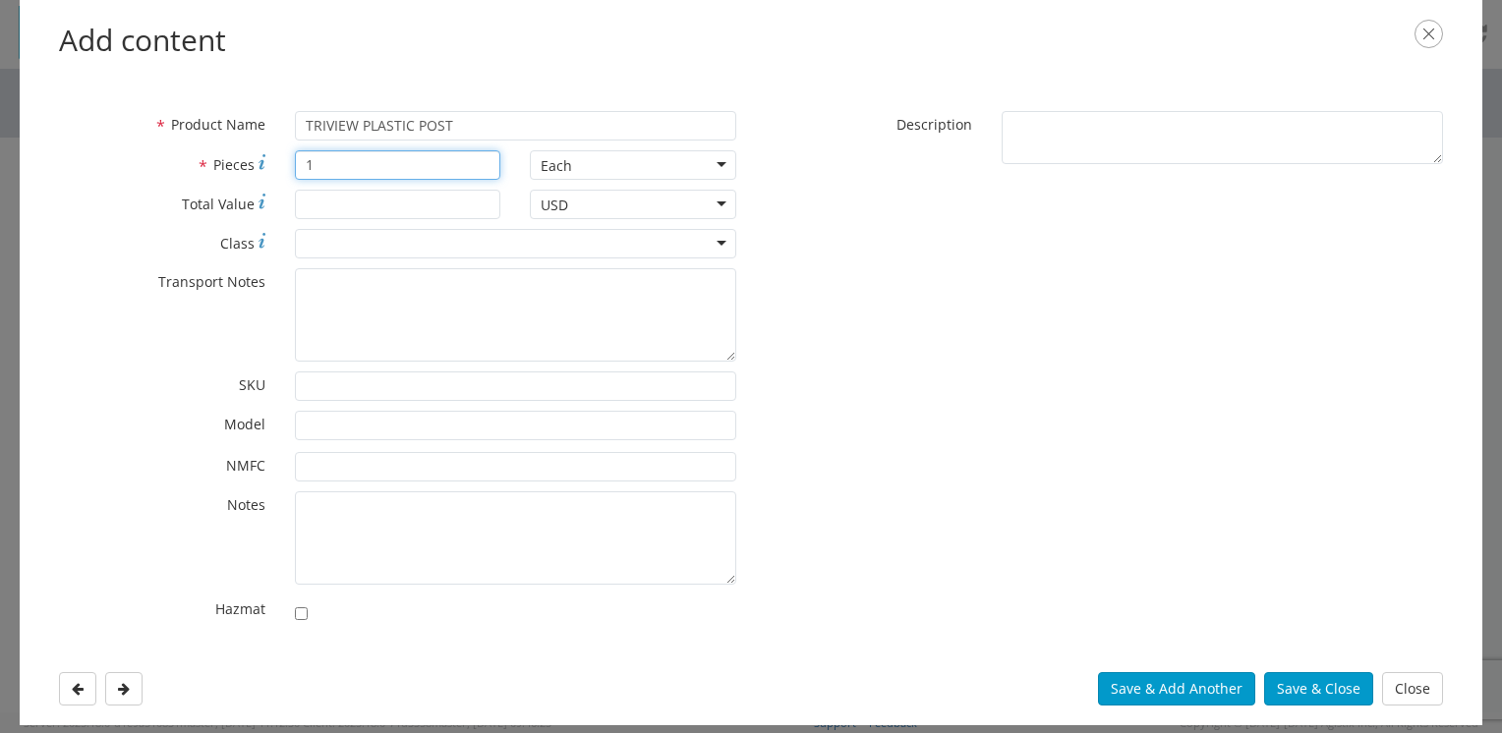
type input "1"
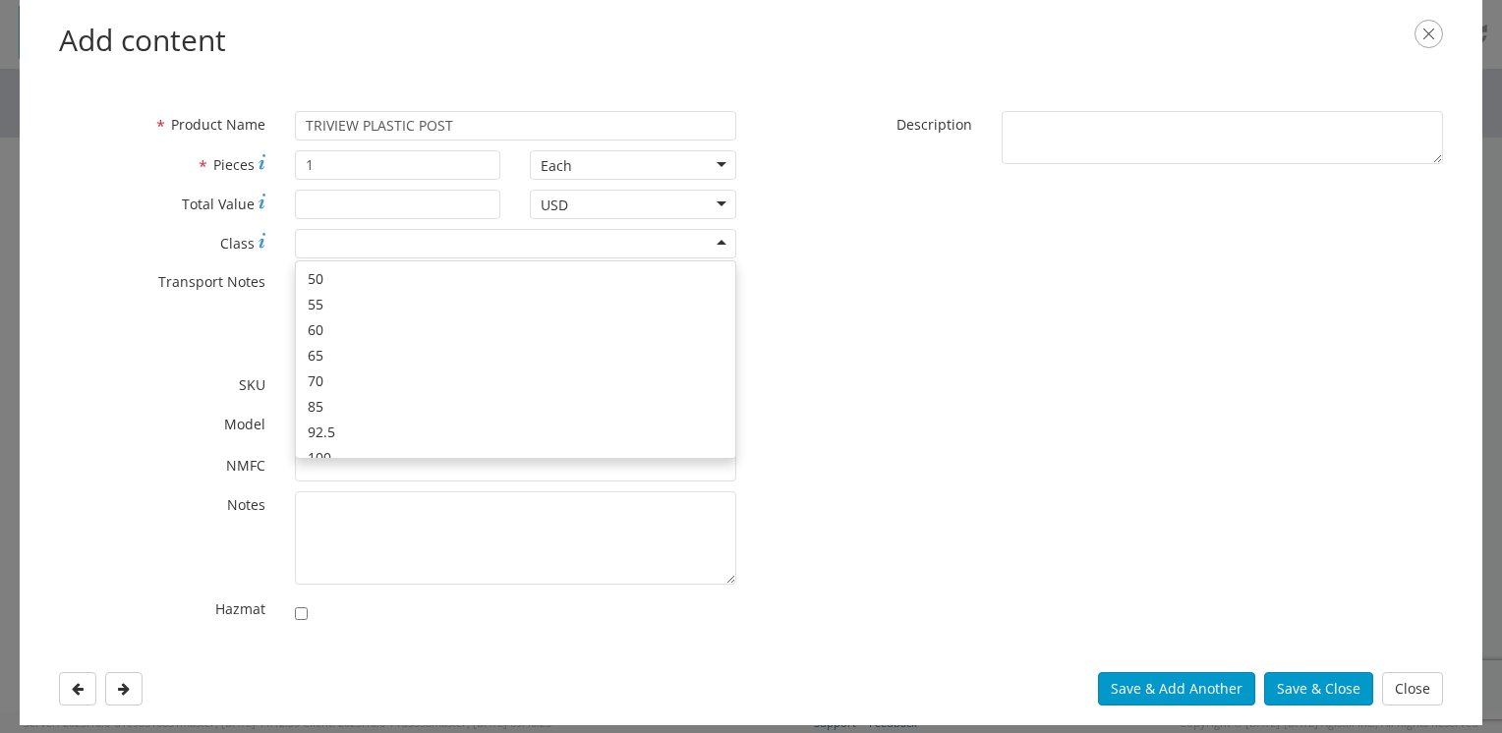
click at [343, 244] on div at bounding box center [515, 243] width 441 height 29
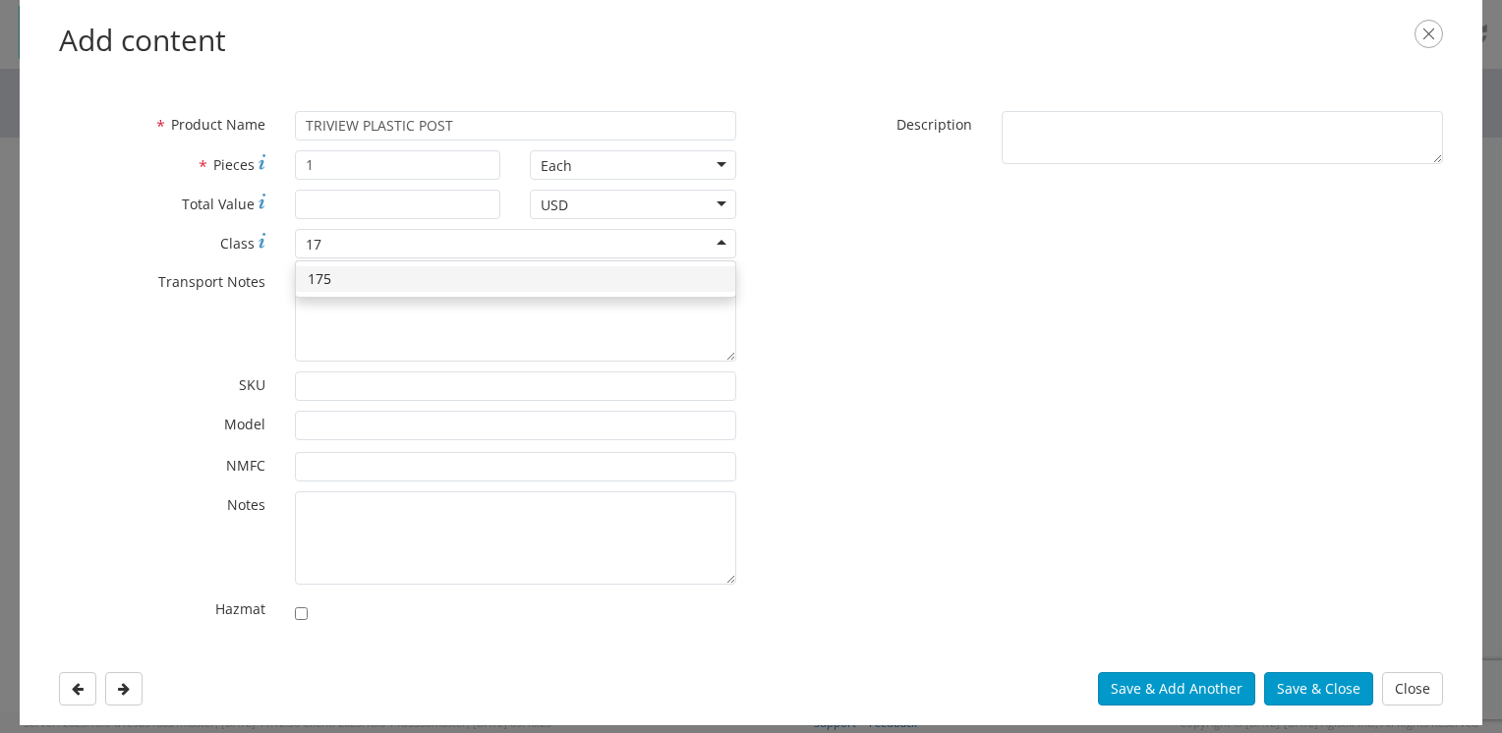
type input "175"
click at [344, 263] on div "175" at bounding box center [515, 278] width 439 height 35
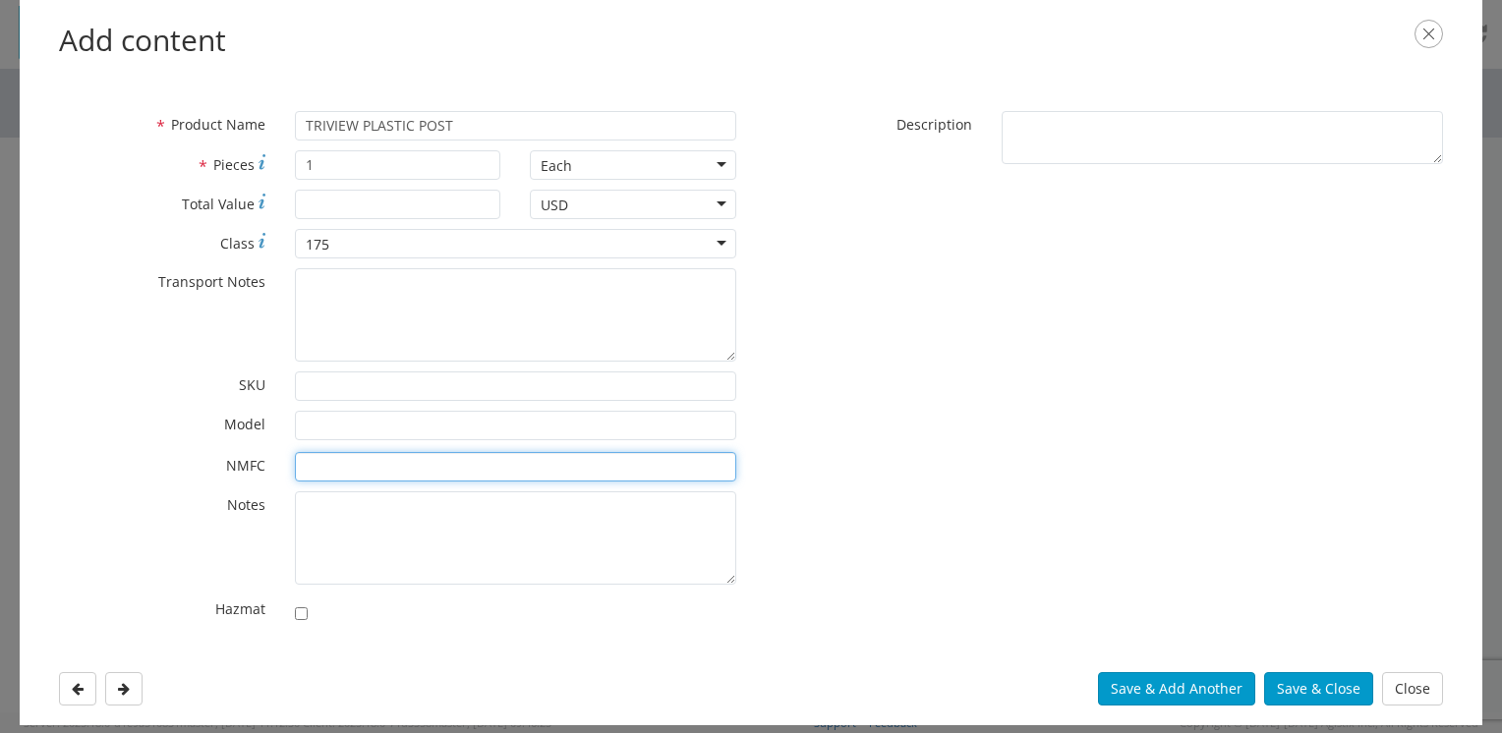
click at [342, 468] on input "* NMFC" at bounding box center [515, 466] width 441 height 29
type input "156600"
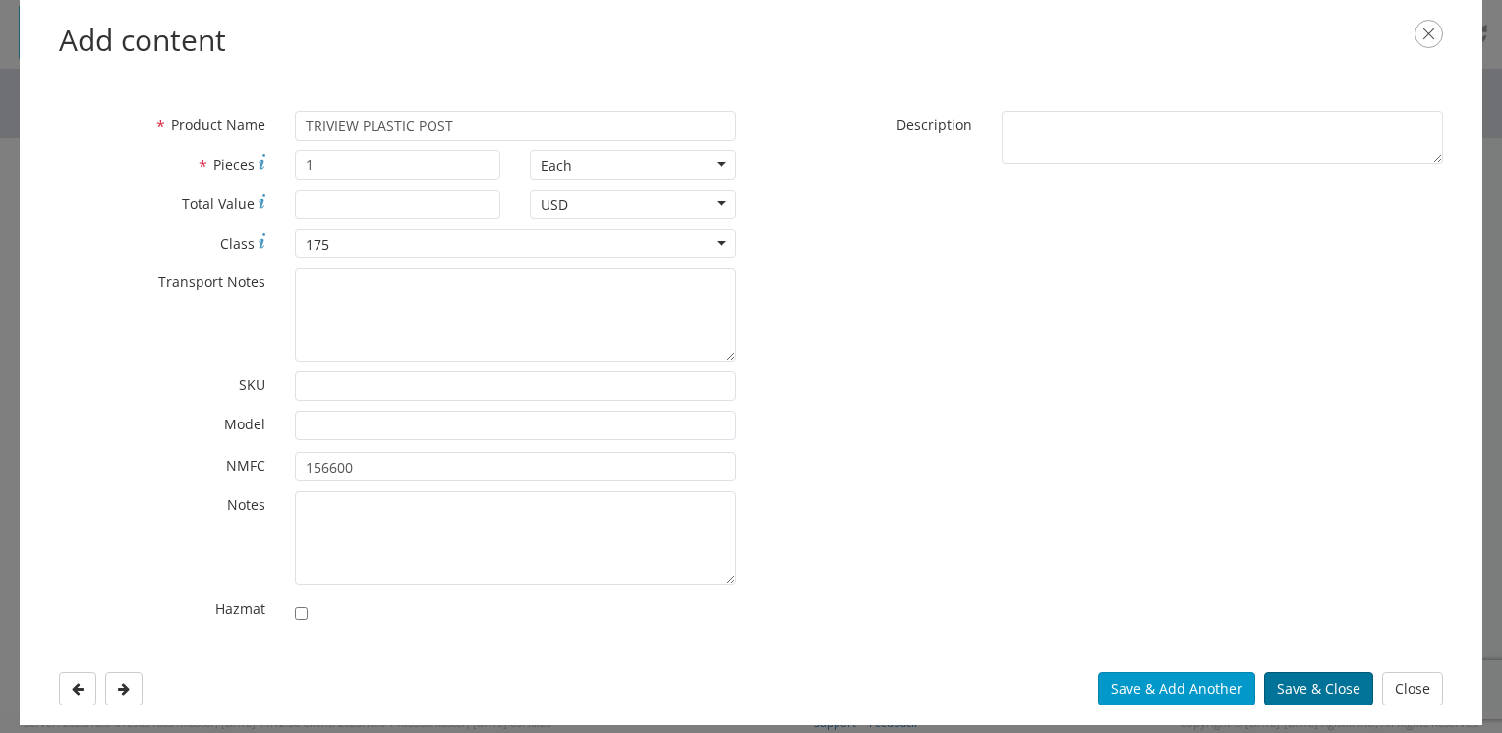
click at [1320, 691] on button "Save & Close" at bounding box center [1318, 688] width 109 height 33
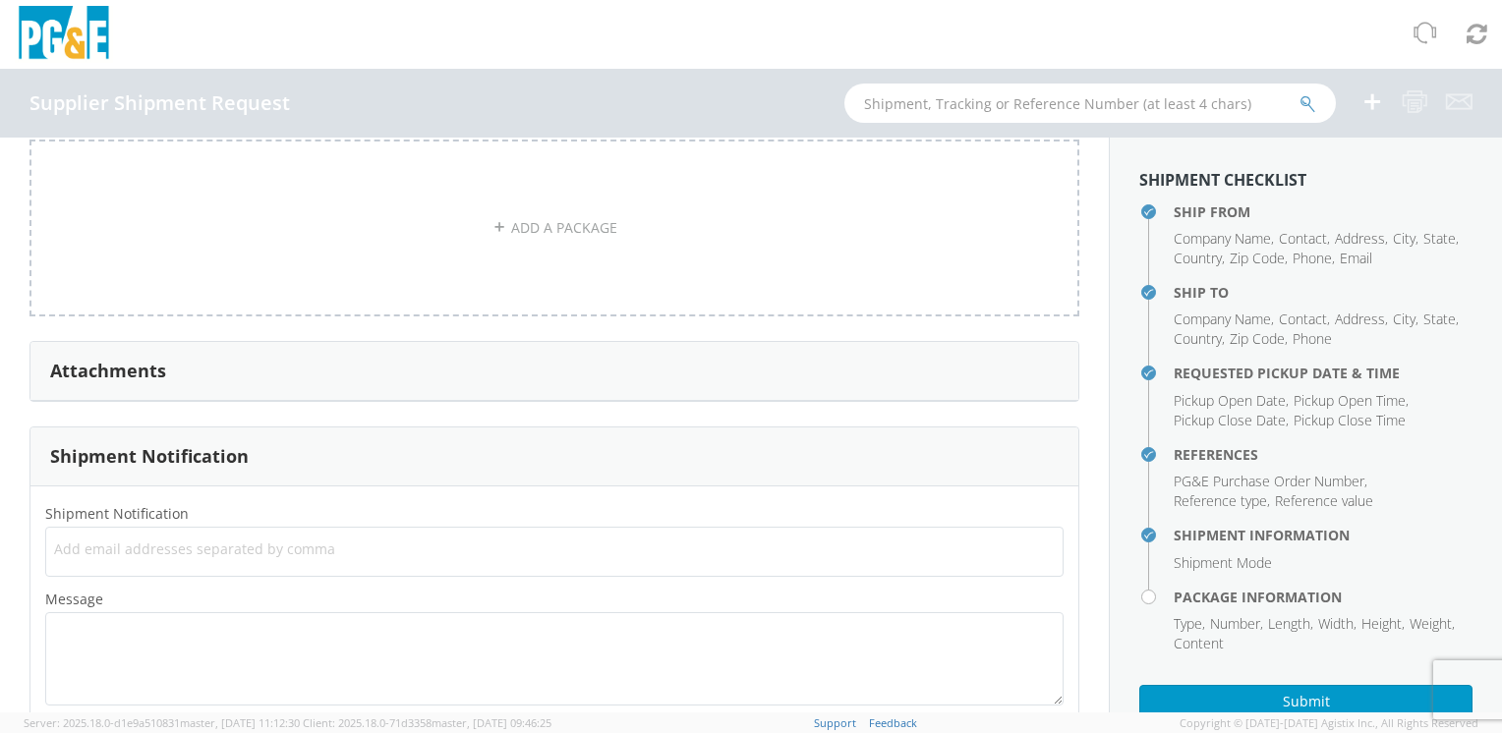
scroll to position [2256, 0]
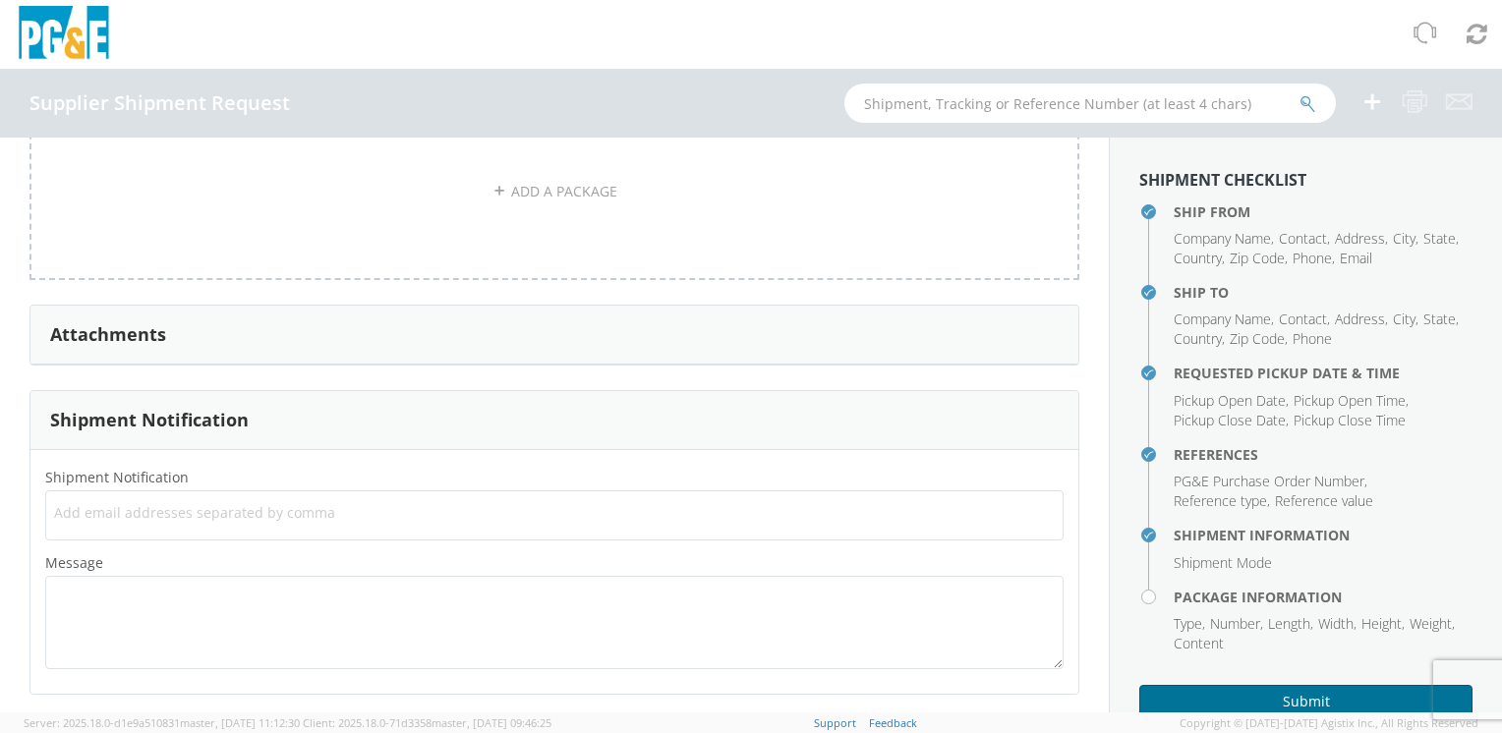
click at [1252, 690] on button "Submit" at bounding box center [1305, 701] width 333 height 33
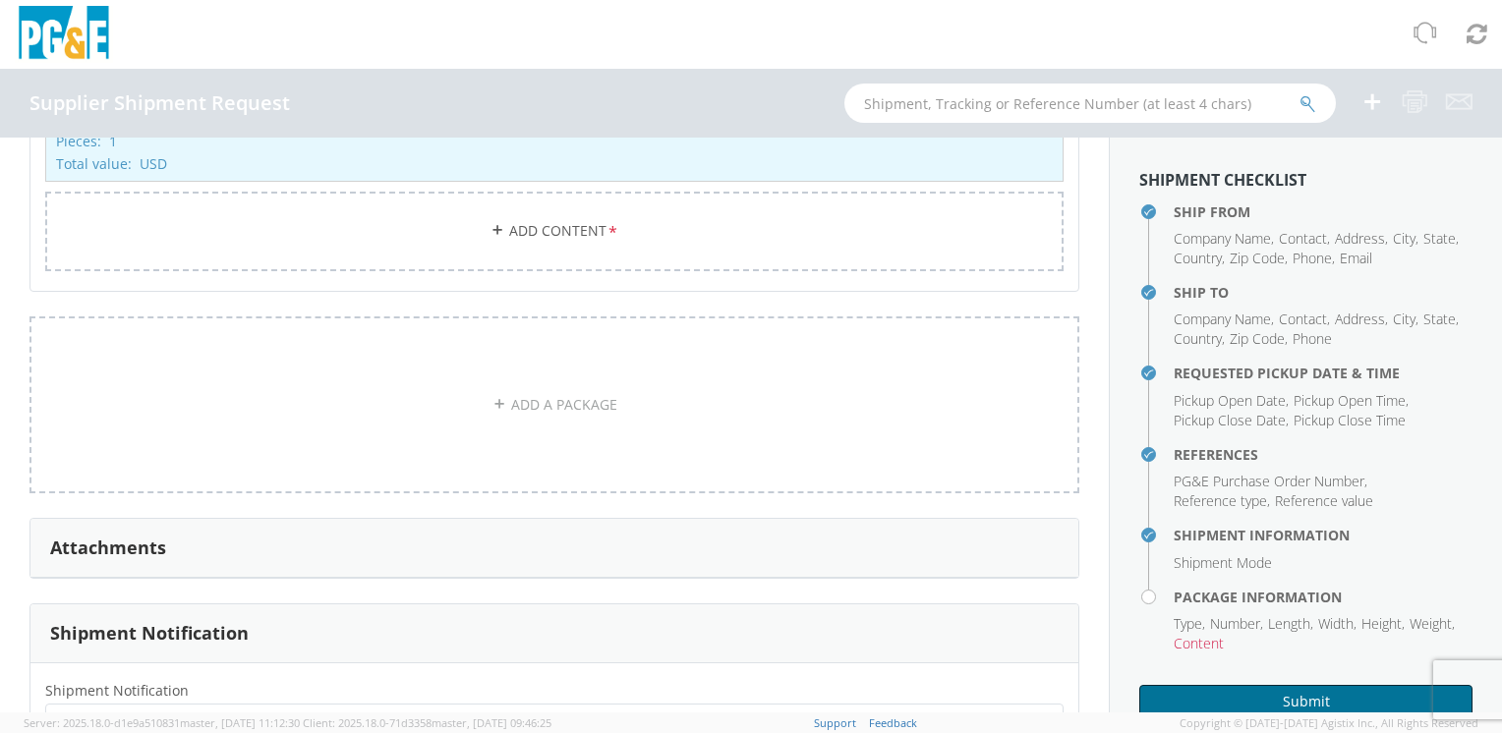
scroll to position [1961, 0]
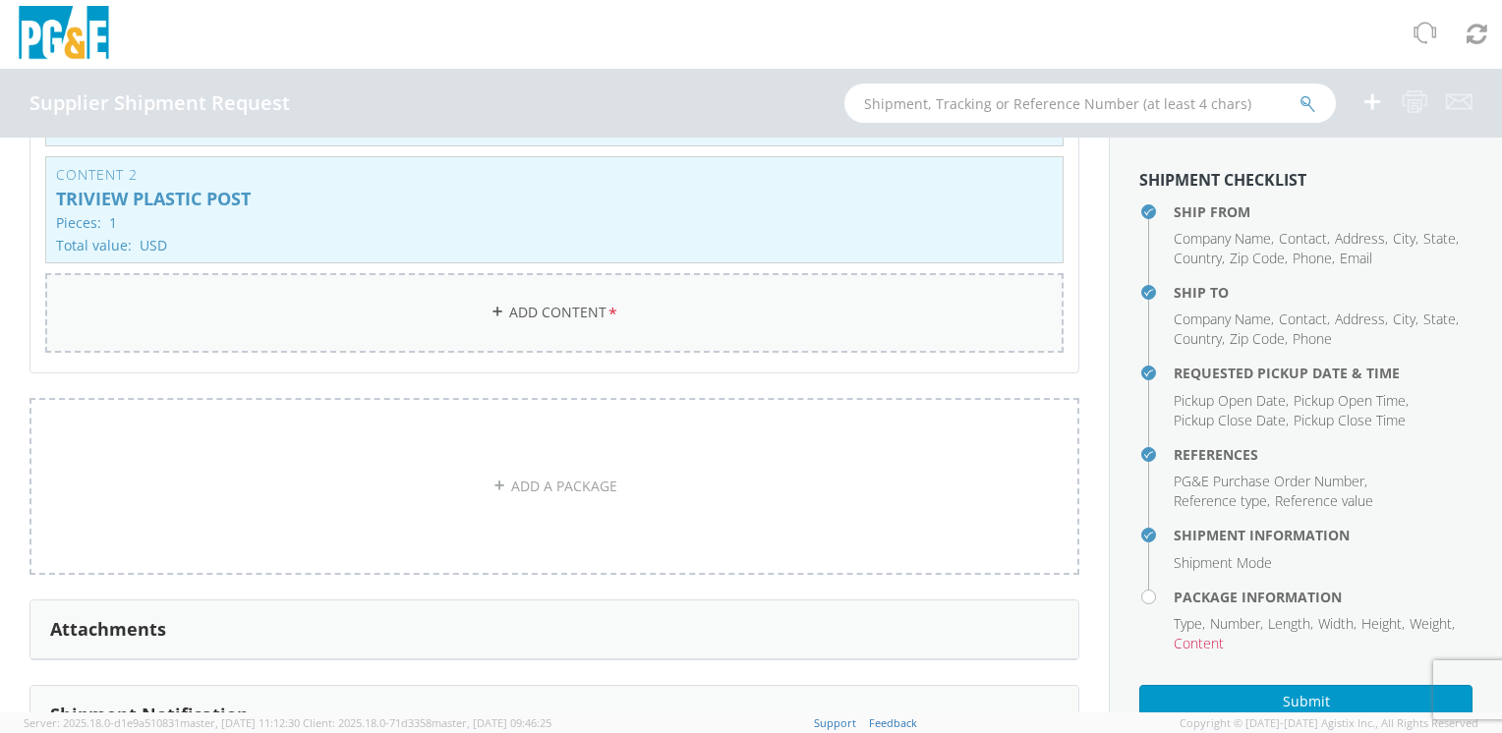
click at [521, 303] on link "Add Content *" at bounding box center [554, 313] width 1018 height 80
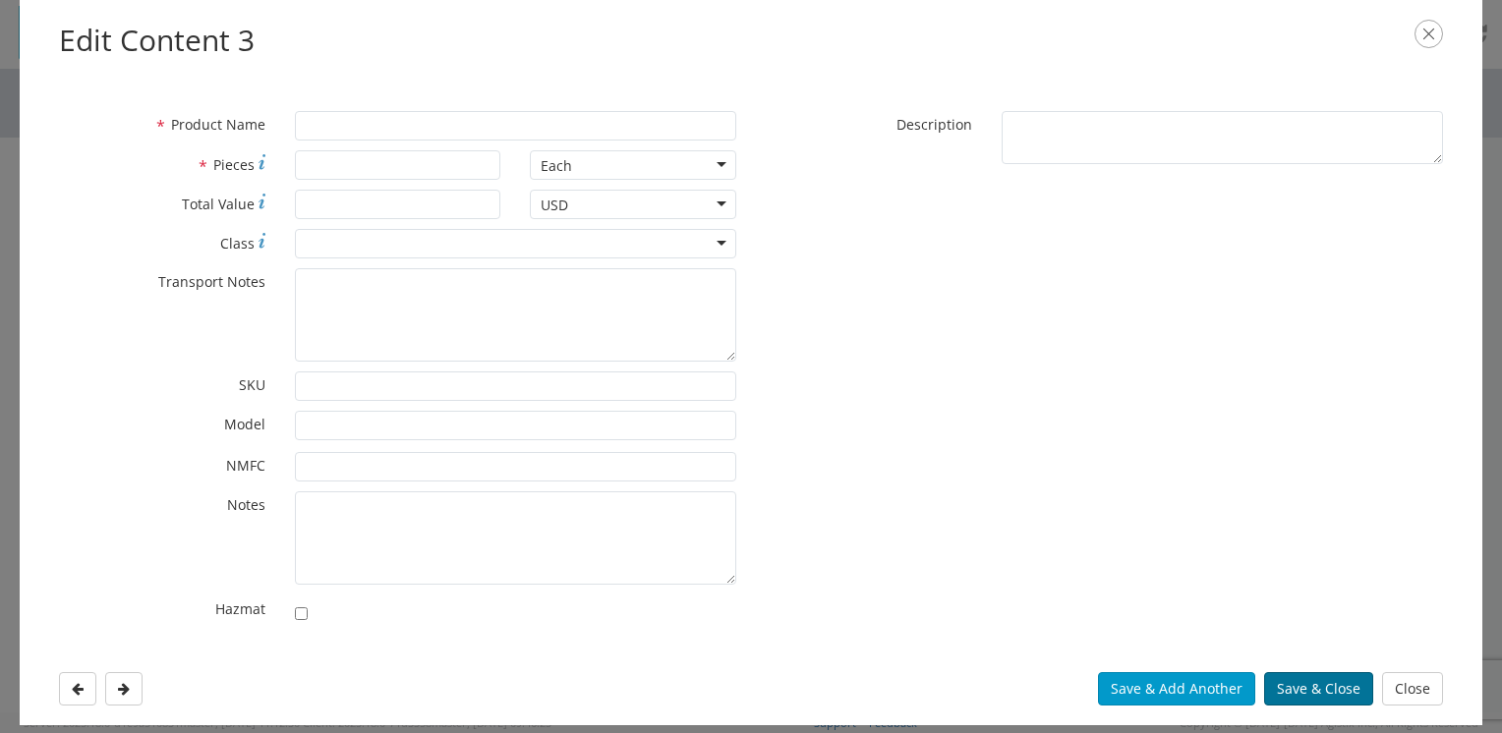
click at [1284, 687] on button "Save & Close" at bounding box center [1318, 688] width 109 height 33
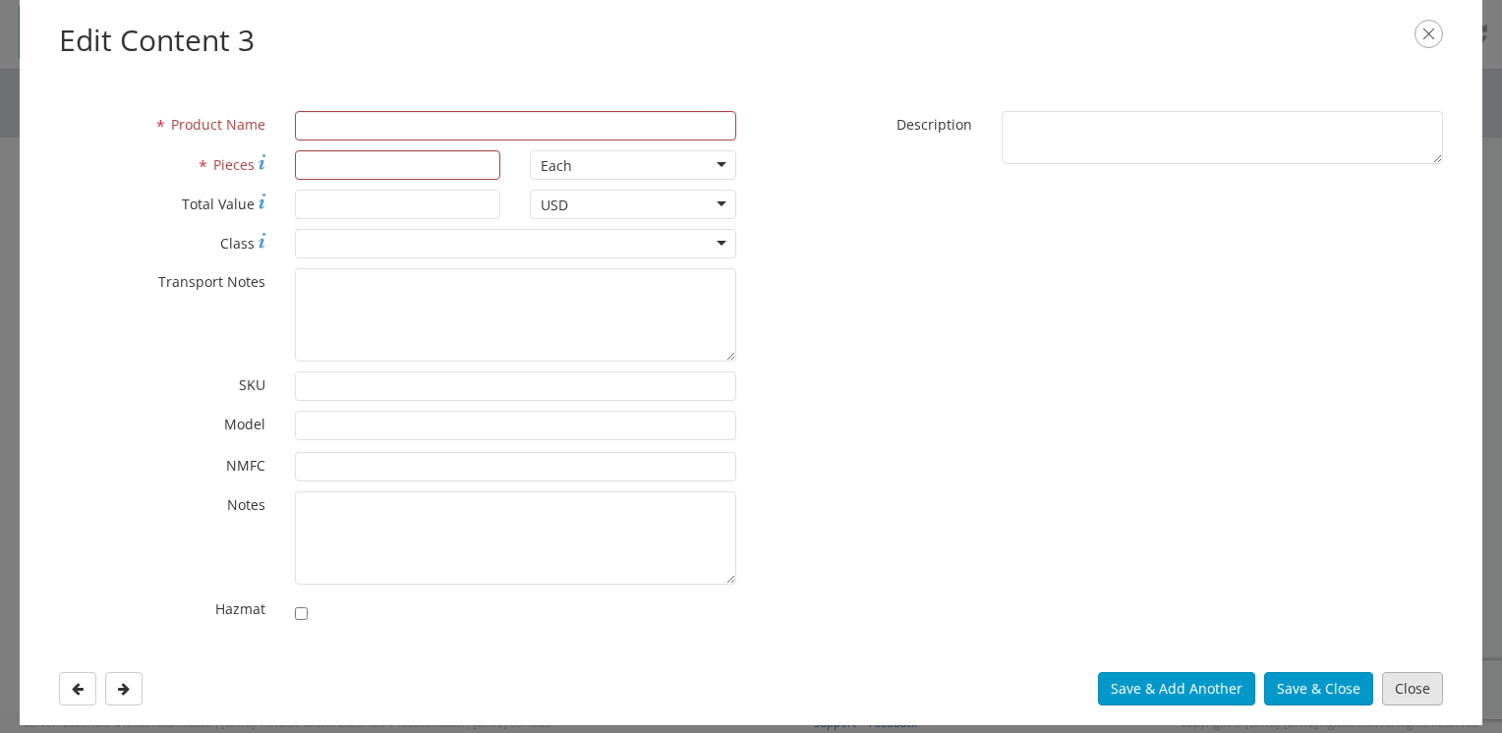
click at [1386, 686] on button "Close" at bounding box center [1412, 688] width 61 height 33
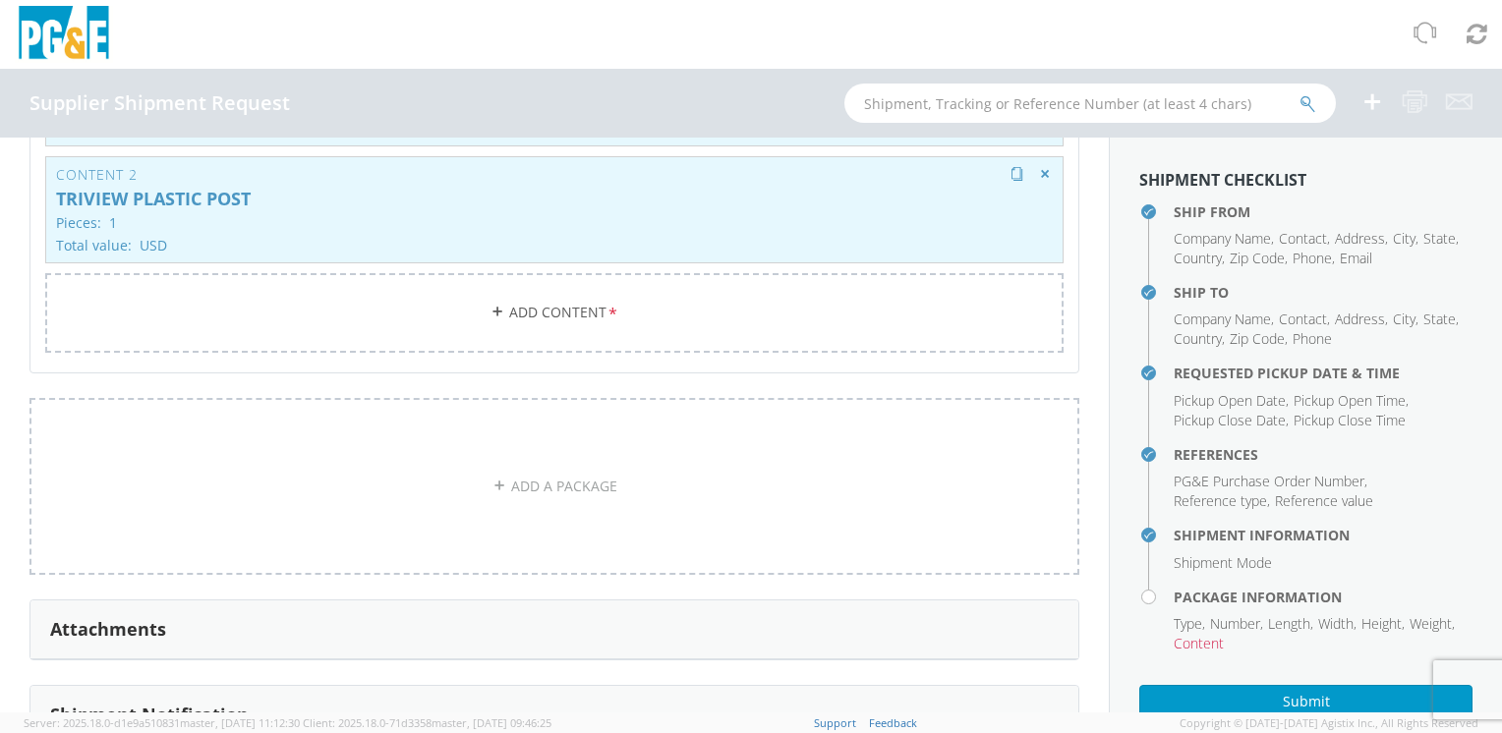
click at [204, 229] on div "Content 2 TRIVIEW PLASTIC POST Pieces: 1 Total value: USD HAZMAT" at bounding box center [554, 209] width 1018 height 107
type input "TRIVIEW PLASTIC POST"
type input "1"
type input "156600"
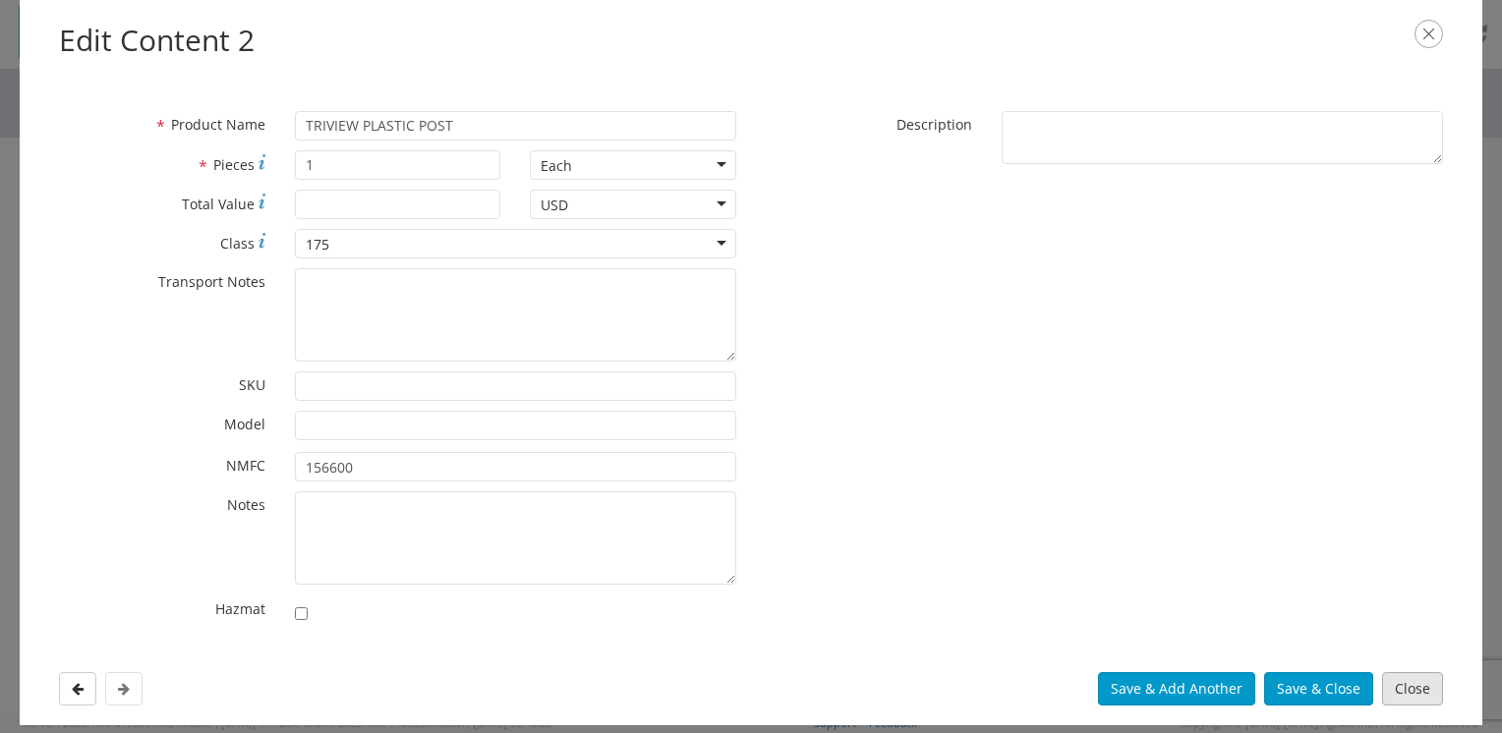
click at [1405, 697] on button "Close" at bounding box center [1412, 688] width 61 height 33
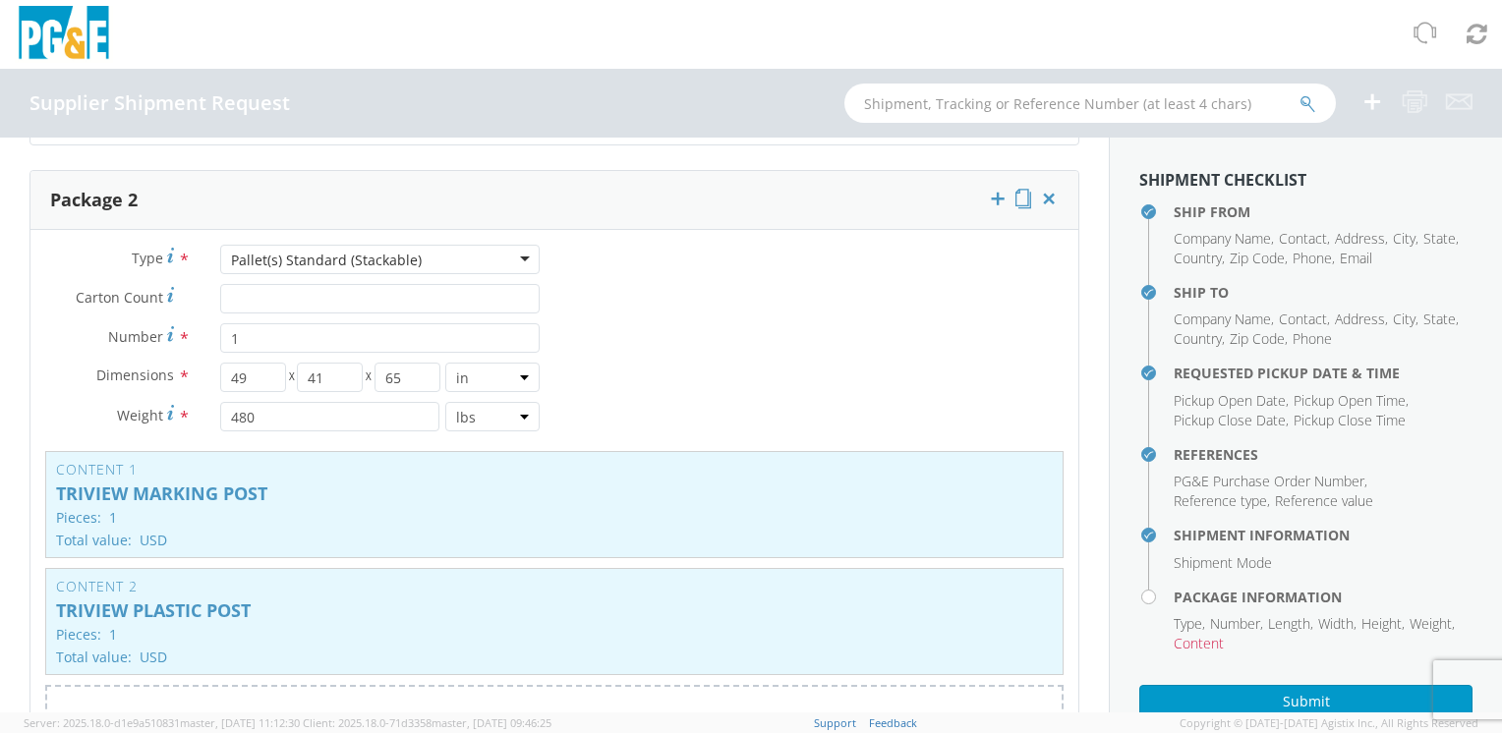
scroll to position [1568, 0]
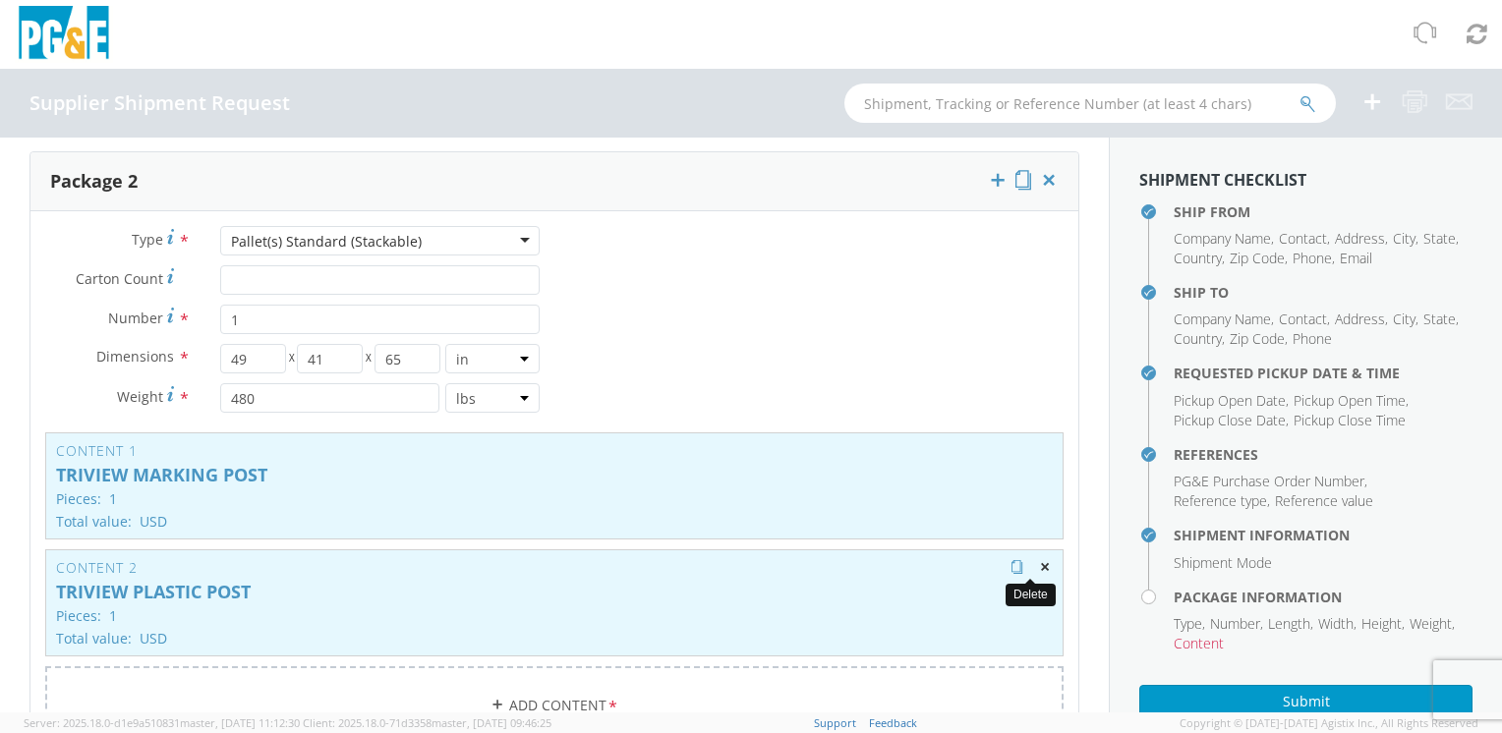
click at [1038, 565] on span "button" at bounding box center [1045, 567] width 14 height 14
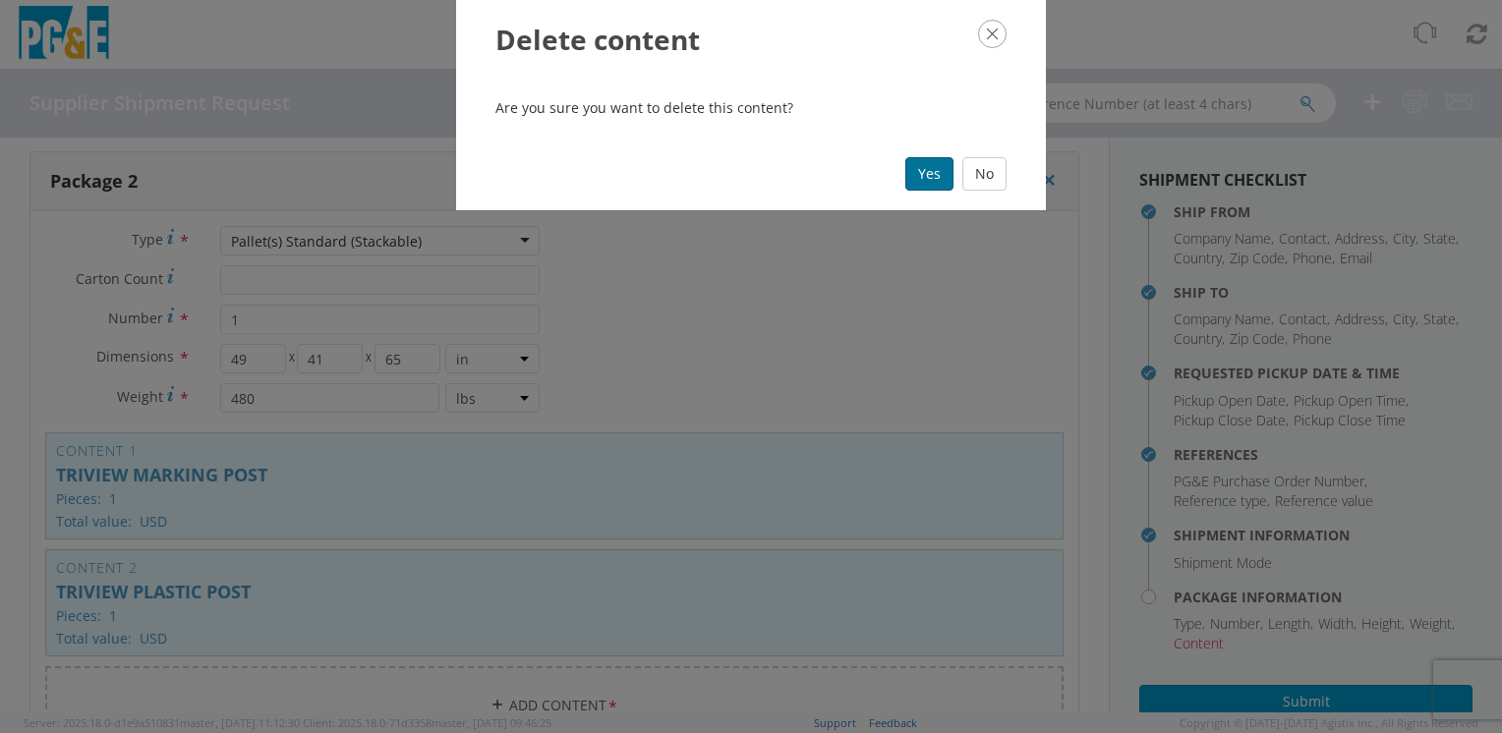
click at [924, 167] on button "Yes" at bounding box center [929, 173] width 48 height 33
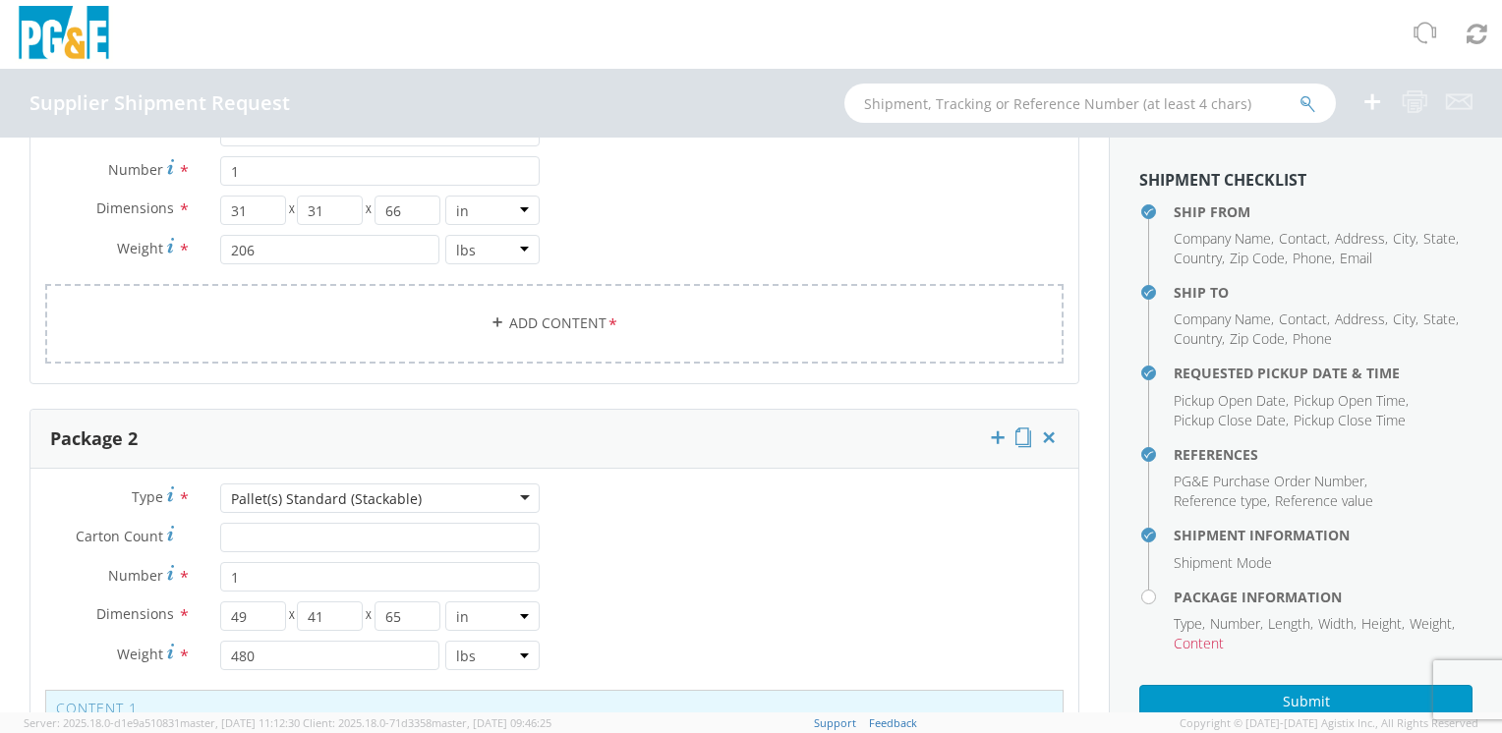
scroll to position [1273, 0]
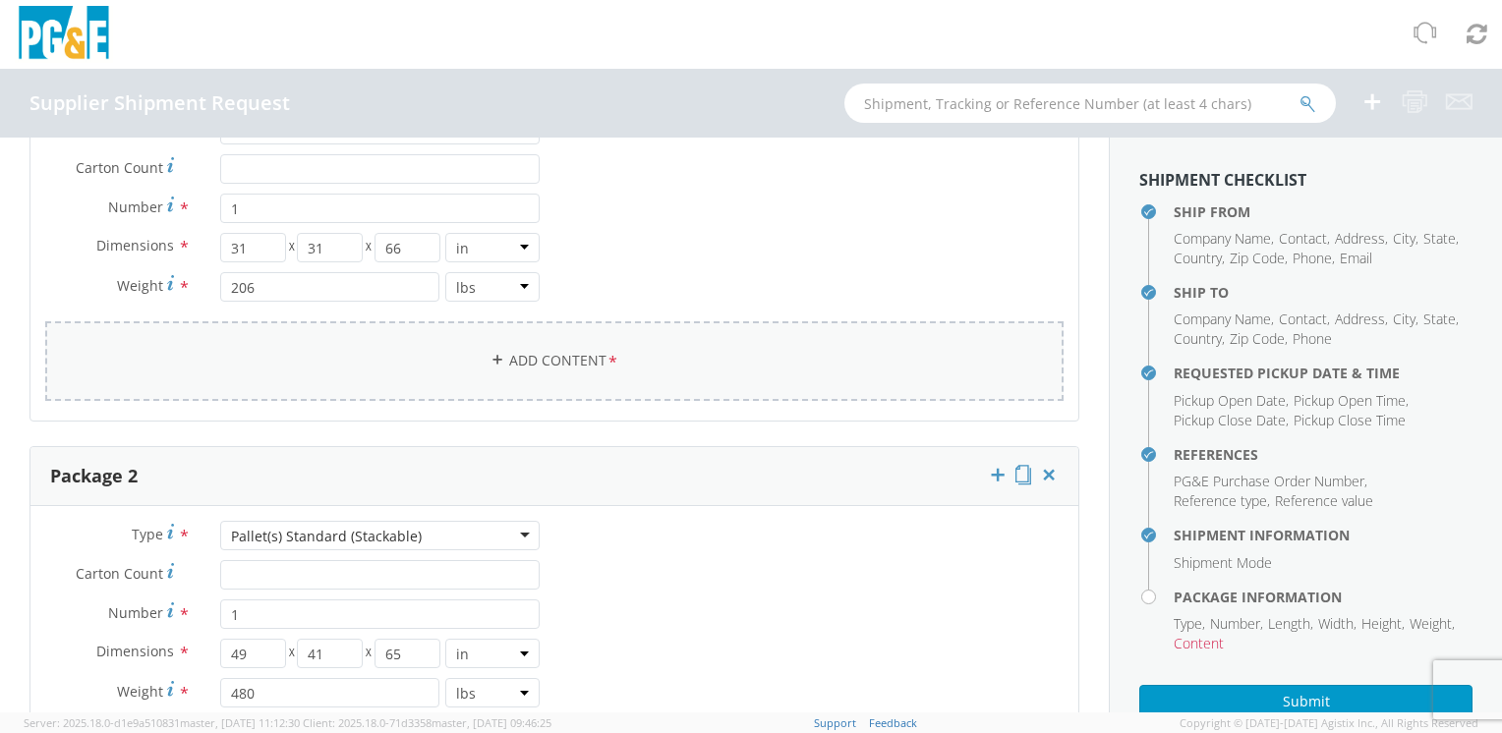
click at [594, 361] on link "Add Content *" at bounding box center [554, 361] width 1018 height 80
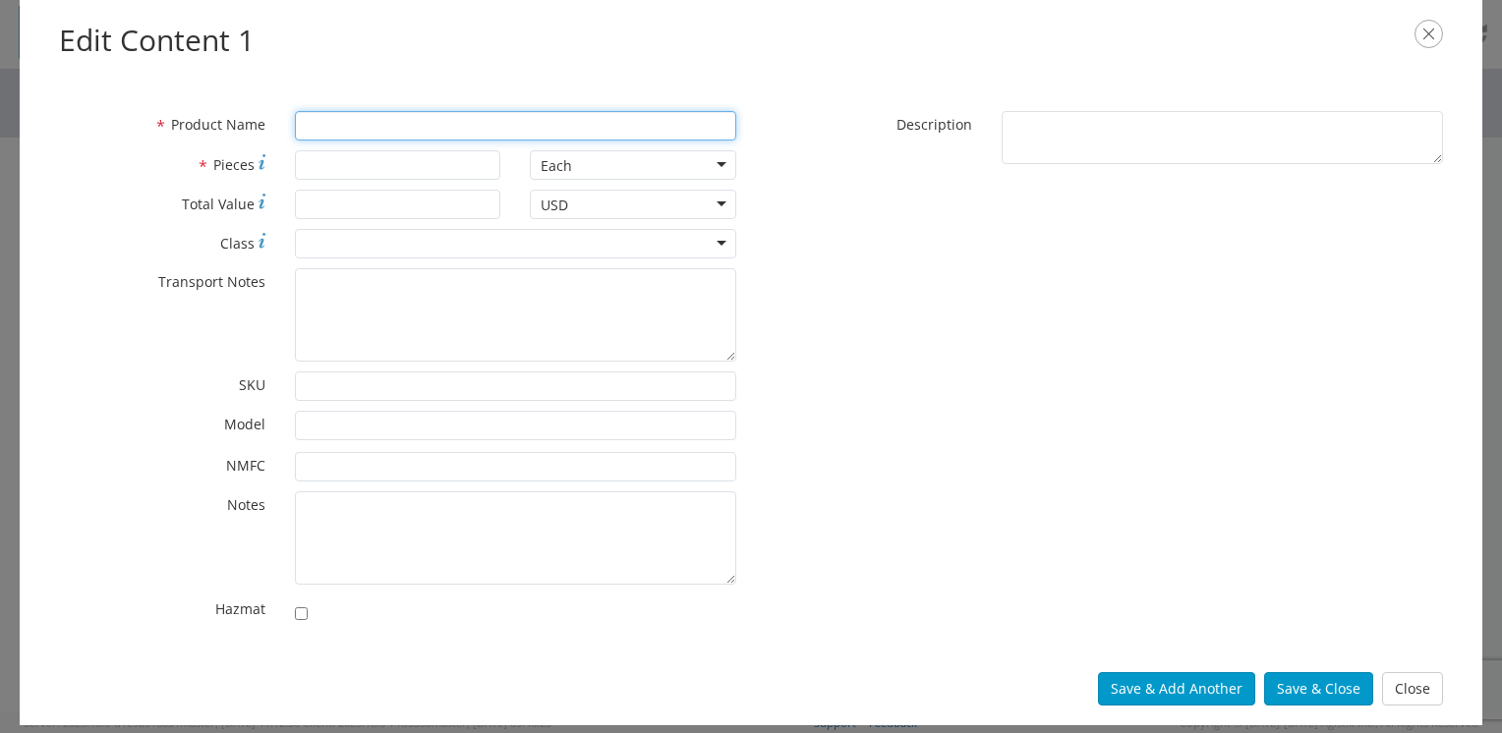
click at [388, 127] on input "* Product Name" at bounding box center [515, 125] width 441 height 29
type input "TRIVIEW MARKING POST"
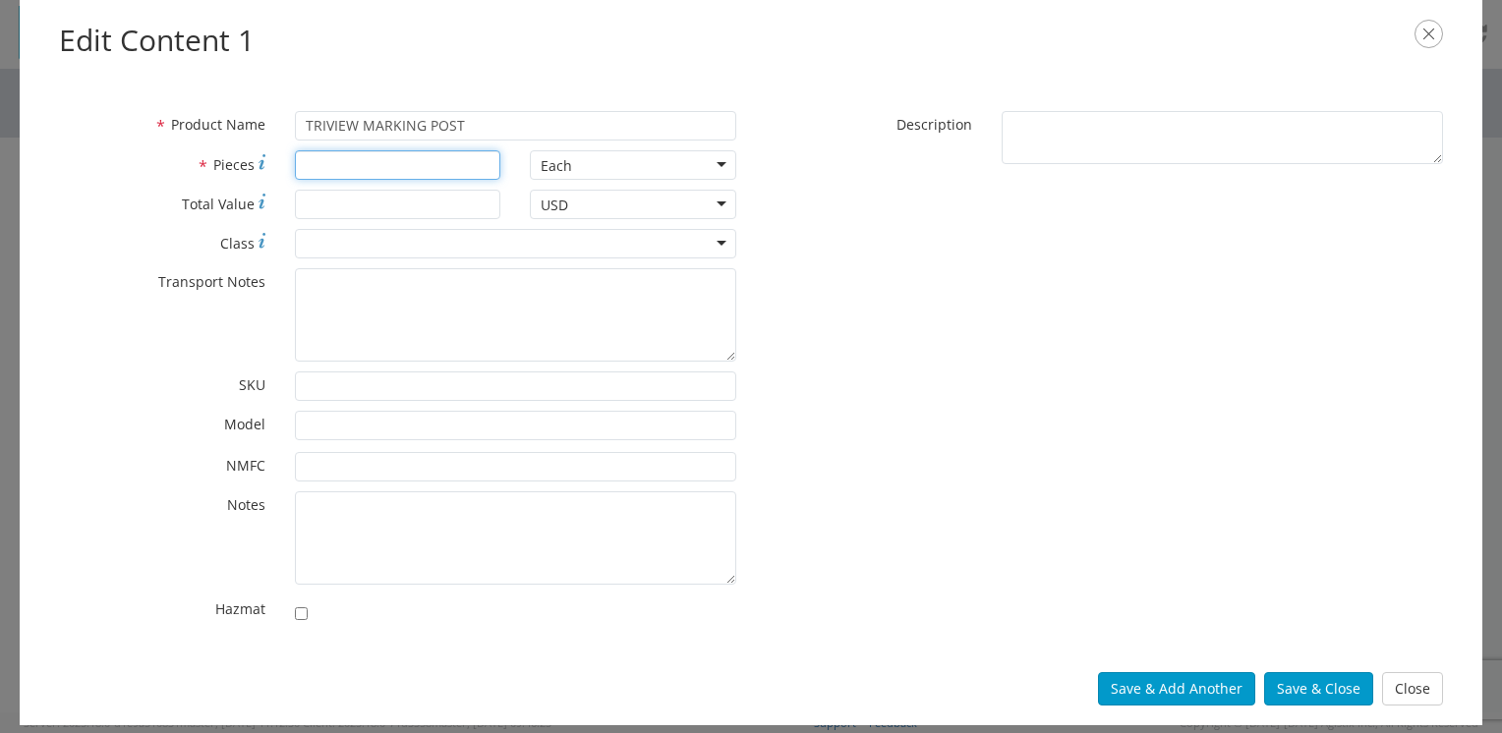
click at [327, 169] on input "* Pieces" at bounding box center [398, 164] width 206 height 29
type input "1"
click at [428, 125] on input "TRIVIEW MARKING POST" at bounding box center [515, 125] width 441 height 29
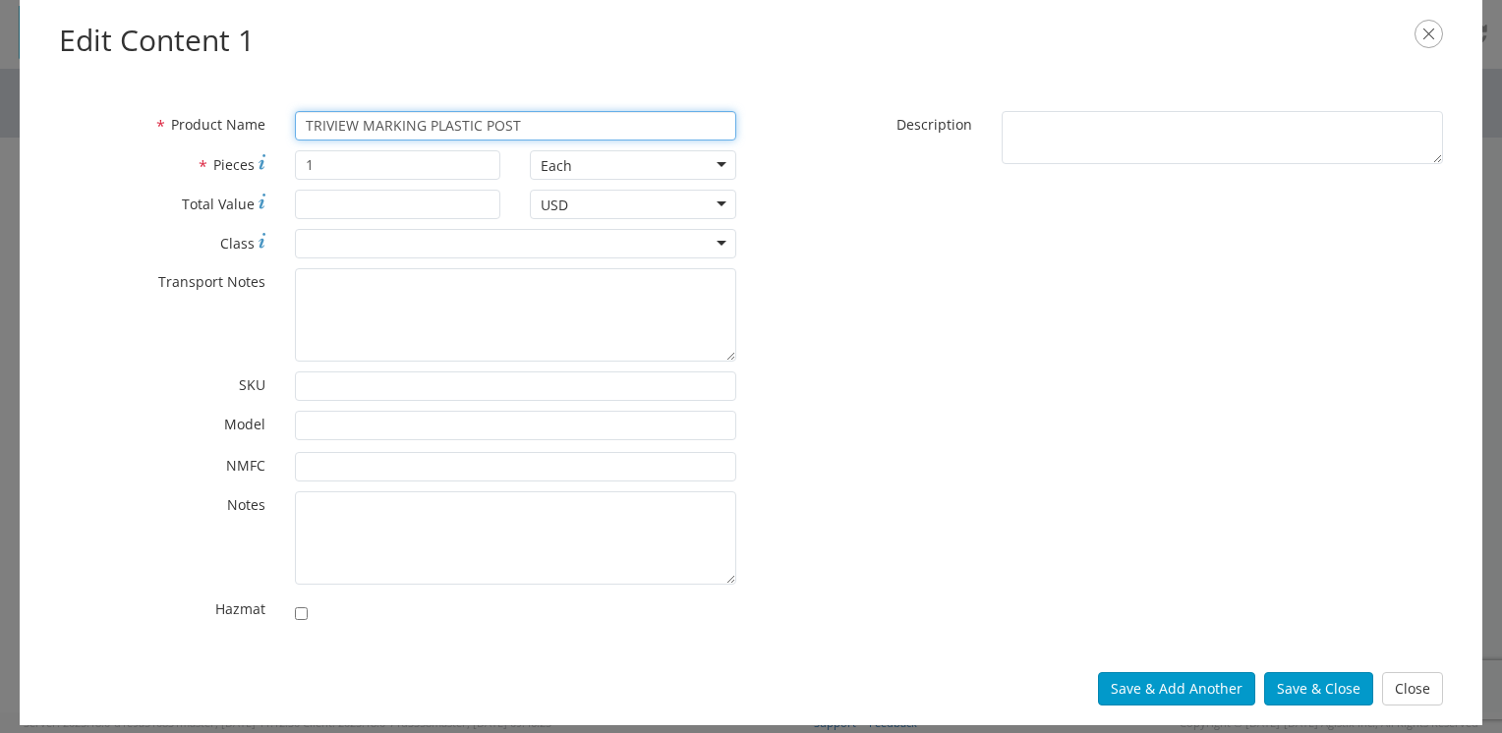
type input "TRIVIEW MARKING PLASTIC POST"
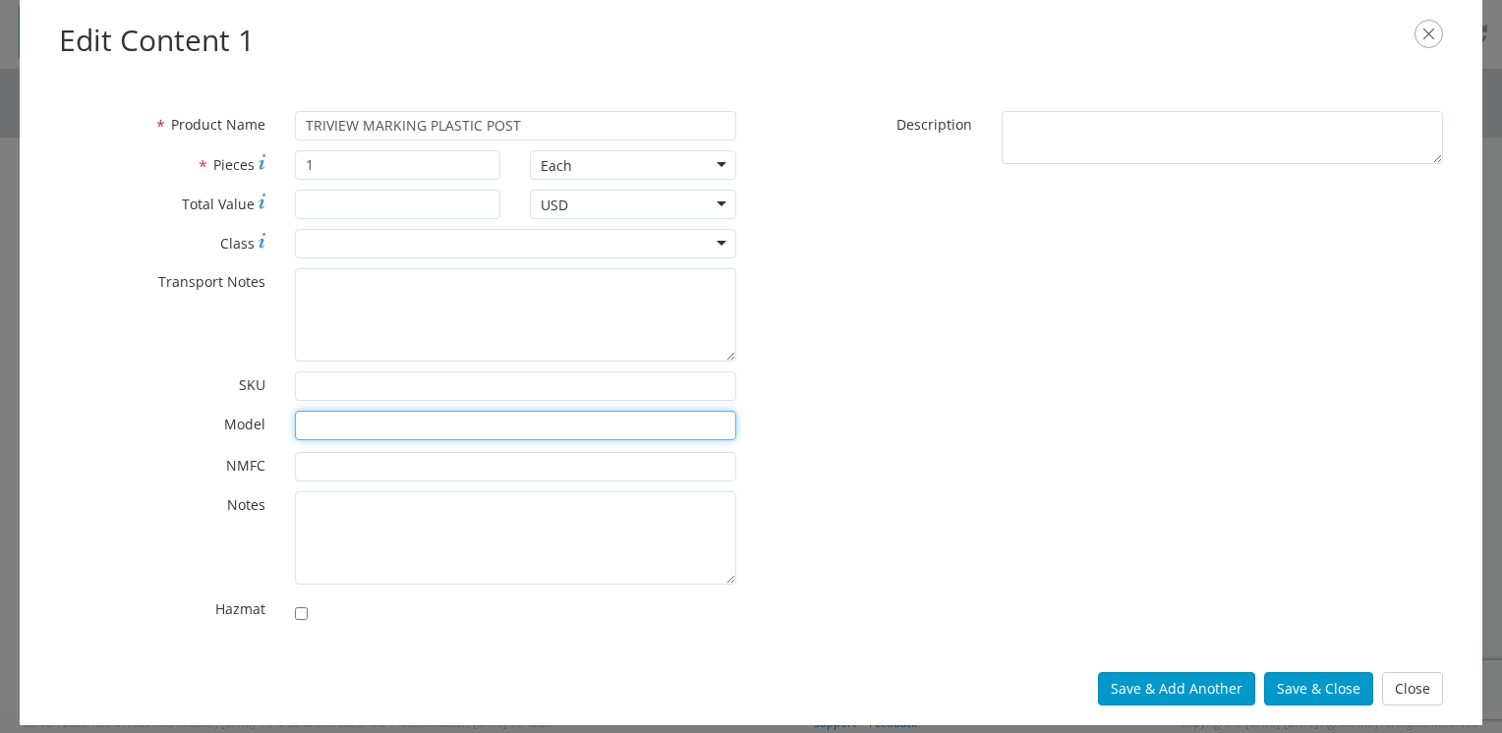
click at [354, 423] on input "* Model" at bounding box center [515, 425] width 441 height 29
click at [337, 462] on input "* NMFC" at bounding box center [515, 466] width 441 height 29
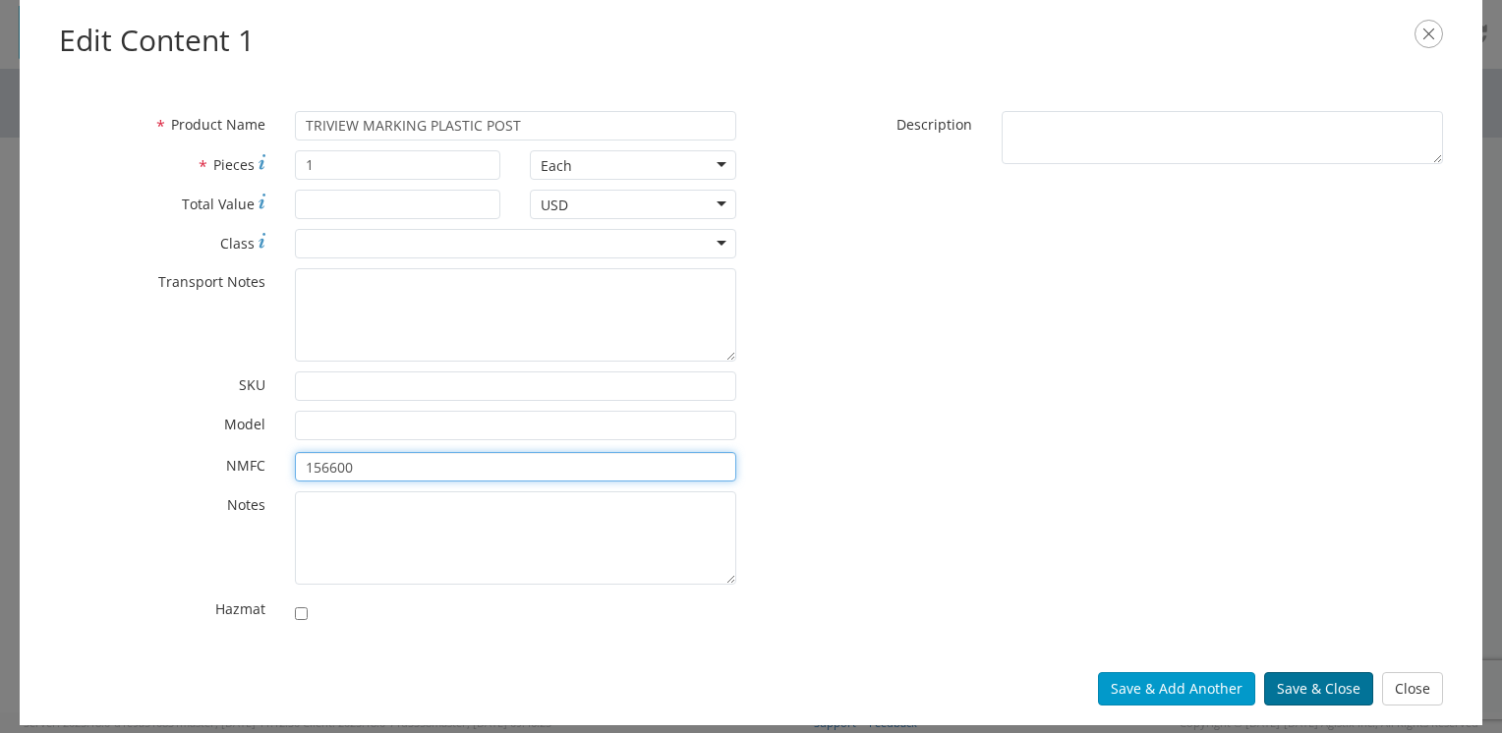
type input "156600"
click at [1289, 687] on button "Save & Close" at bounding box center [1318, 688] width 109 height 33
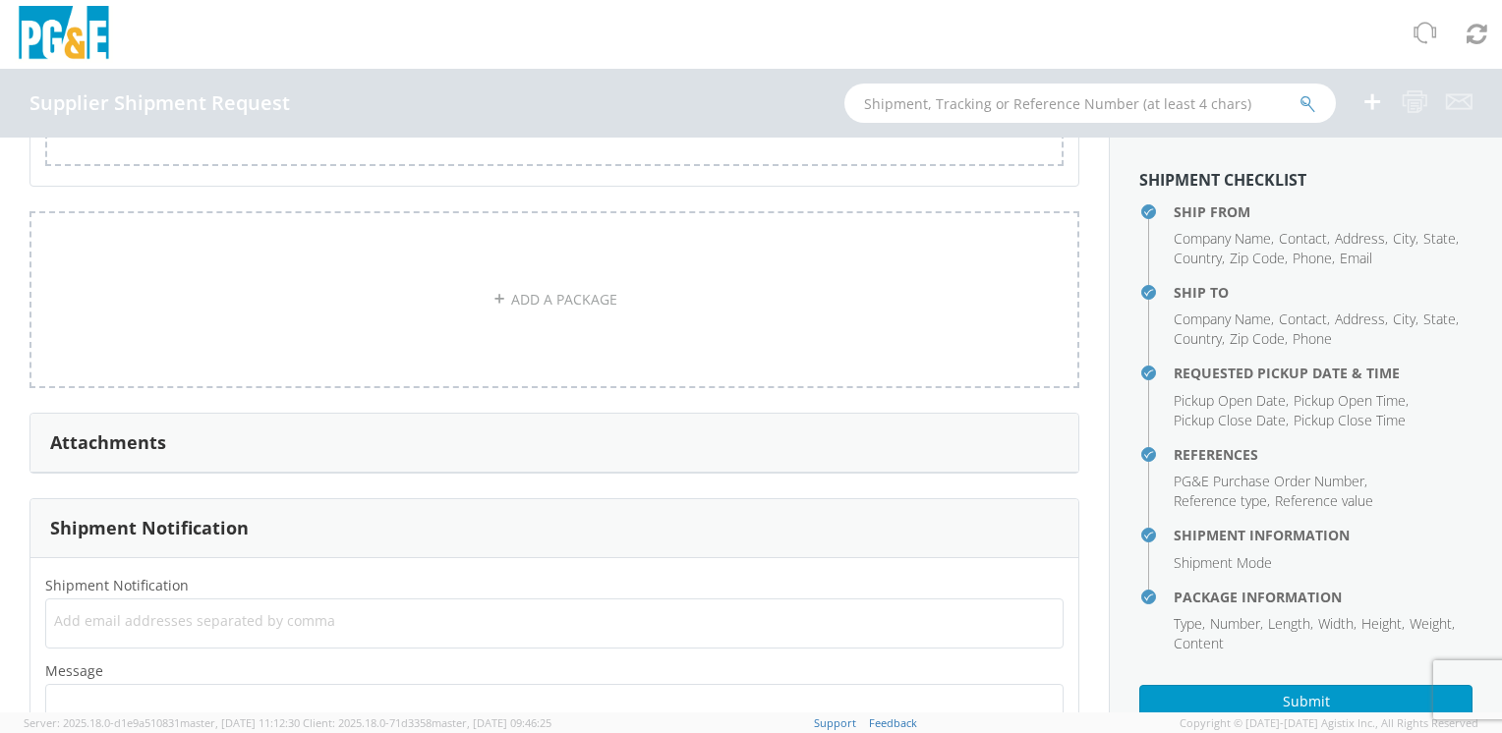
scroll to position [2256, 0]
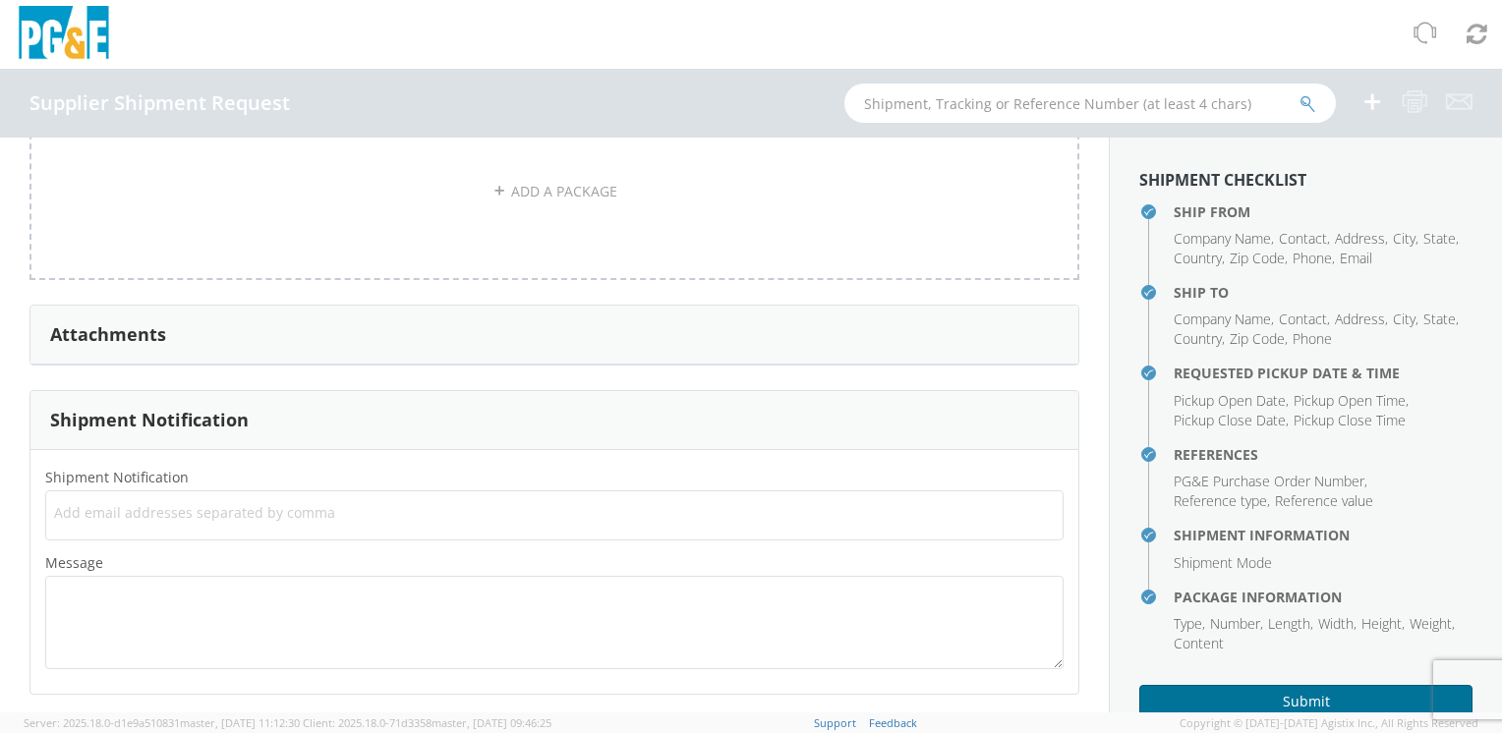
click at [1211, 701] on button "Submit" at bounding box center [1305, 701] width 333 height 33
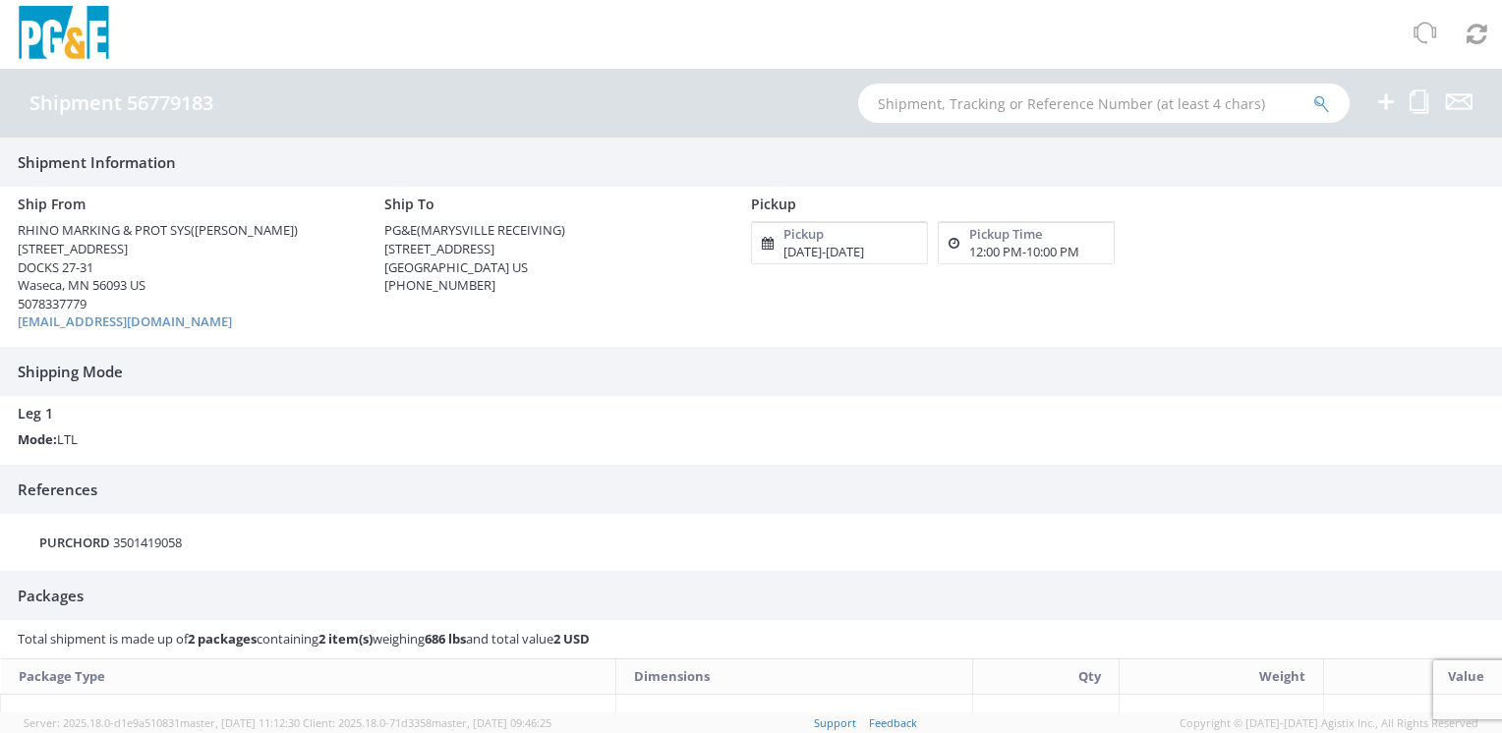
click at [1346, 260] on div "Ship From RHINO MARKING & PROT SYS (Annette Rosenthal) 2300 Brown Ave, Bldg. 2 …" at bounding box center [736, 267] width 1466 height 160
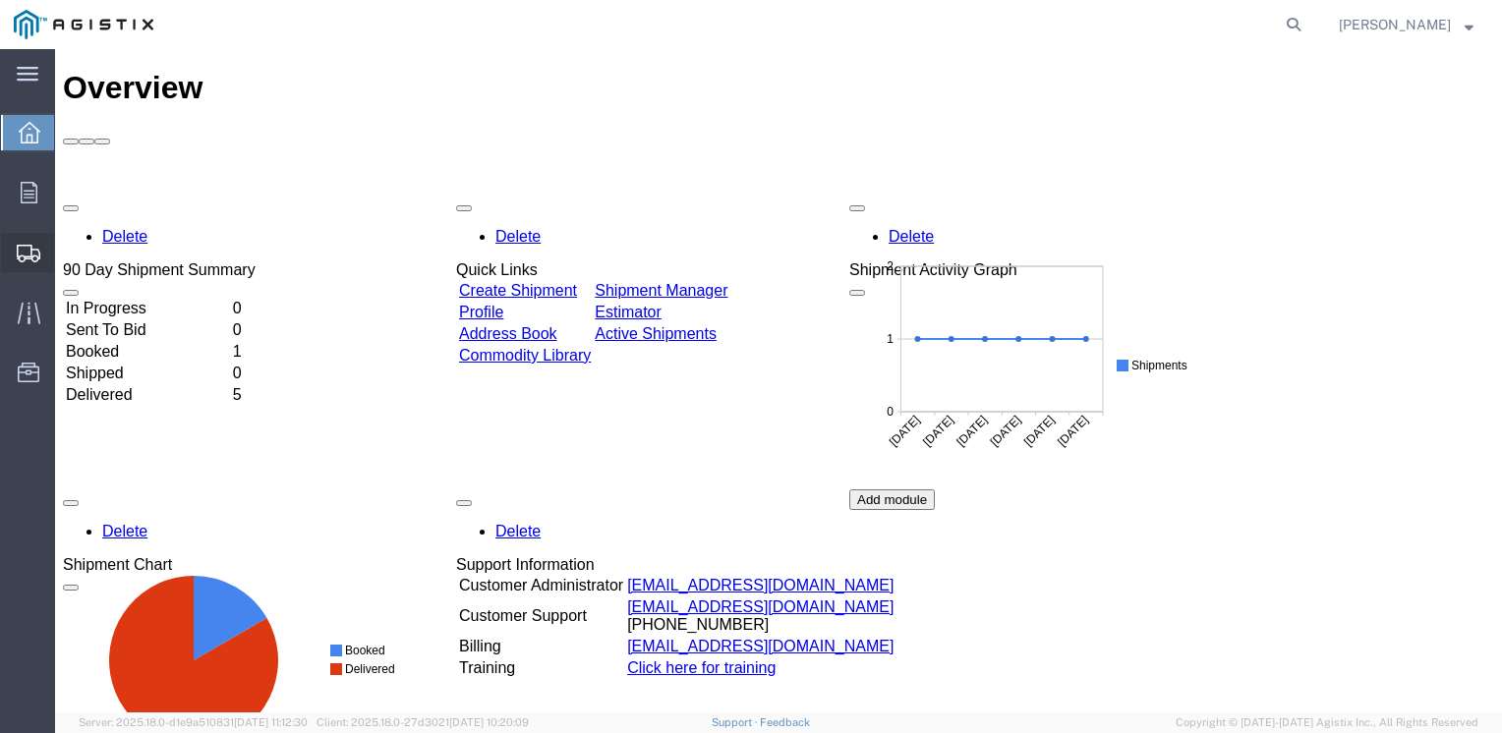
click at [0, 0] on span "Create Shipment" at bounding box center [0, 0] width 0 height 0
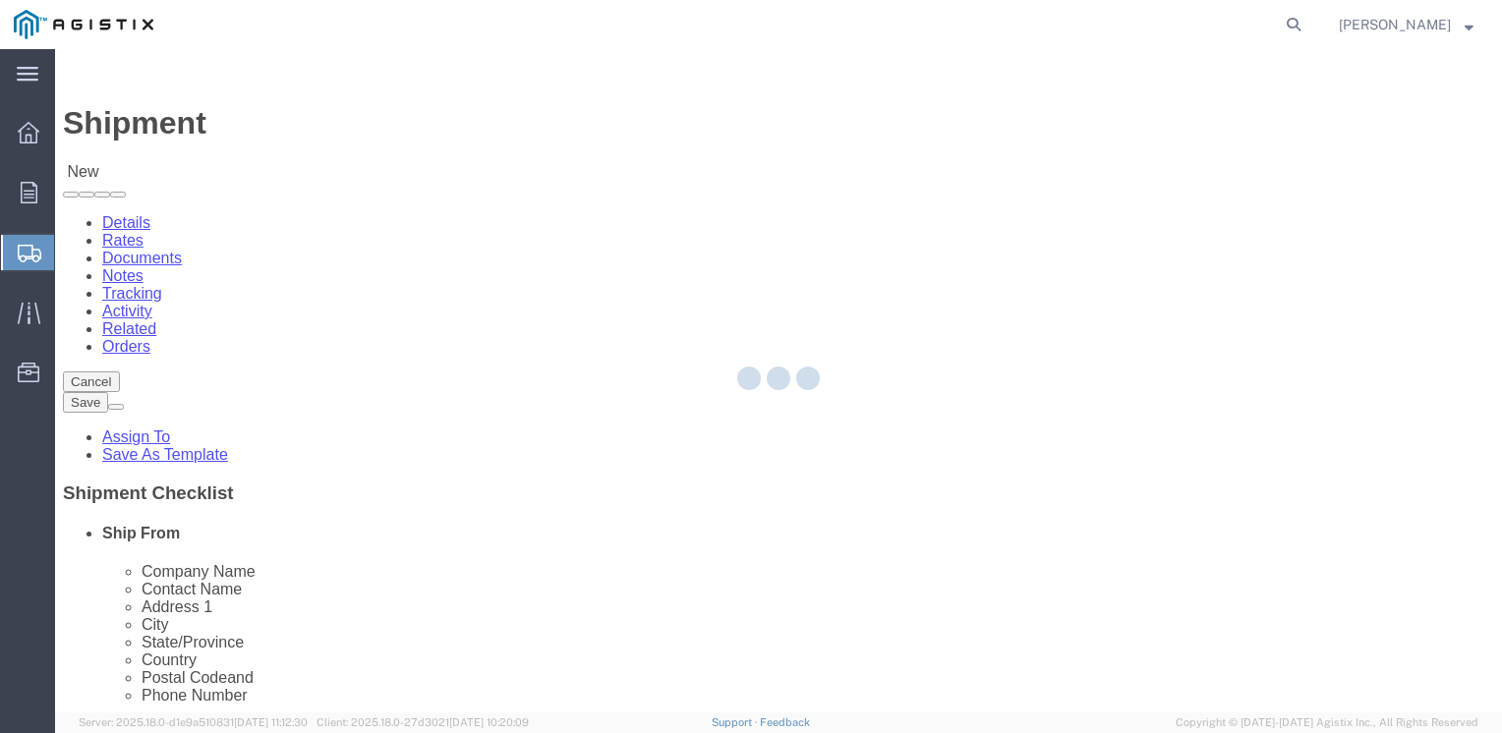
select select
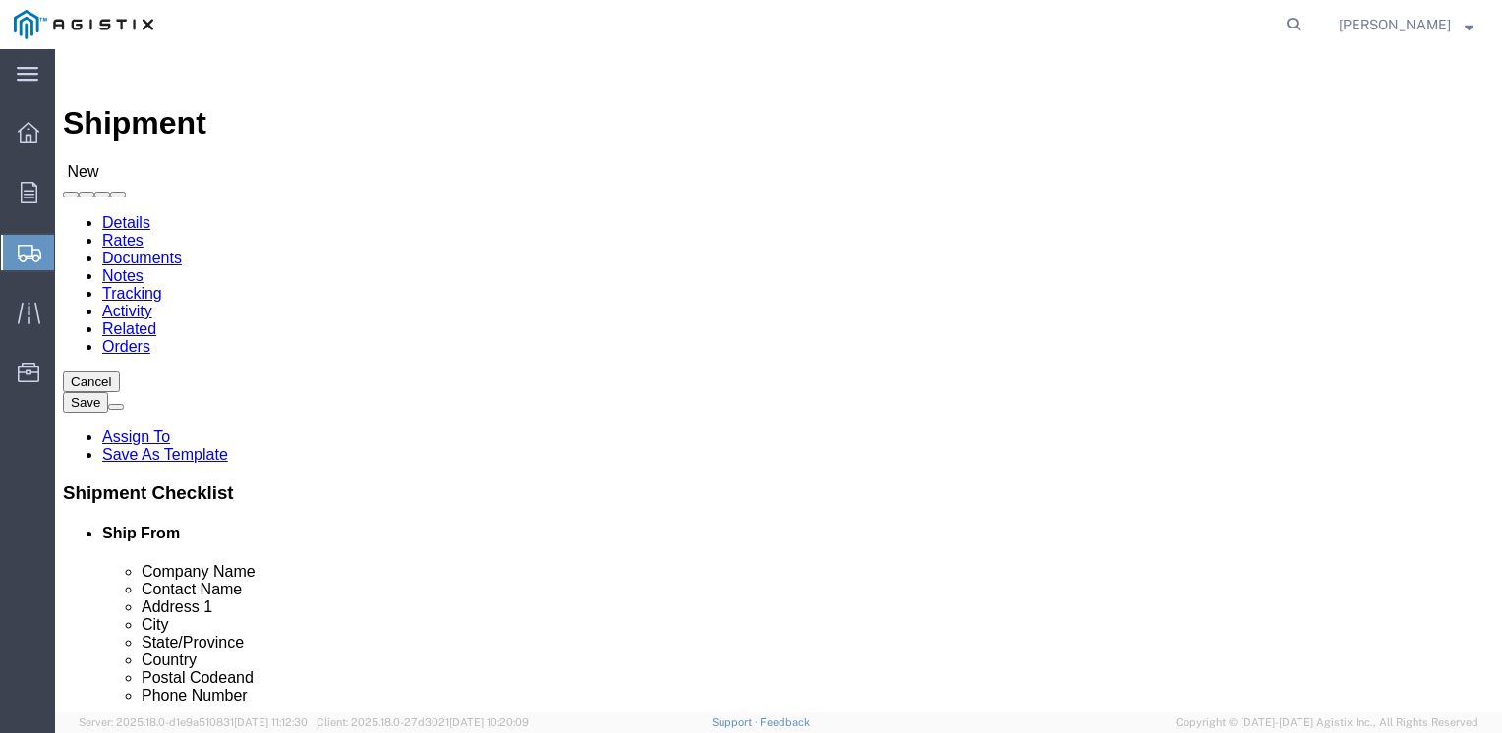
click select "Select PG&E Repnet Inc"
select select "9596"
click select "Select PG&E Repnet Inc"
select select
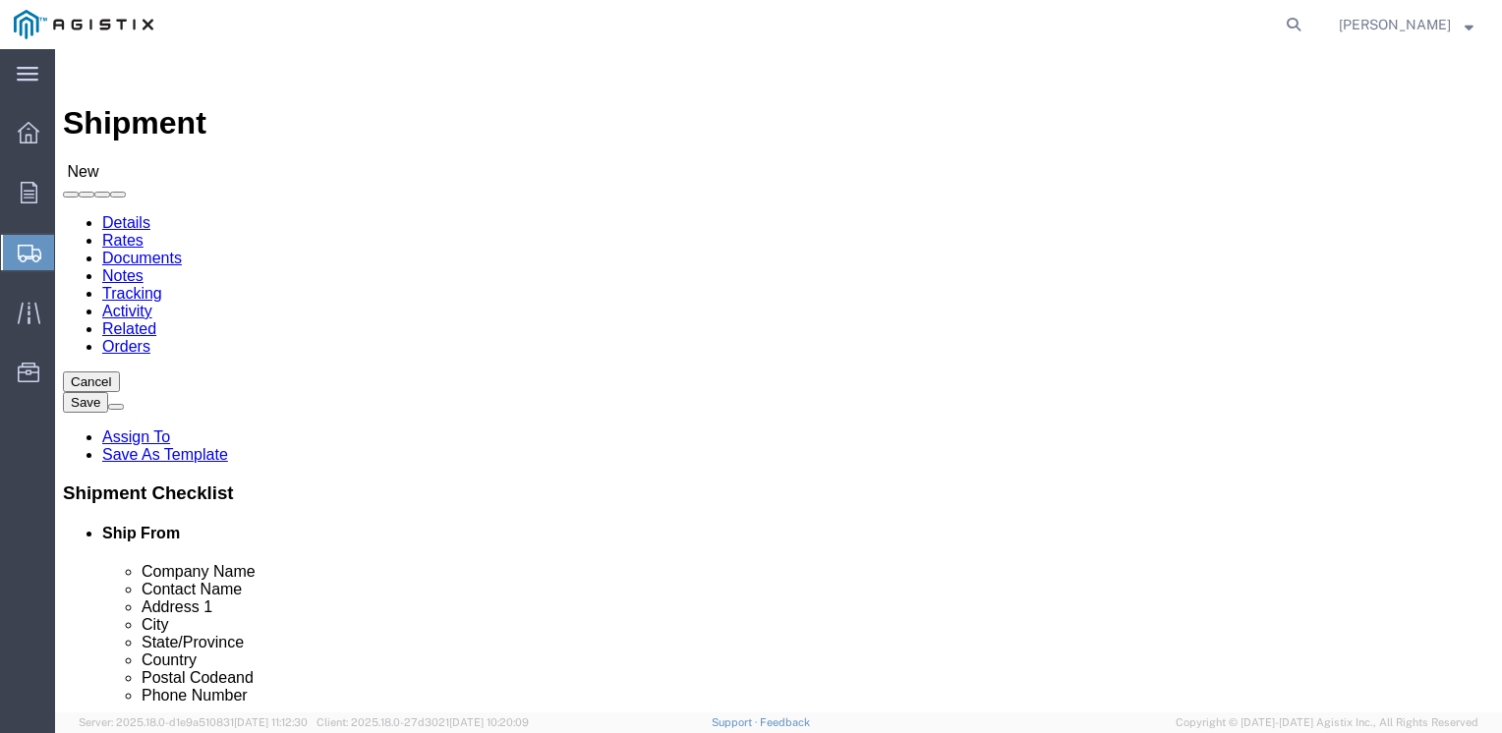
click select "Select All Others Fremont DC Fresno DC Wheatland DC"
click select "Select PG&E Repnet Inc"
select select "119836"
click select "Select PG&E Repnet Inc"
select select
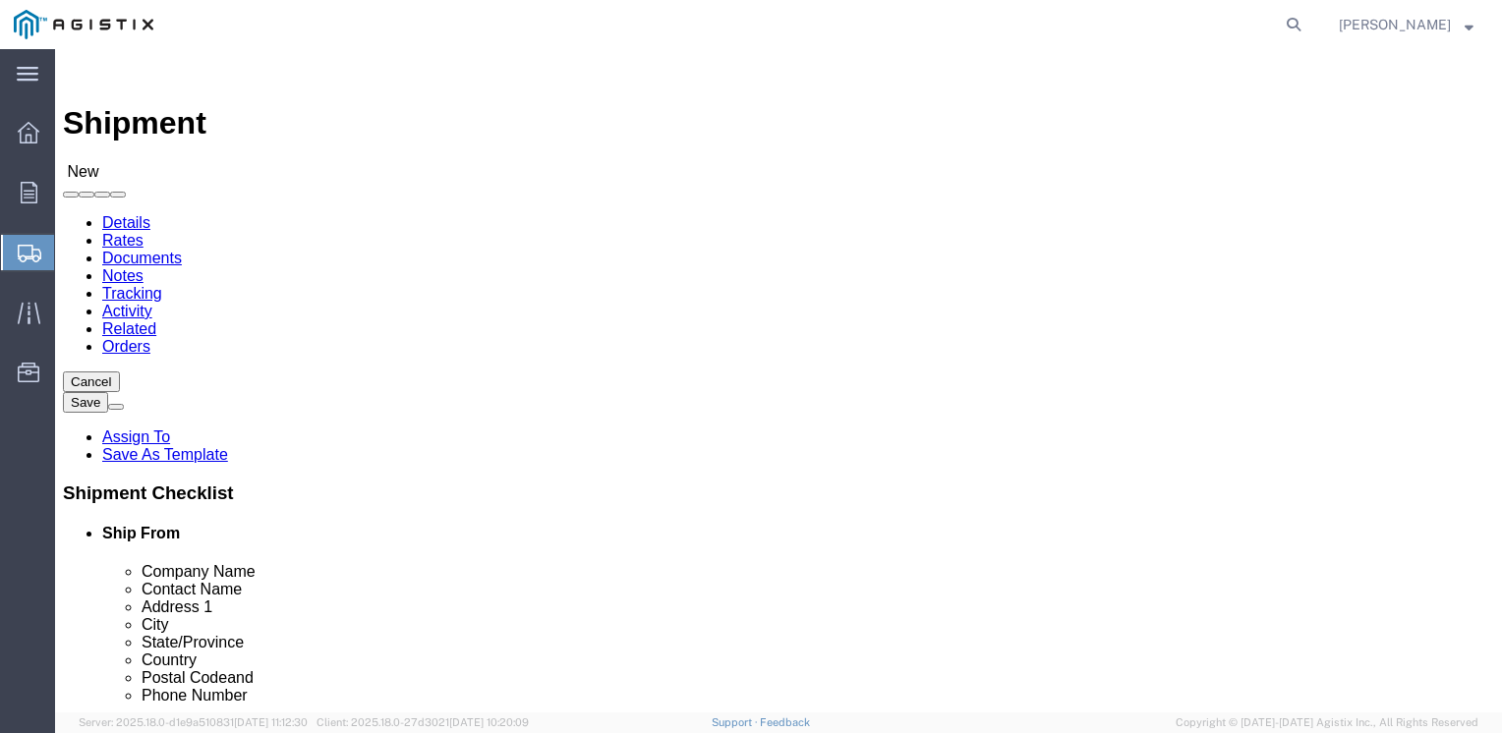
select select
click select "Select Kansas City Waseca"
select select "73351"
click select "Select Kansas City Waseca"
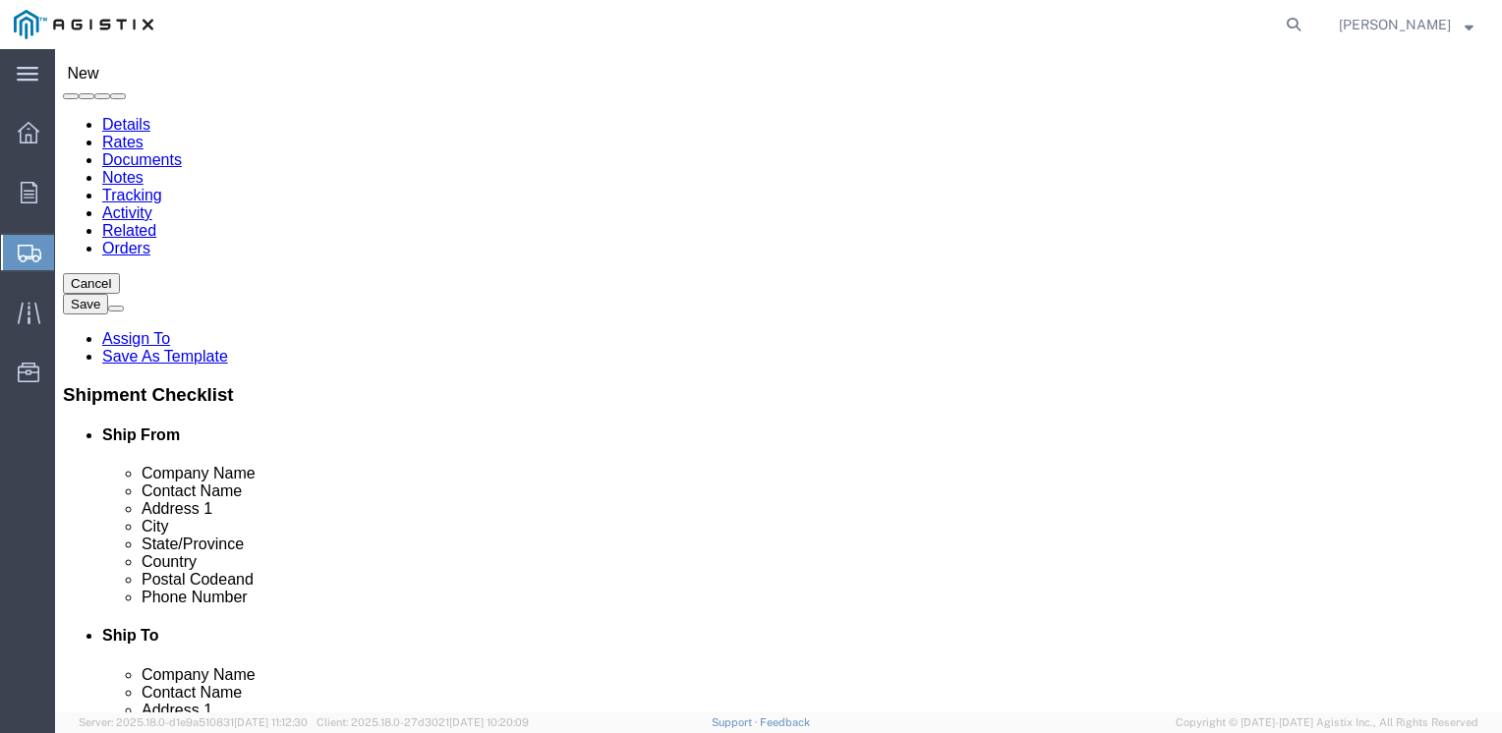
scroll to position [271, 0]
type input "2"
type input "W"
click select "Select PG&E Repnet Inc"
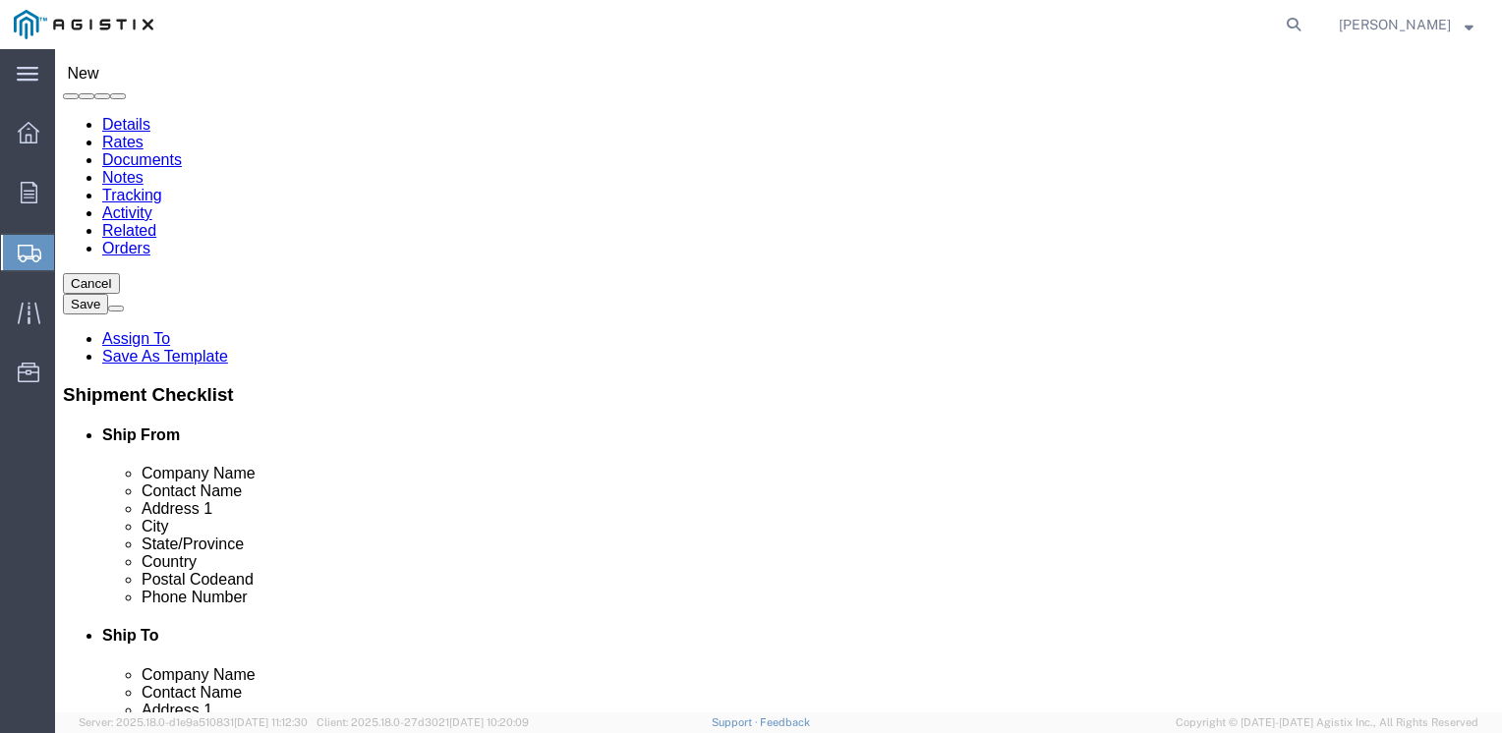
select select "9596"
click select "Select PG&E Repnet Inc"
select select
click select "Select All Others Fremont DC Fresno DC Wheatland DC"
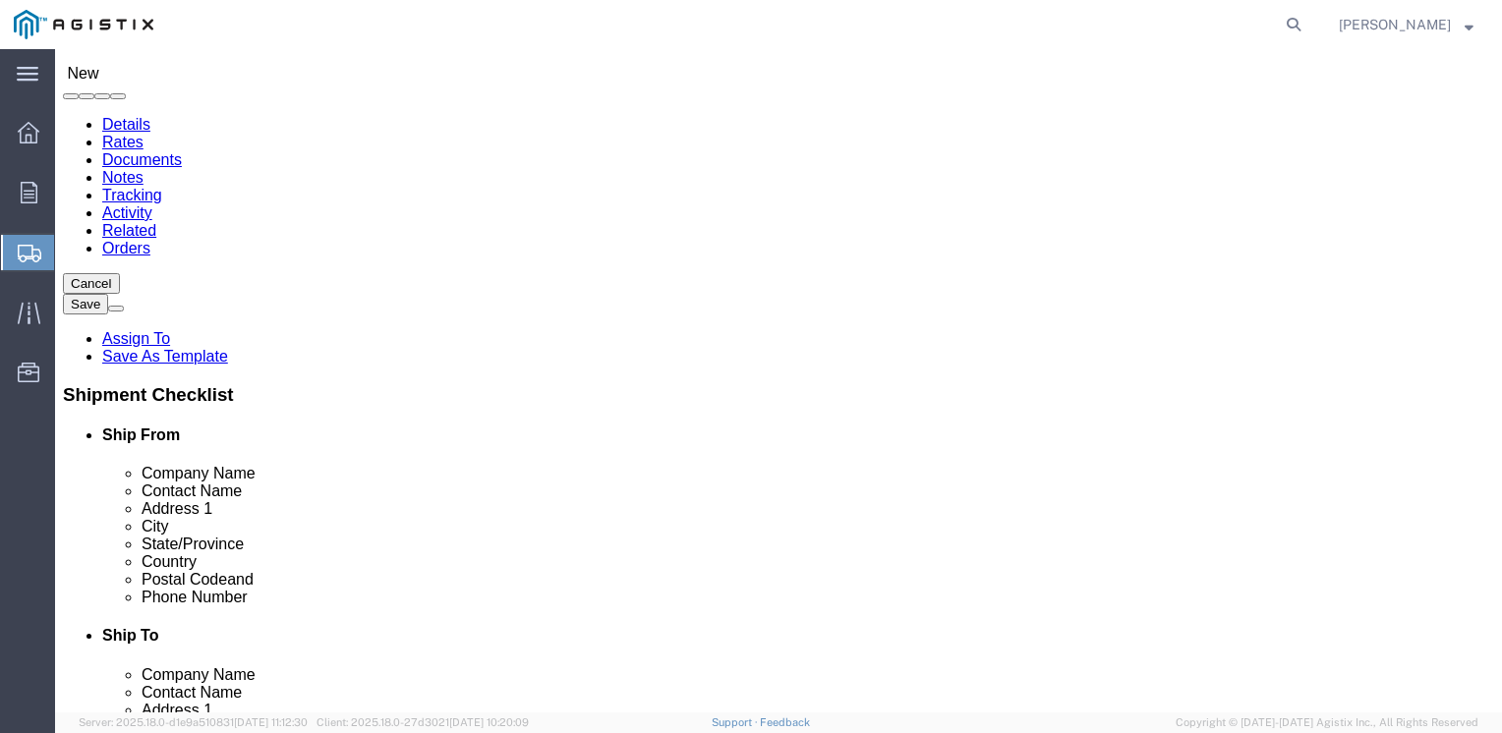
select select "23082"
click select "Select All Others Fremont DC Fresno DC Wheatland DC"
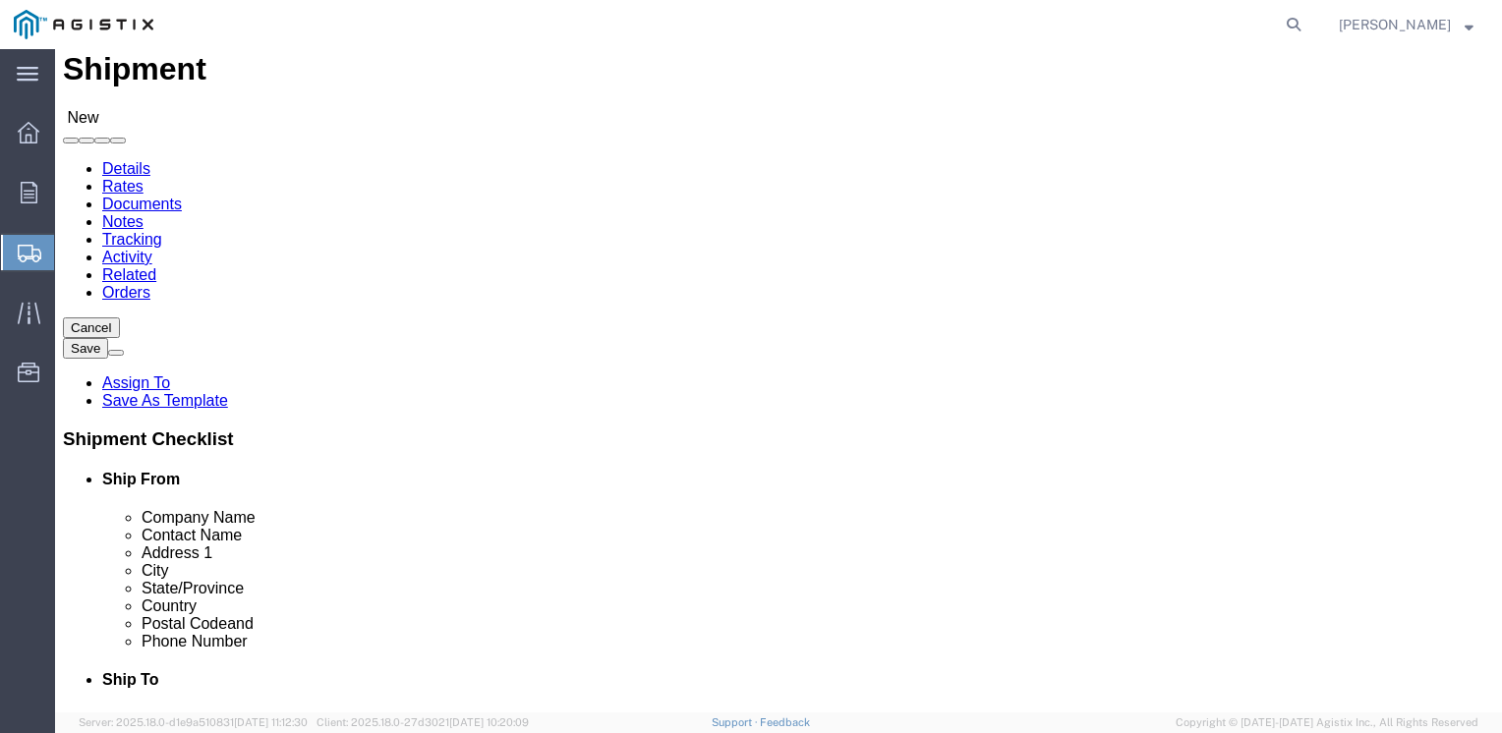
scroll to position [0, 0]
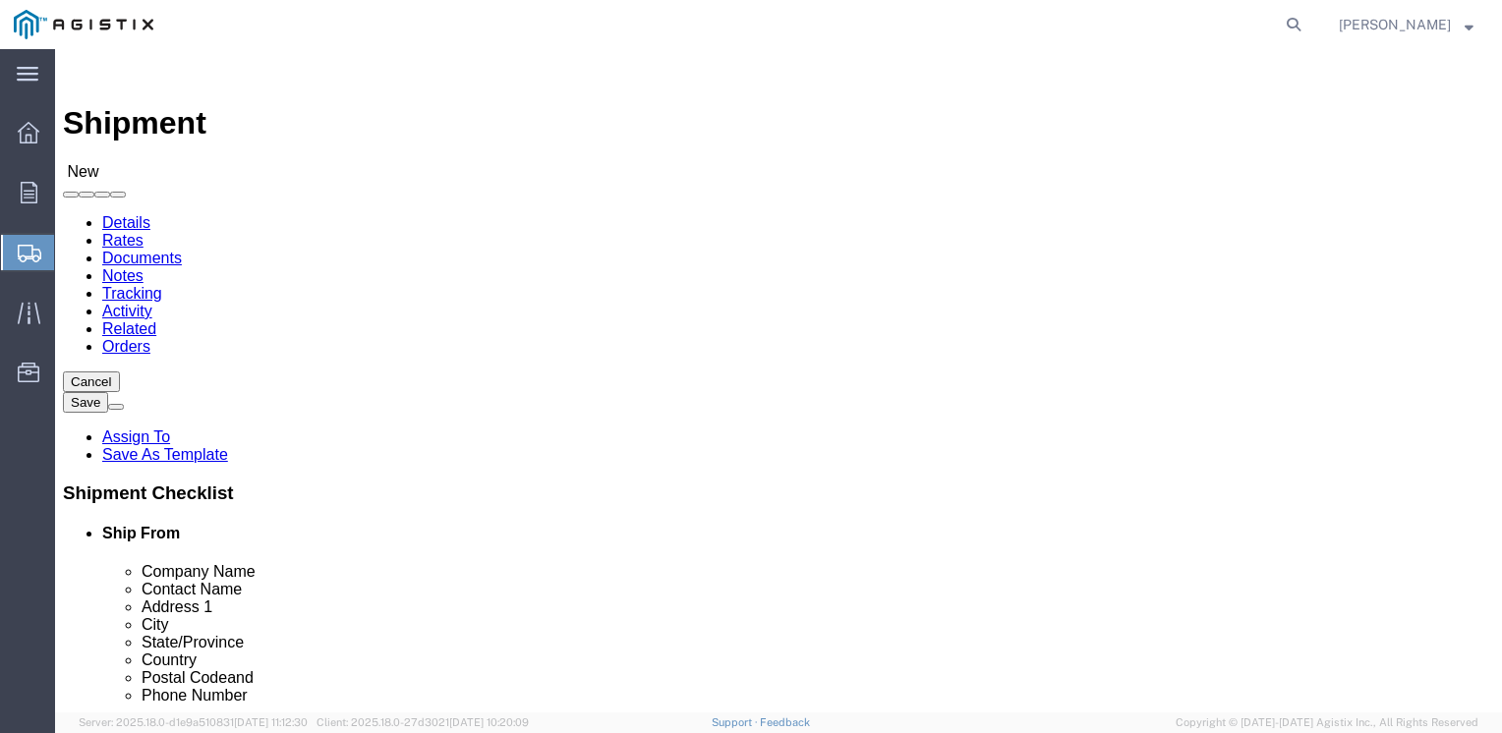
click select "Select All Others Fremont DC Fresno DC Wheatland DC"
select select "23082"
click select "Select All Others Fremont DC Fresno DC Wheatland DC"
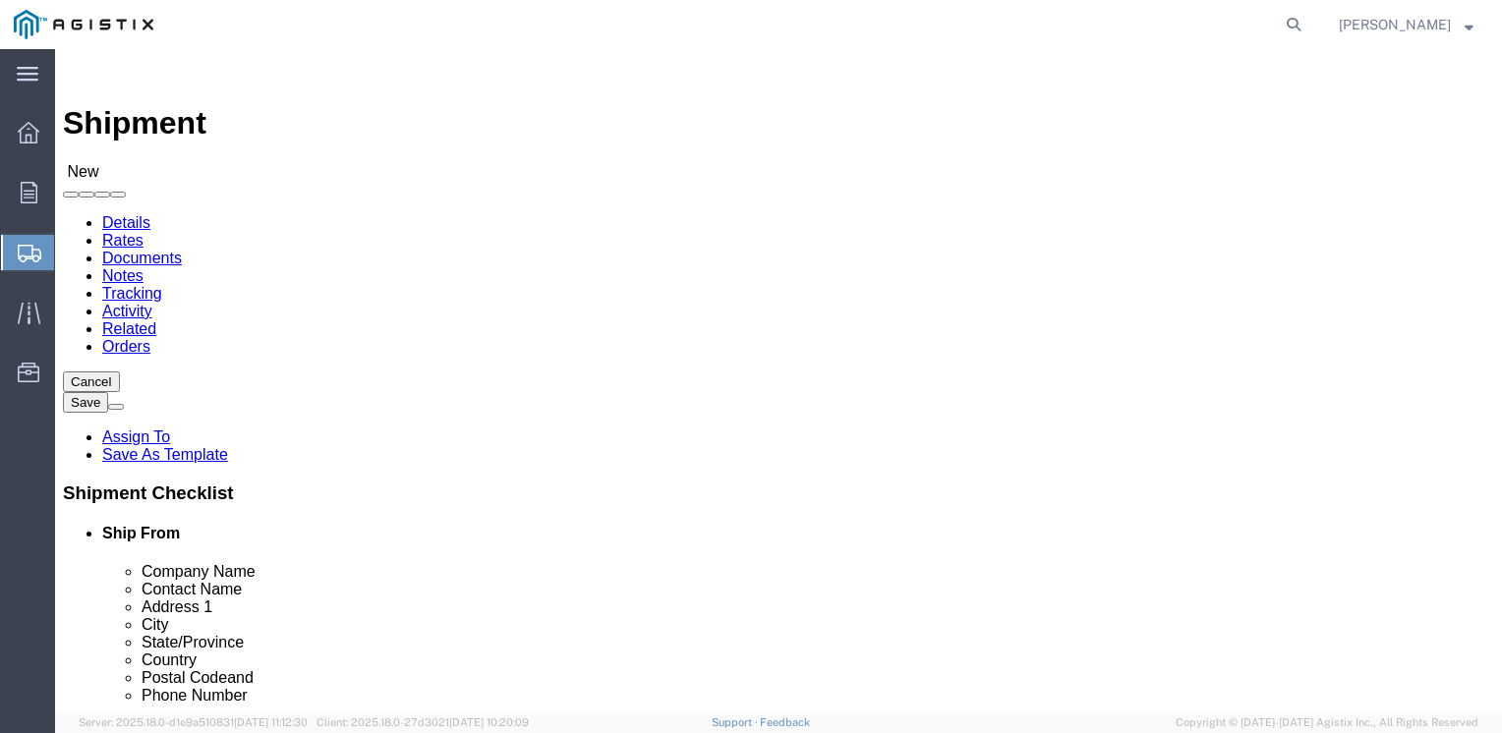
scroll to position [1573, 0]
type input "w"
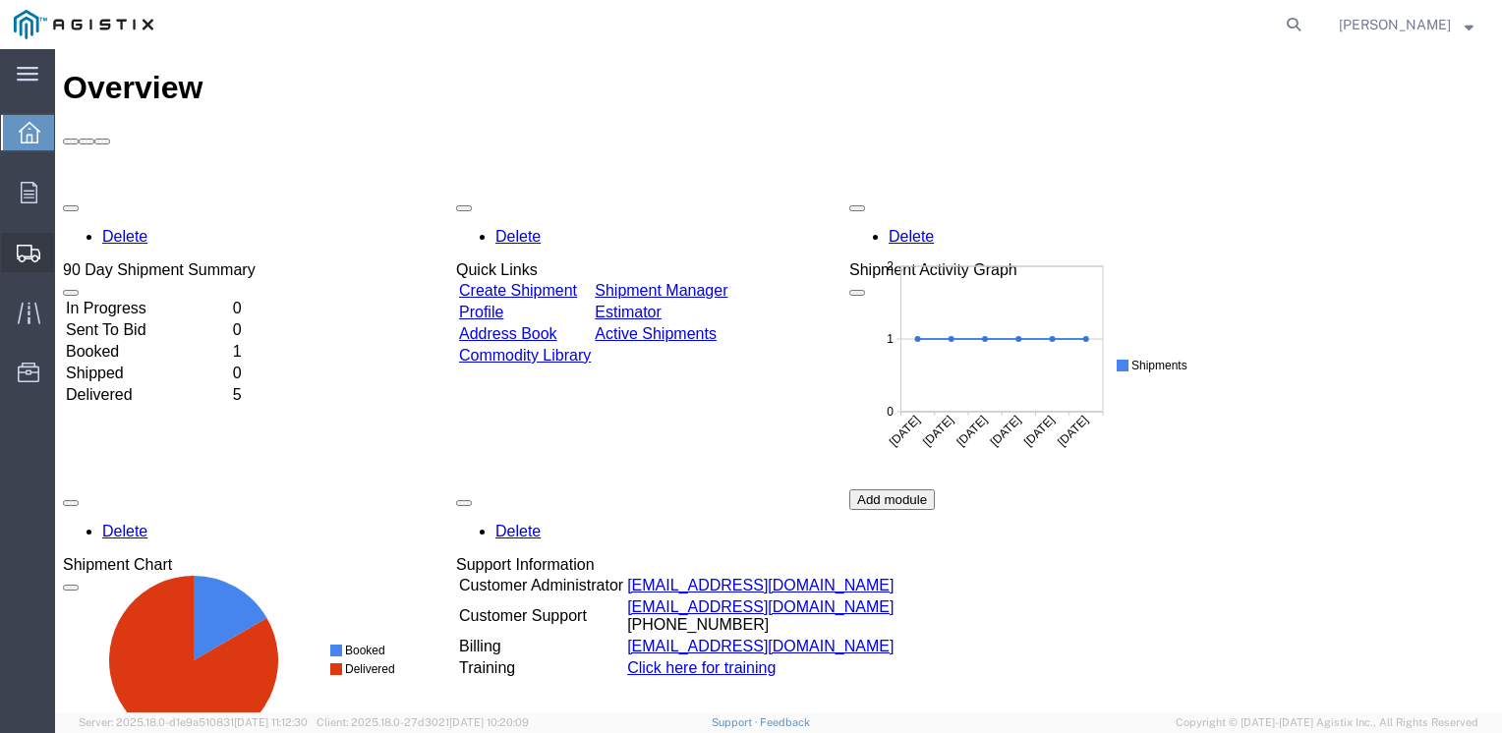
click at [0, 0] on span "Create Shipment" at bounding box center [0, 0] width 0 height 0
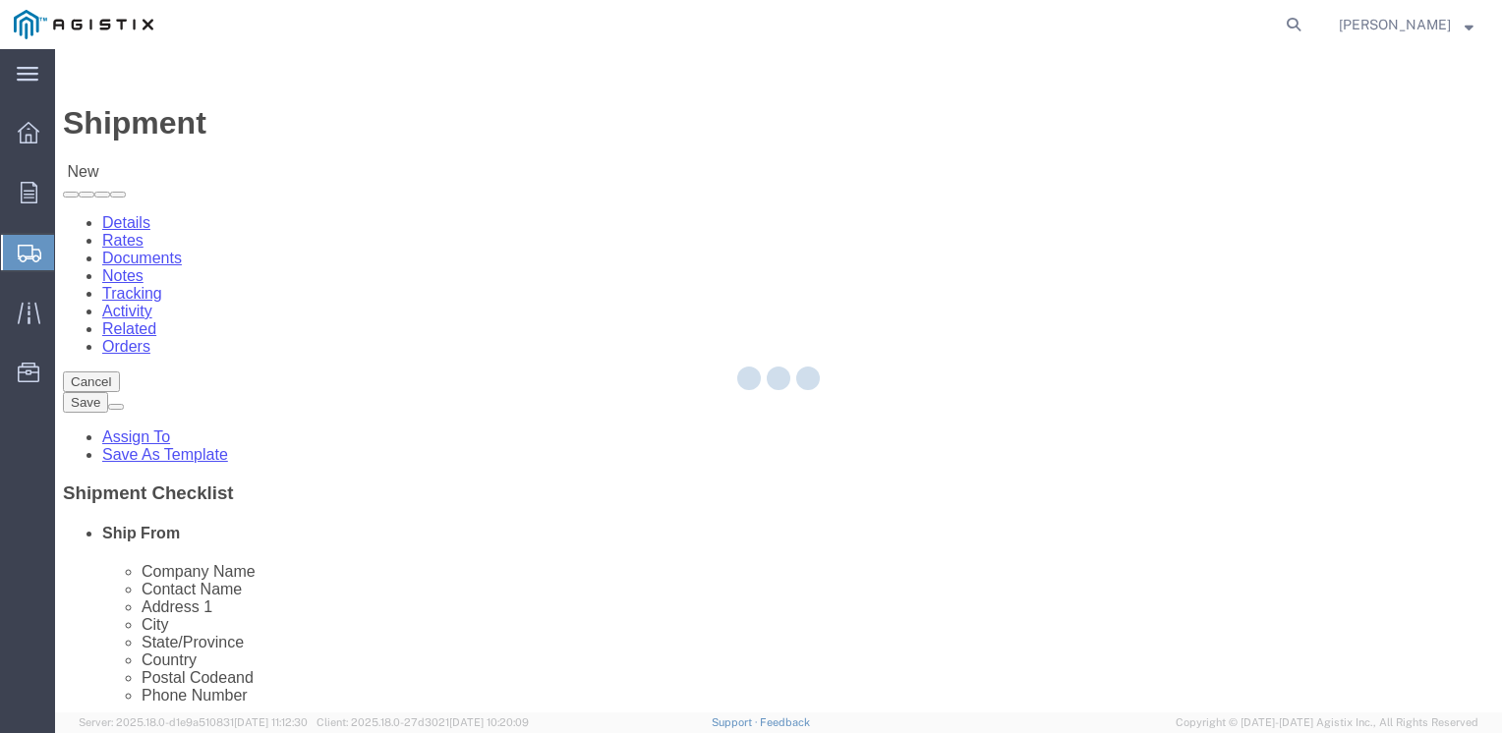
select select
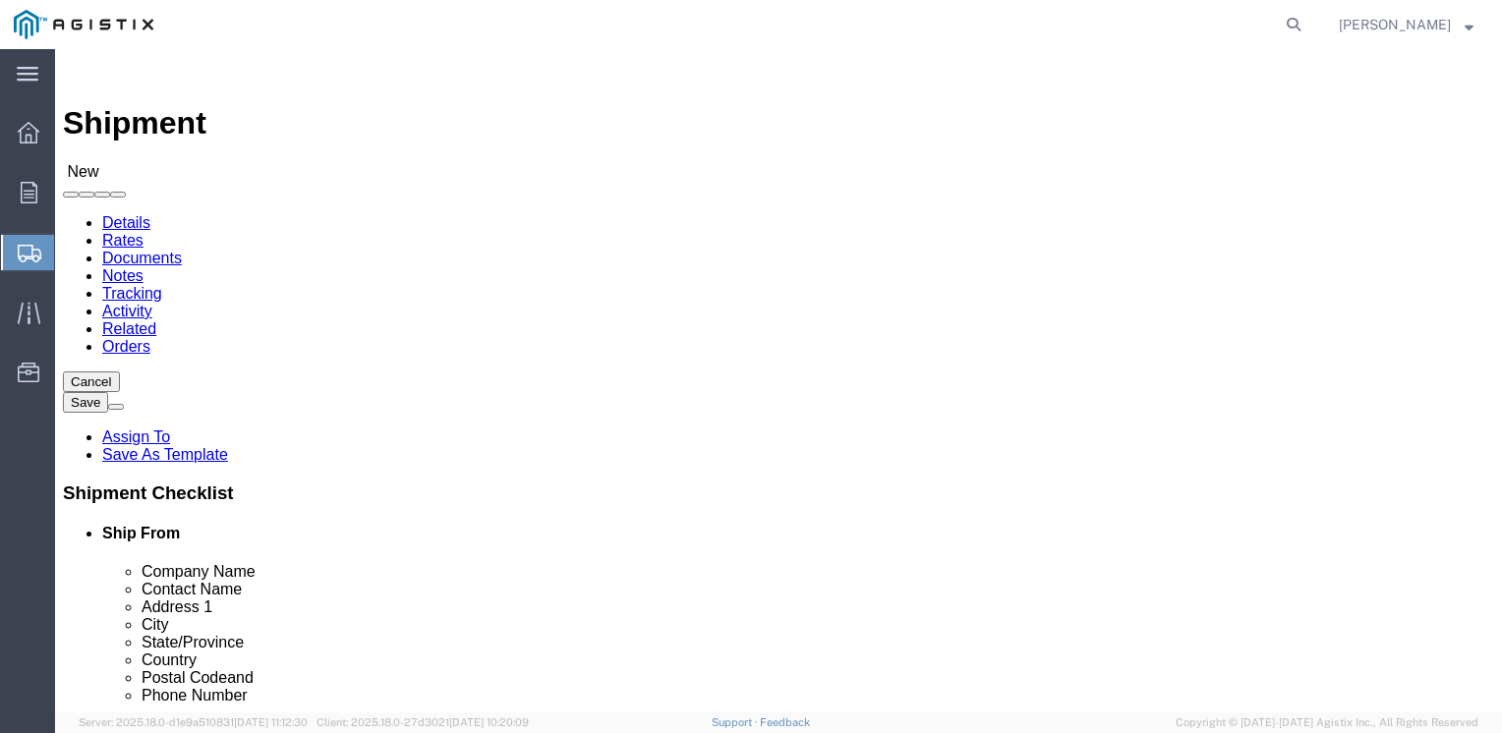
click select "Select PG&E Repnet Inc"
select select "119836"
click select "Select PG&E Repnet Inc"
select select
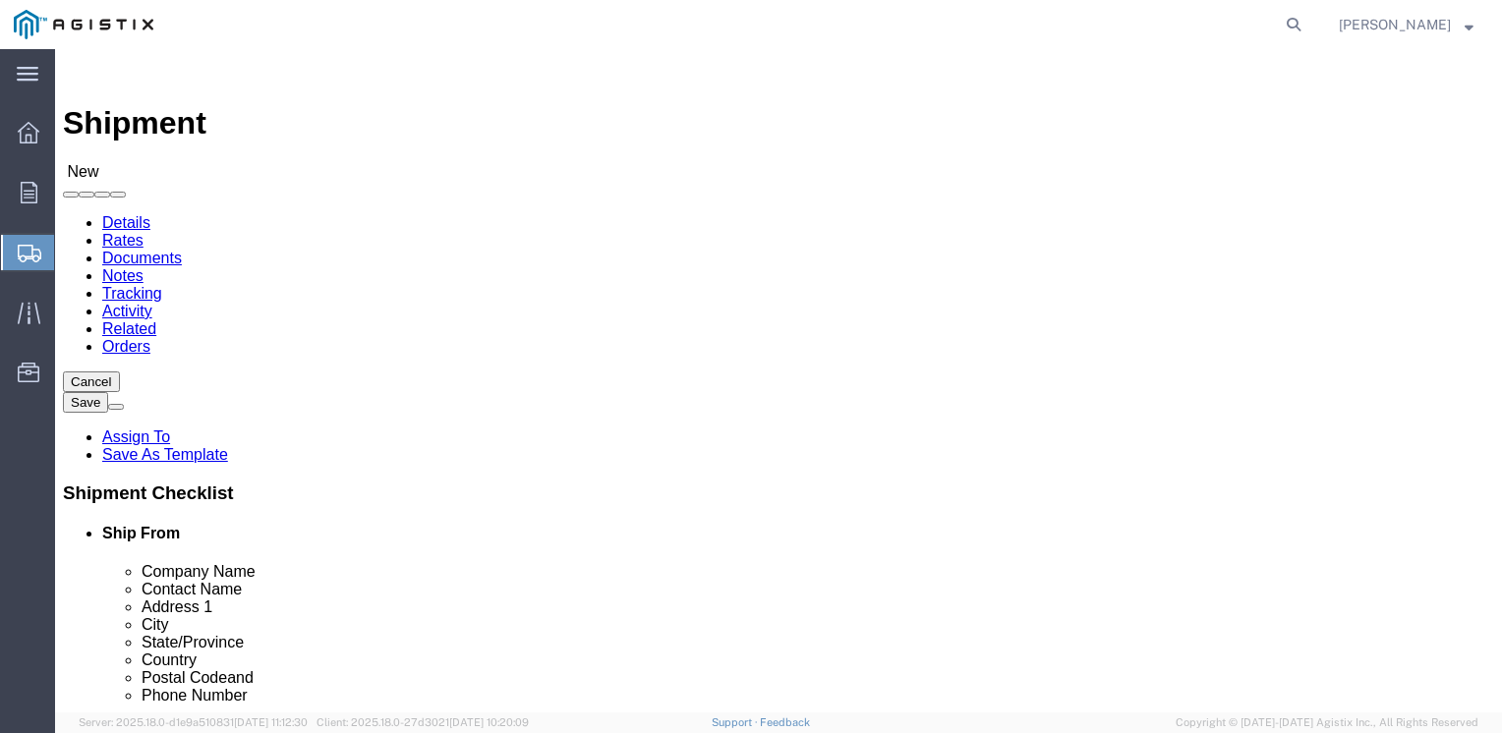
click select "Select Kansas City Waseca"
select select "73351"
click select "Select Kansas City Waseca"
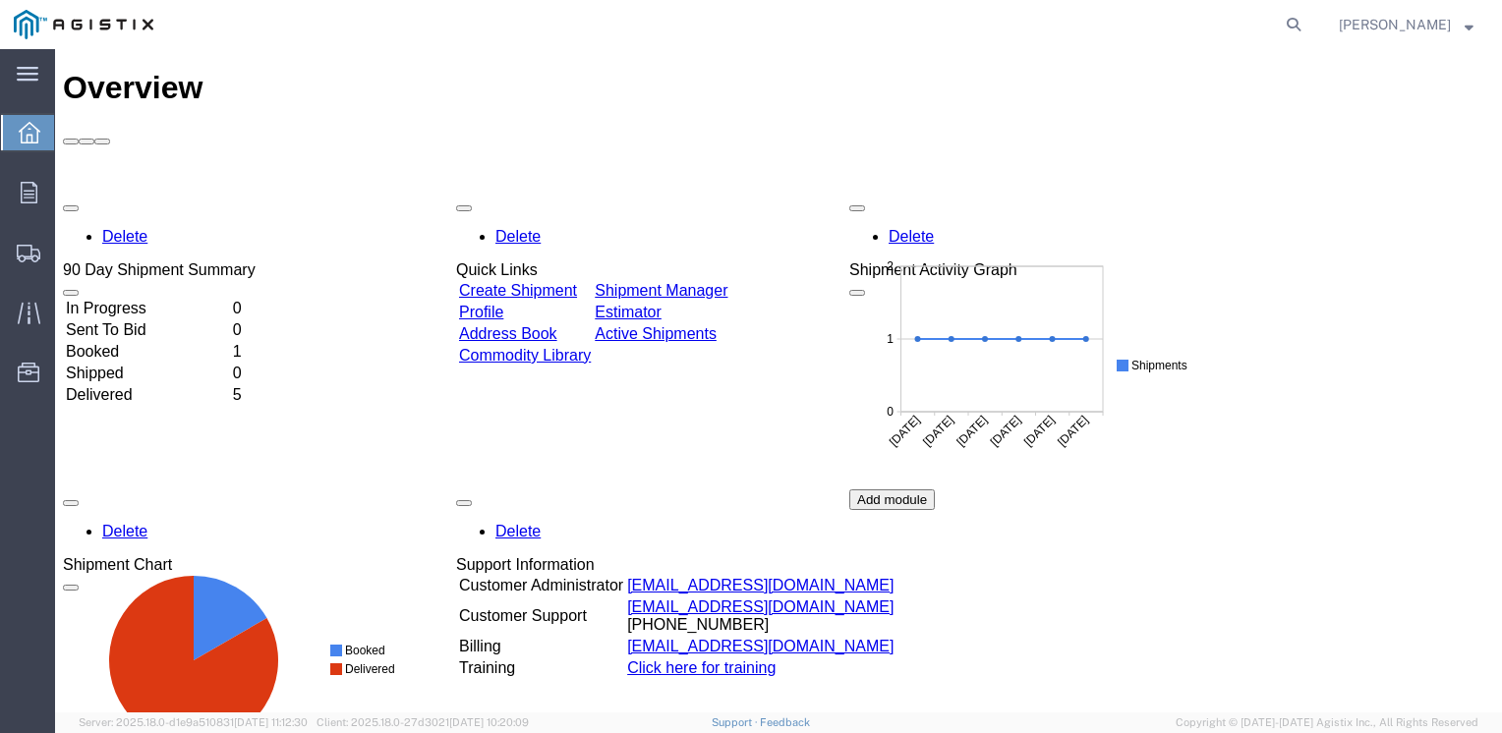
click at [130, 342] on td "Booked" at bounding box center [147, 352] width 165 height 20
